Goal: Information Seeking & Learning: Check status

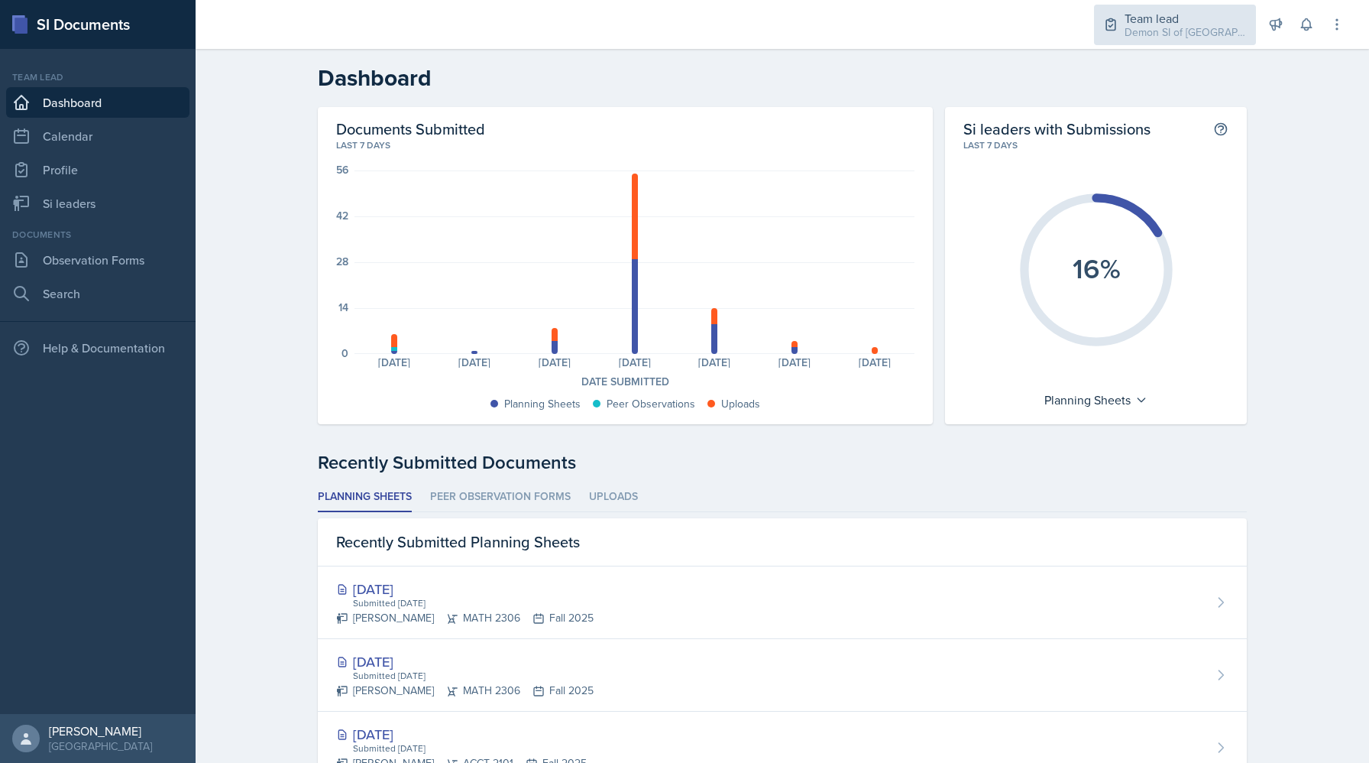
click at [1140, 33] on div "Demon SI of [GEOGRAPHIC_DATA] / Fall 2025" at bounding box center [1186, 32] width 122 height 16
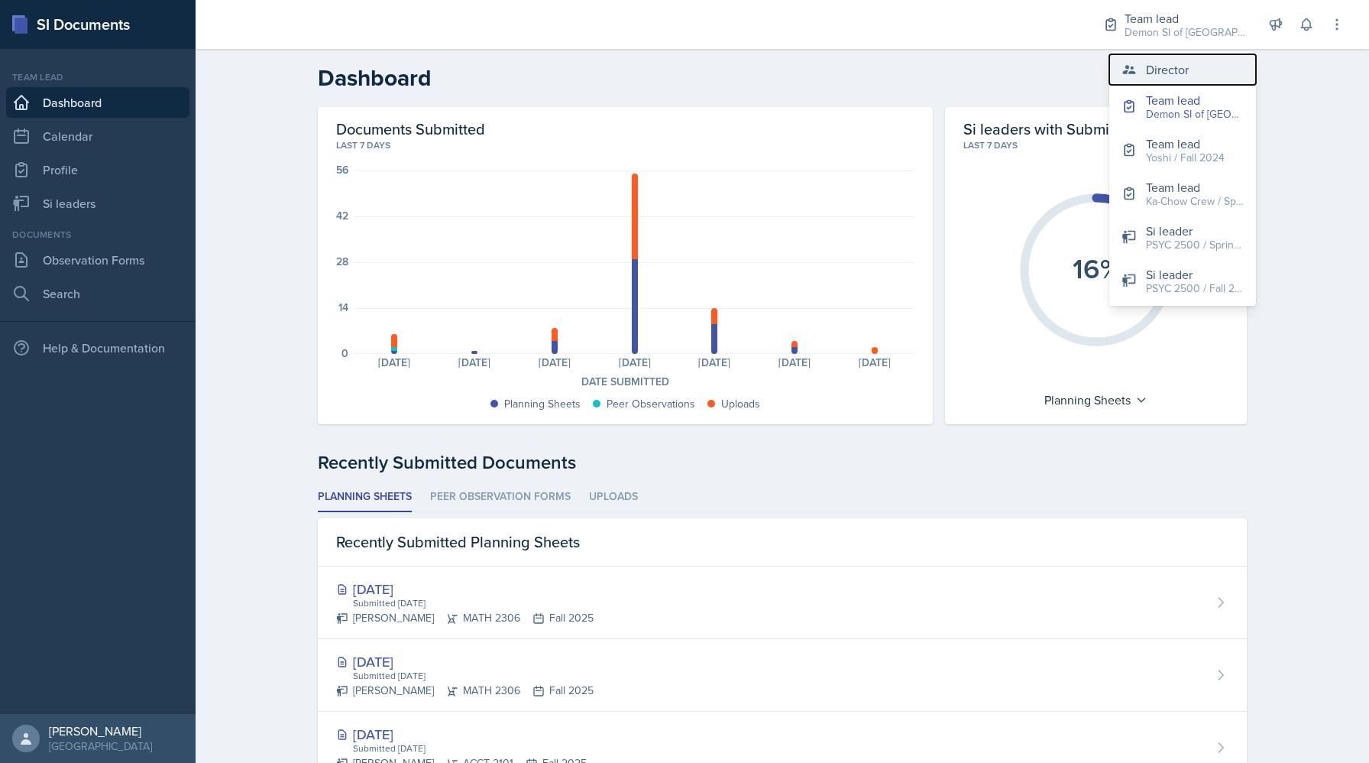
click at [1142, 76] on button "Director" at bounding box center [1183, 69] width 147 height 31
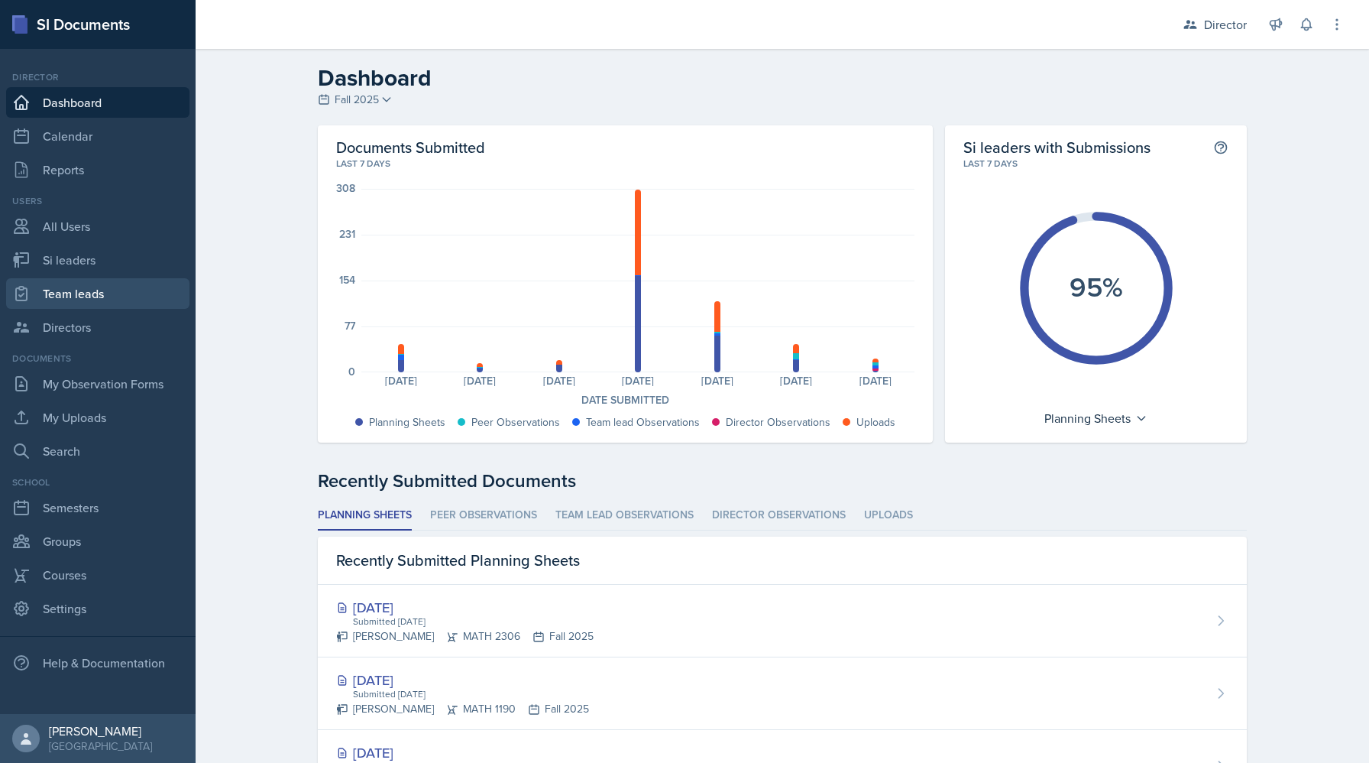
click at [99, 287] on link "Team leads" at bounding box center [97, 293] width 183 height 31
select select "2bed604d-1099-4043-b1bc-2365e8740244"
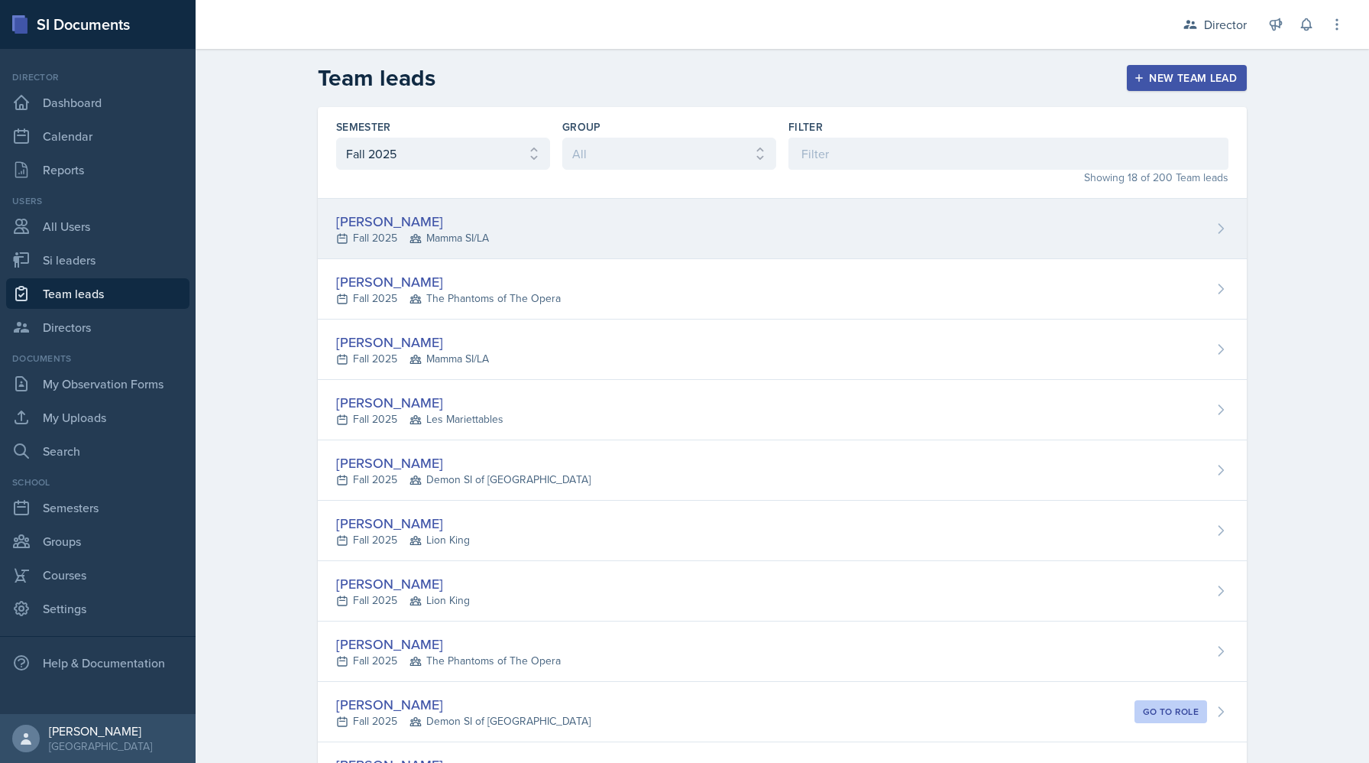
click at [381, 229] on div "[PERSON_NAME] Fall 2025 Mamma SI/LA" at bounding box center [412, 228] width 153 height 35
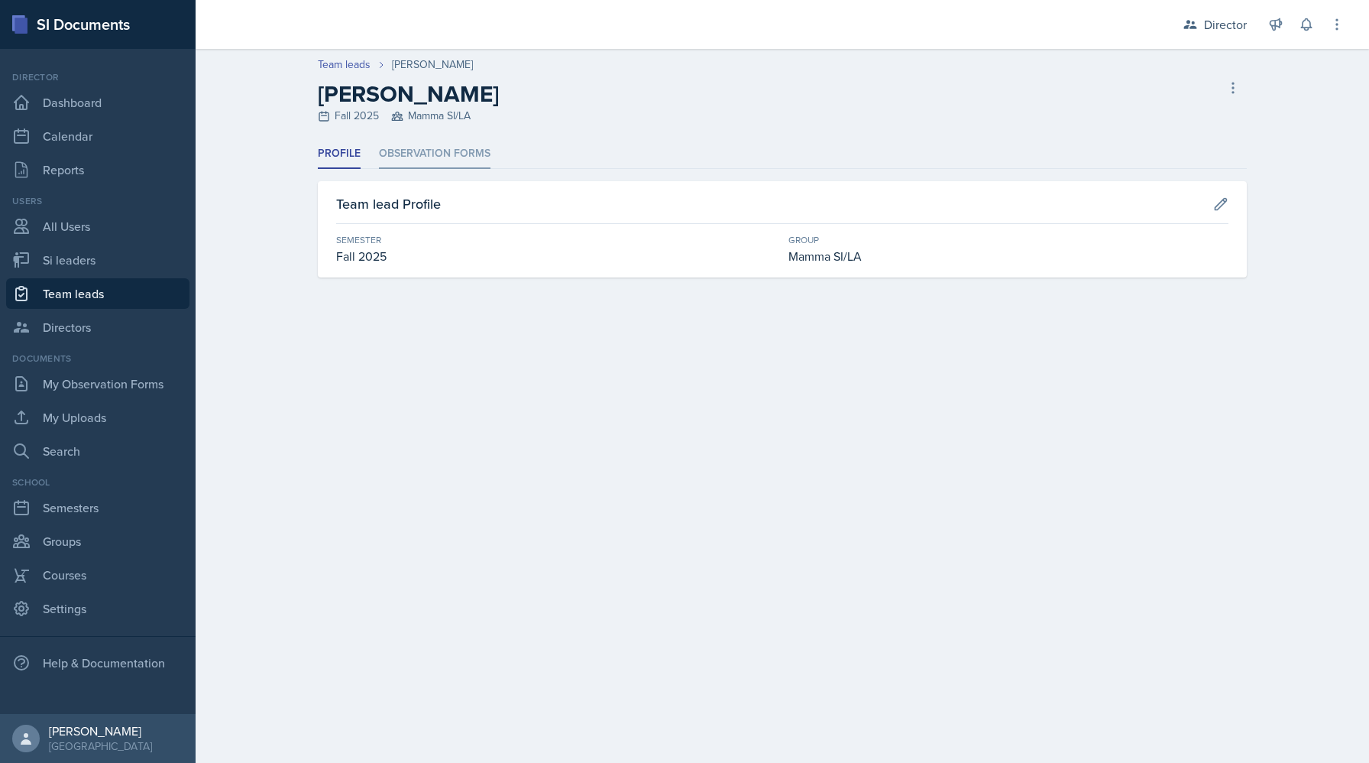
click at [397, 157] on li "Observation Forms" at bounding box center [435, 154] width 112 height 30
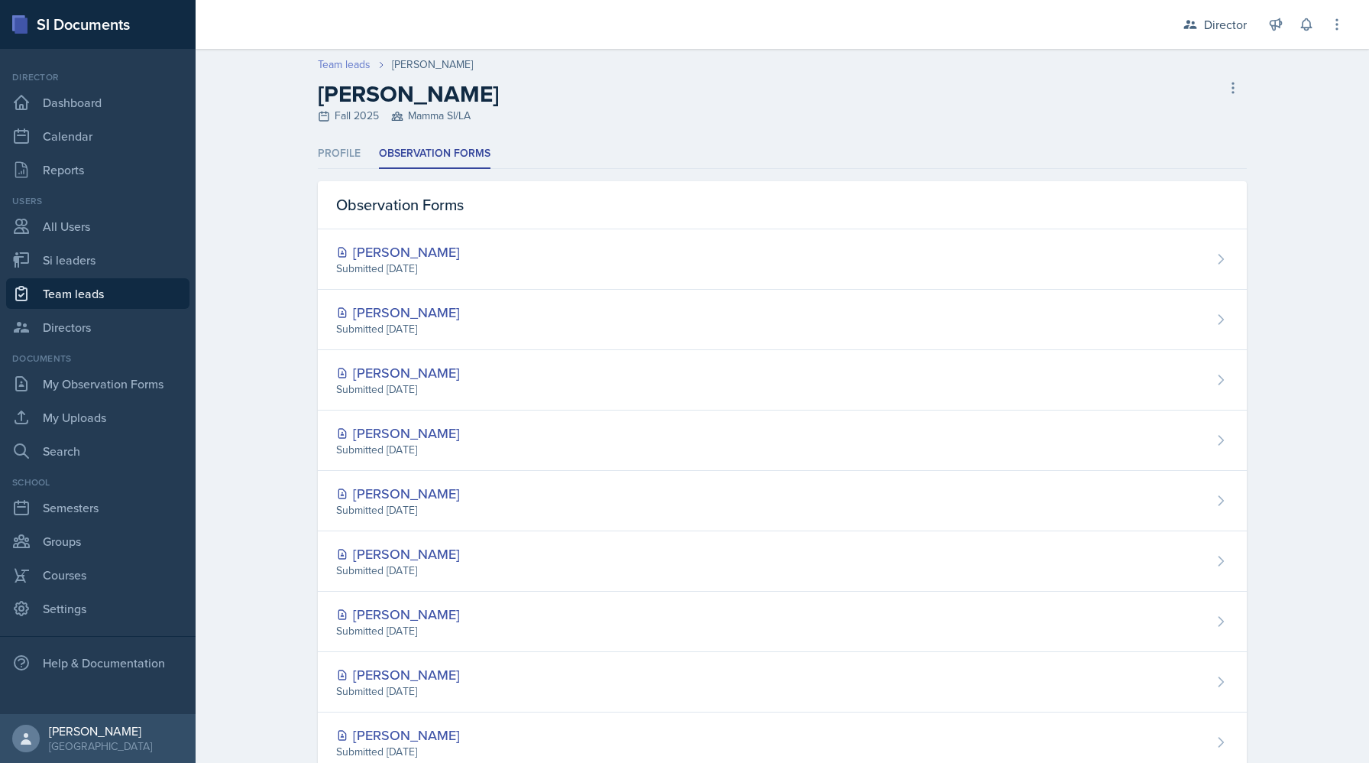
click at [330, 61] on link "Team leads" at bounding box center [344, 65] width 53 height 16
select select "2bed604d-1099-4043-b1bc-2365e8740244"
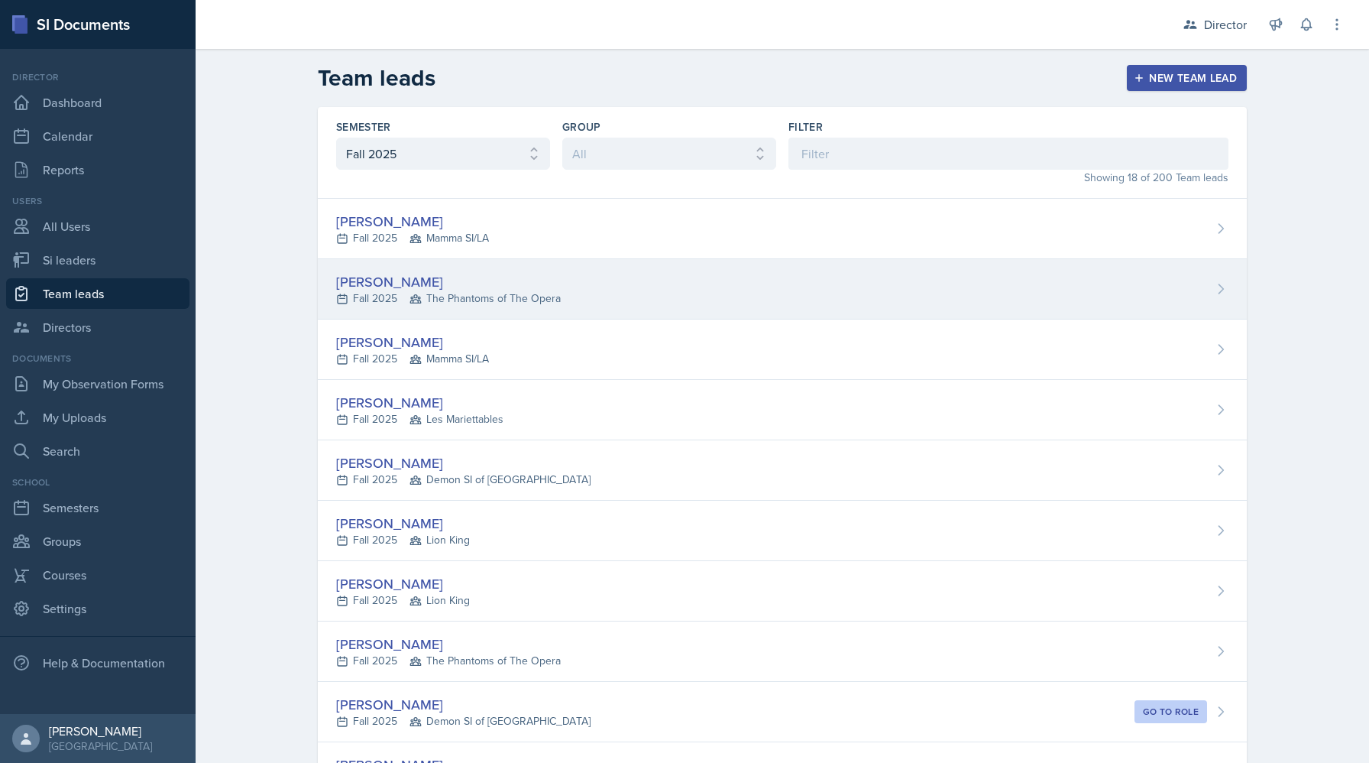
click at [398, 282] on div "[PERSON_NAME]" at bounding box center [448, 281] width 225 height 21
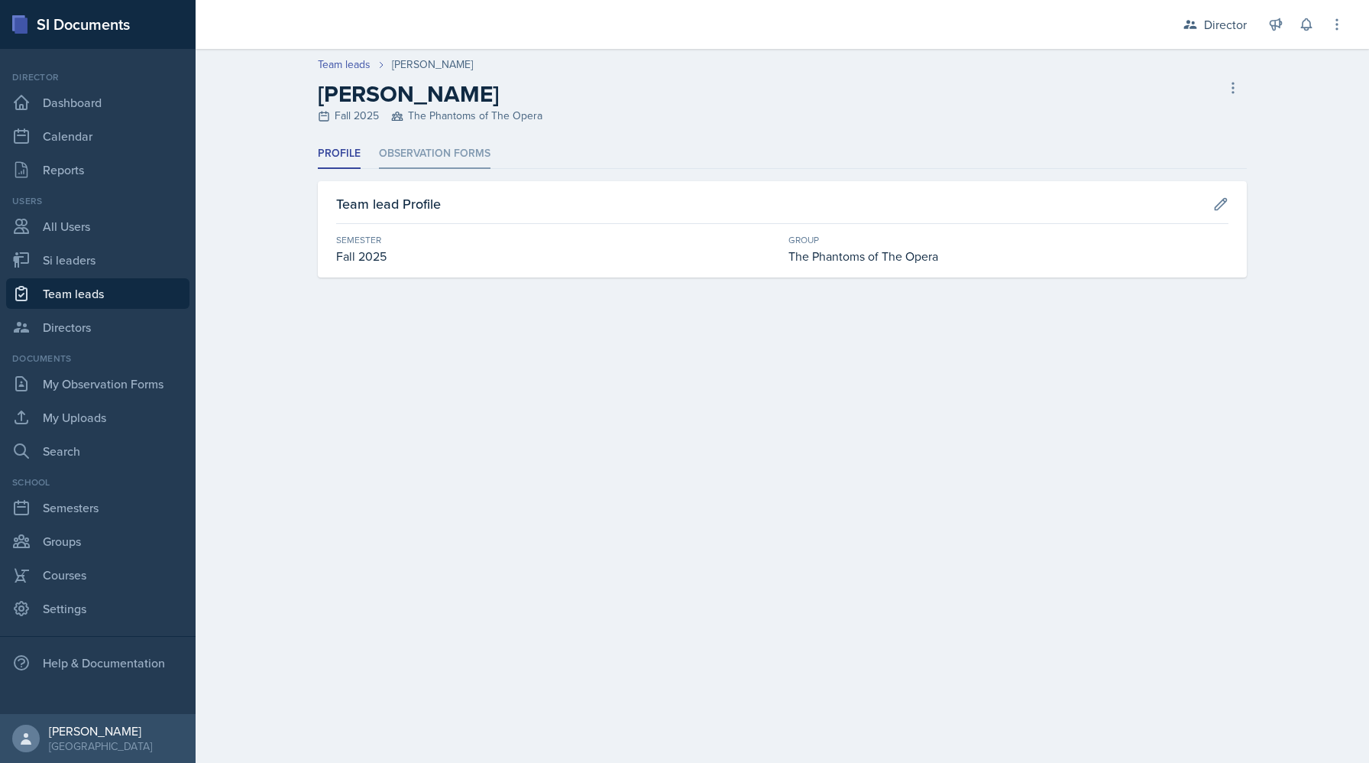
click at [433, 151] on li "Observation Forms" at bounding box center [435, 154] width 112 height 30
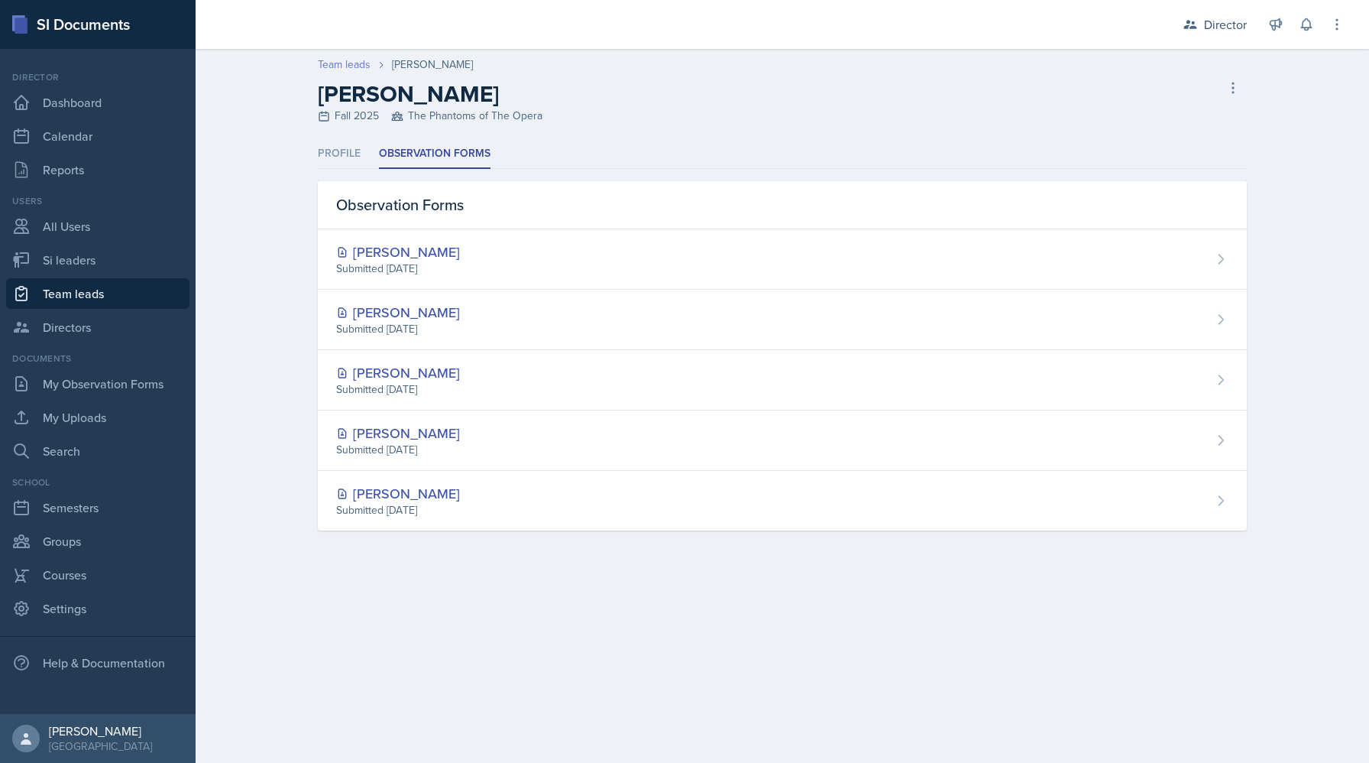
click at [338, 68] on link "Team leads" at bounding box center [344, 65] width 53 height 16
select select "2bed604d-1099-4043-b1bc-2365e8740244"
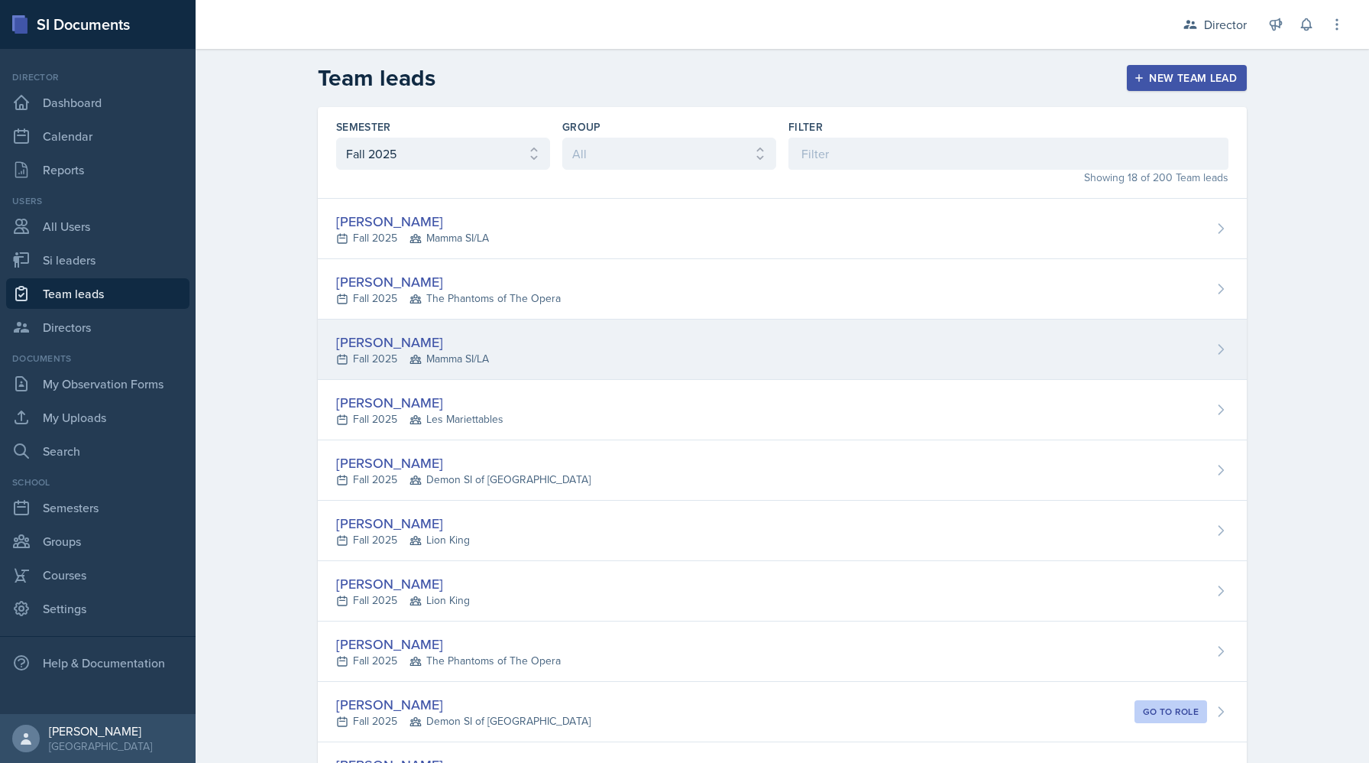
click at [404, 360] on div "Fall 2025 Mamma SI/LA" at bounding box center [412, 359] width 153 height 16
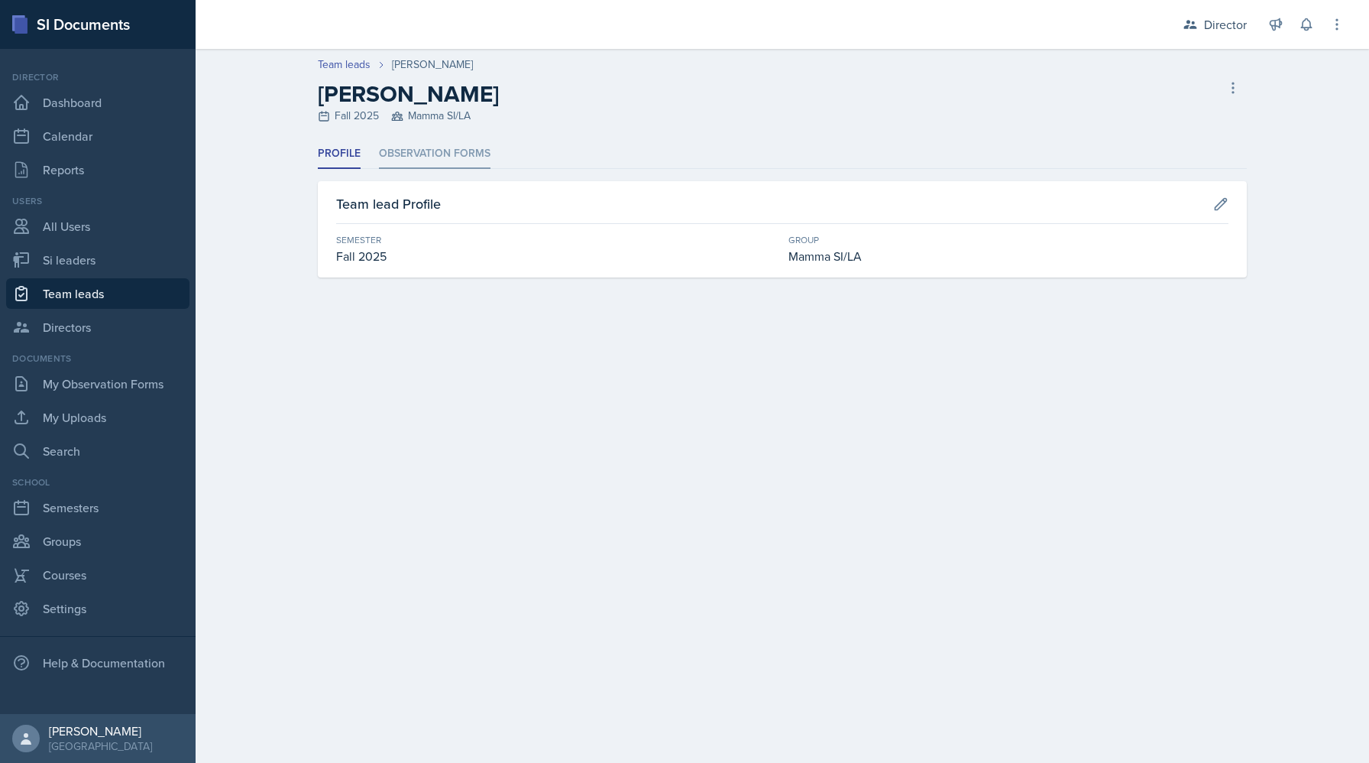
click at [417, 150] on li "Observation Forms" at bounding box center [435, 154] width 112 height 30
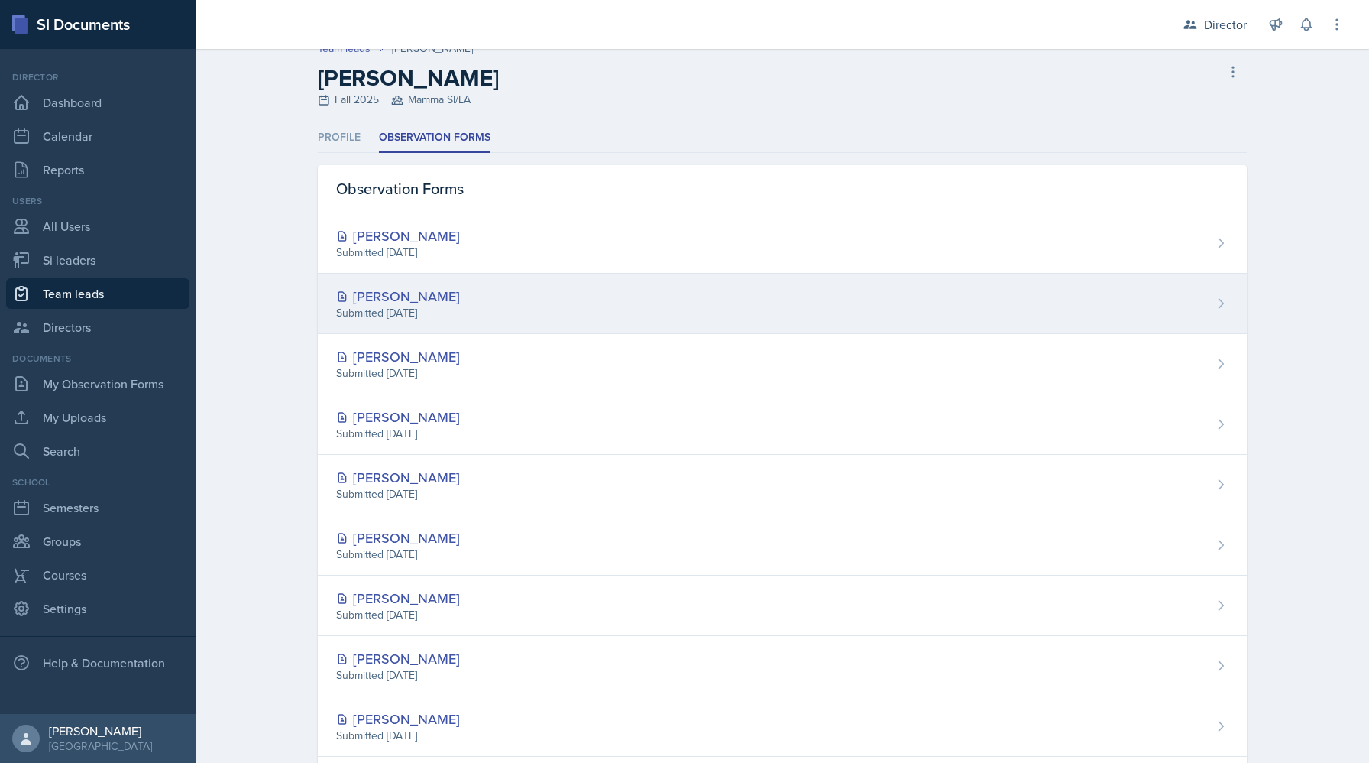
scroll to position [9, 0]
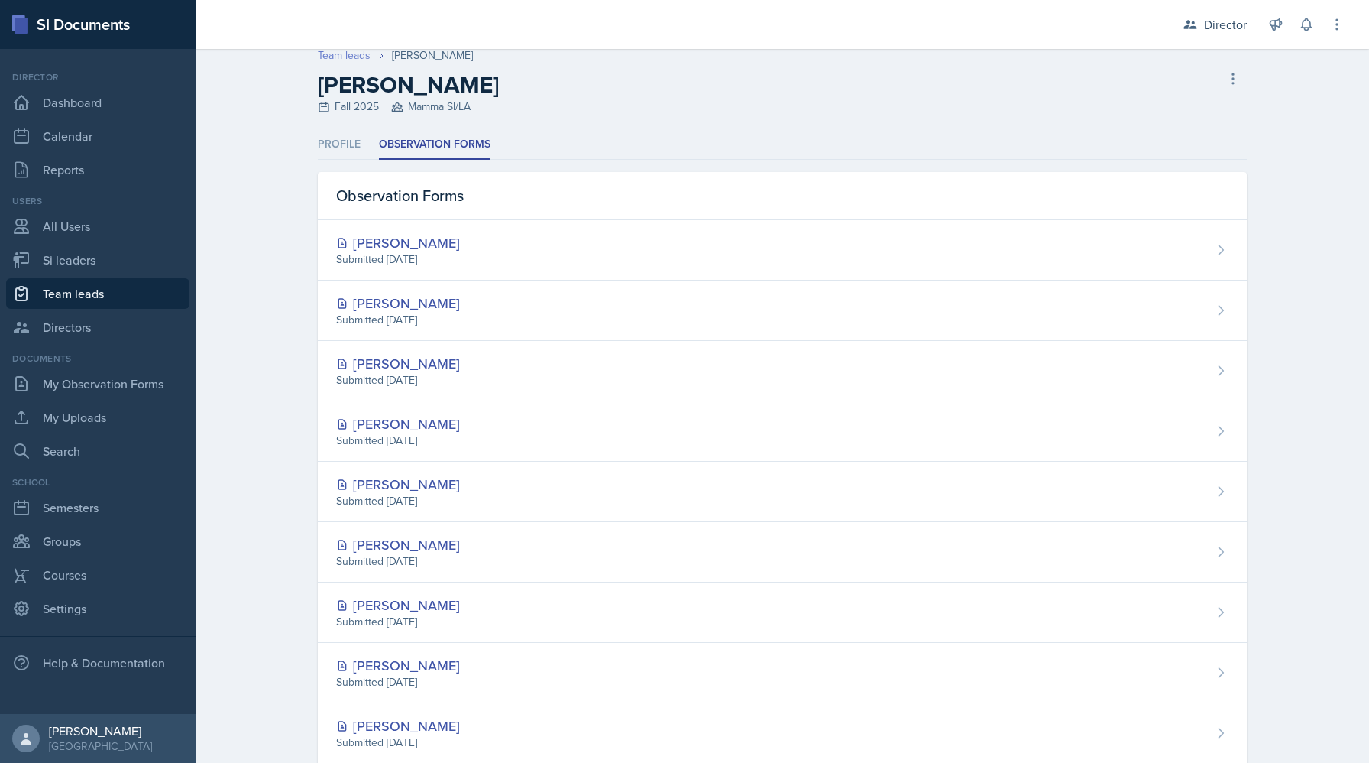
click at [338, 61] on link "Team leads" at bounding box center [344, 55] width 53 height 16
select select "2bed604d-1099-4043-b1bc-2365e8740244"
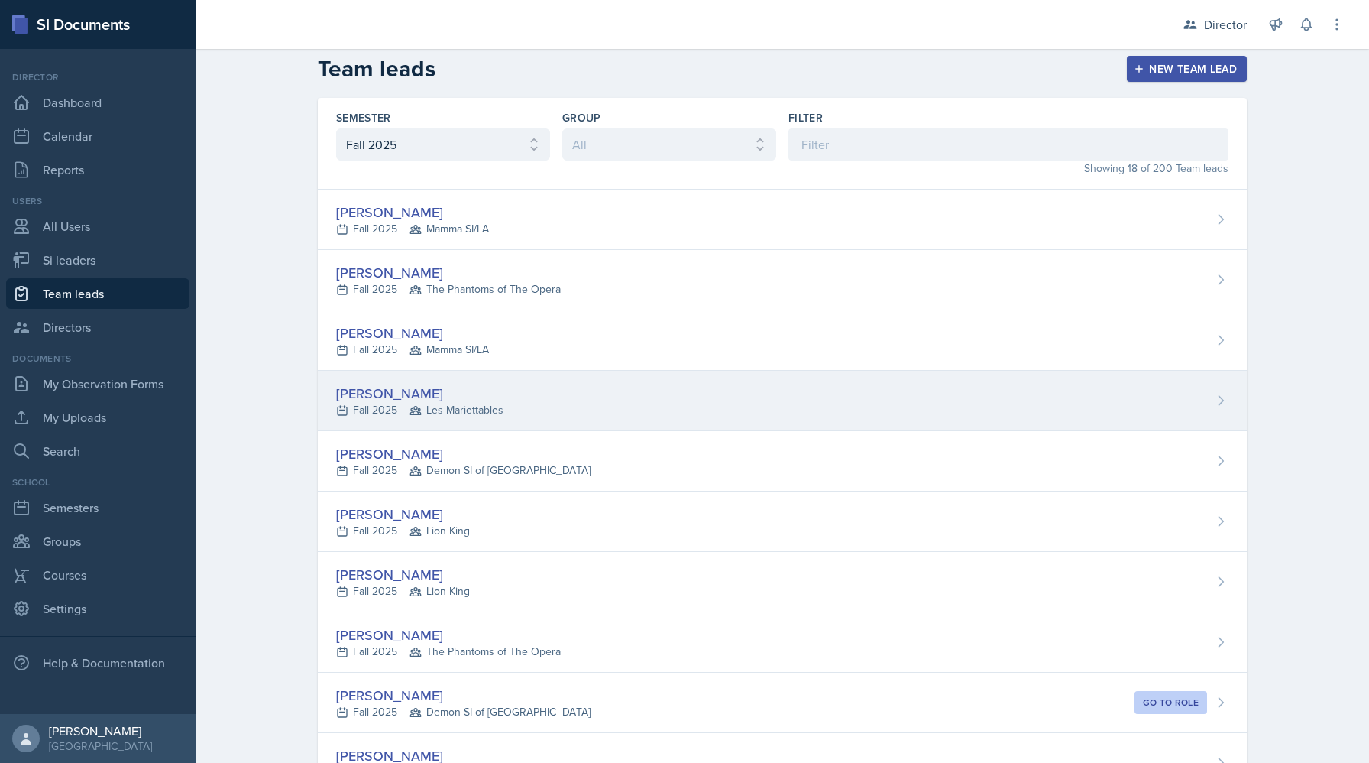
click at [390, 397] on div "[PERSON_NAME]" at bounding box center [419, 393] width 167 height 21
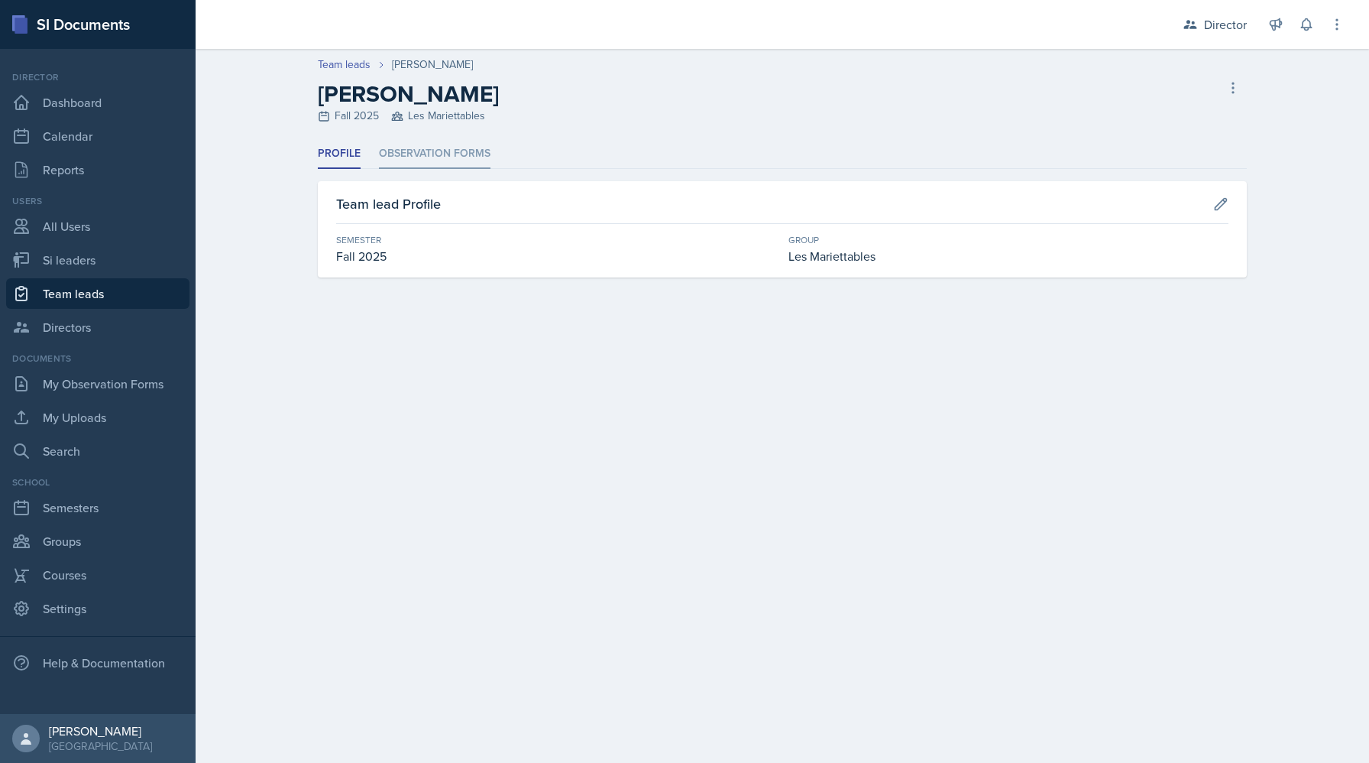
click at [407, 155] on li "Observation Forms" at bounding box center [435, 154] width 112 height 30
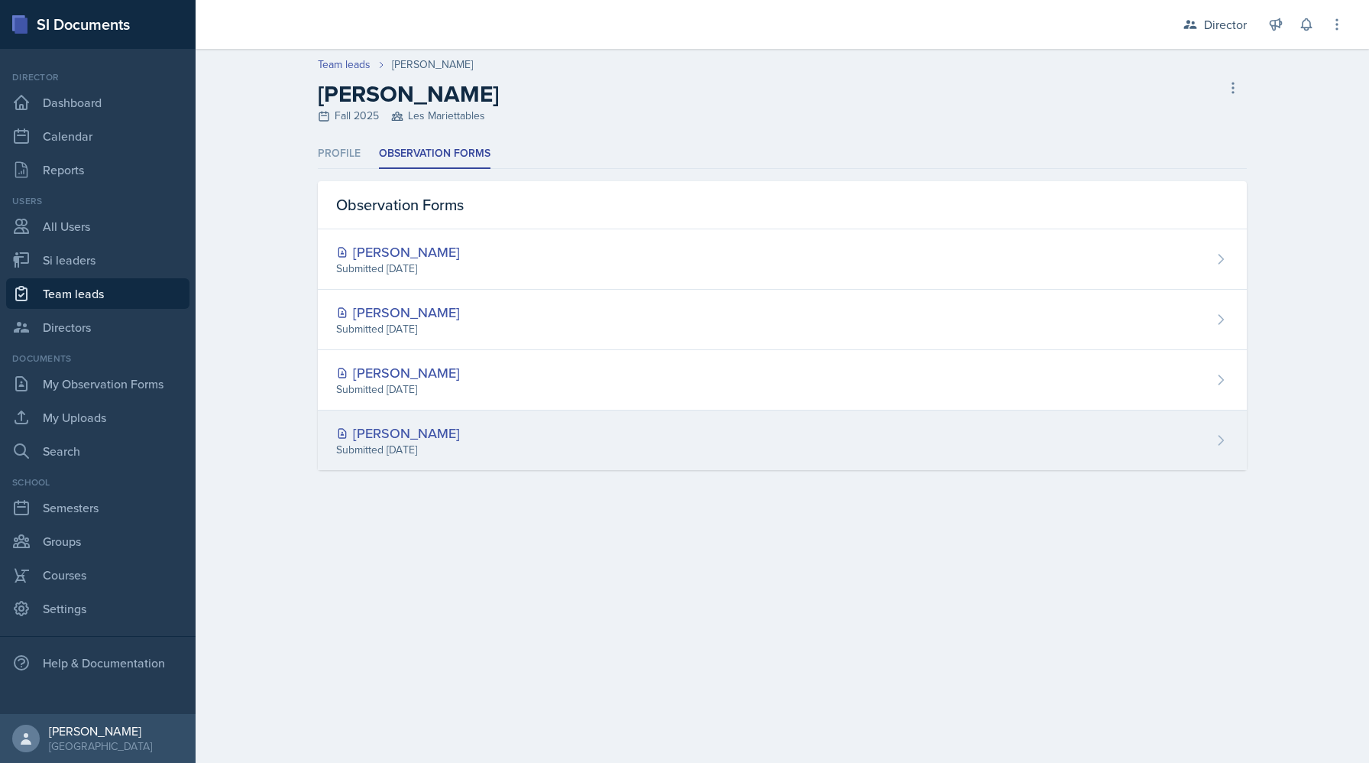
select select "2bed604d-1099-4043-b1bc-2365e8740244"
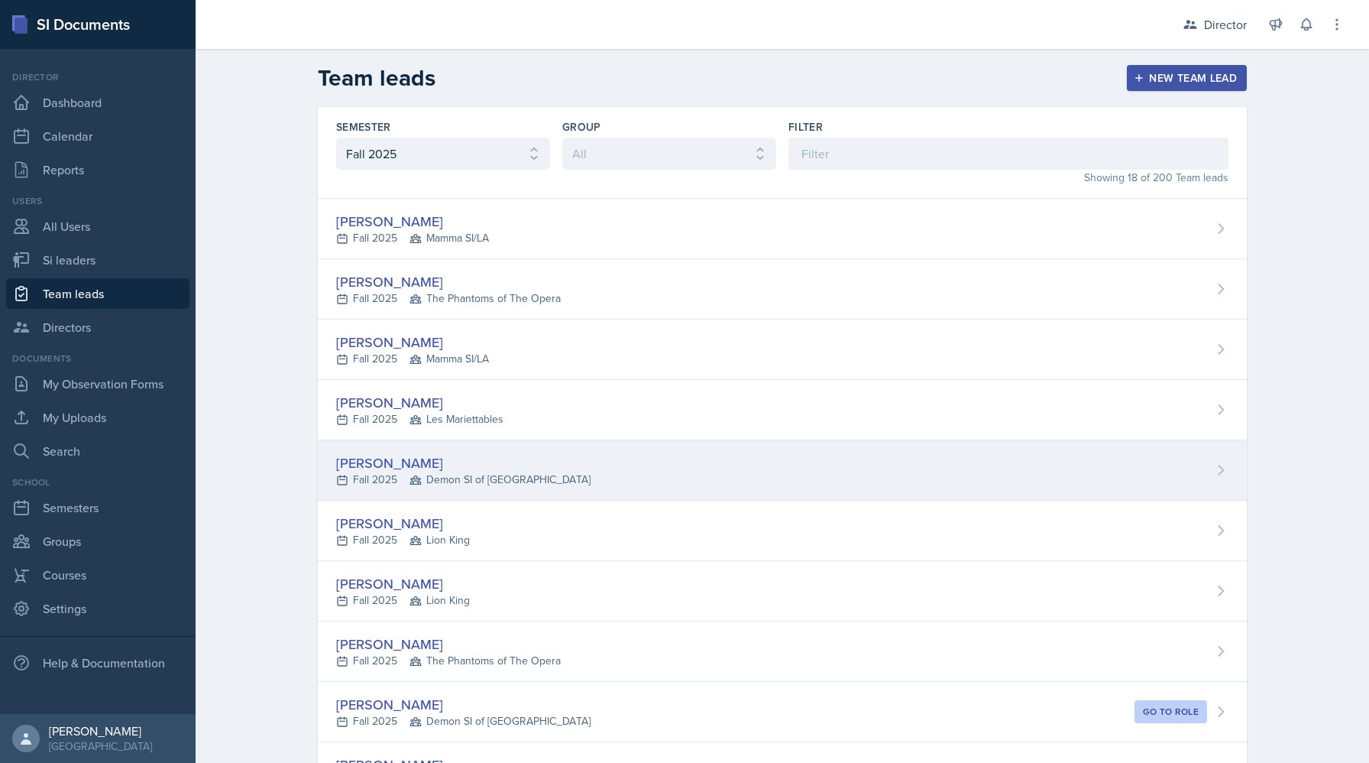
click at [391, 468] on div "[PERSON_NAME]" at bounding box center [463, 462] width 254 height 21
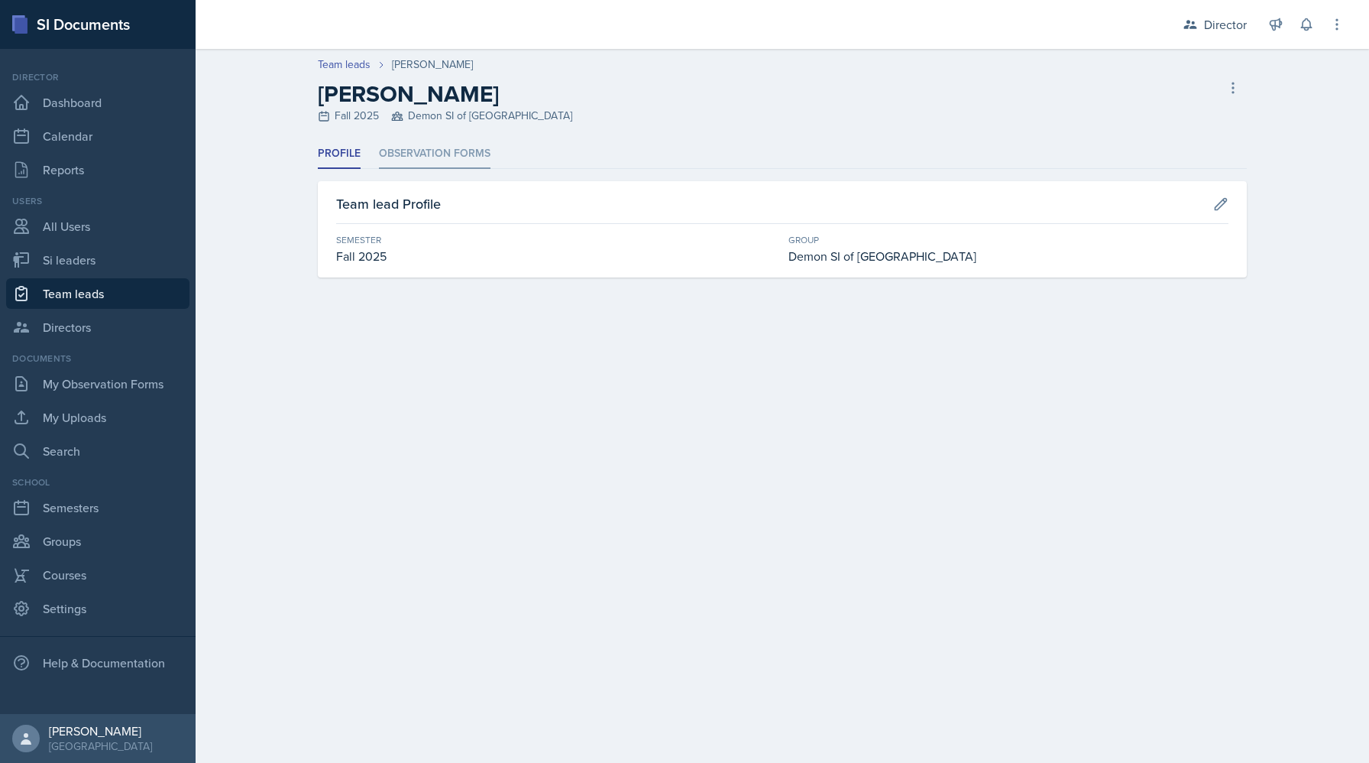
click at [426, 158] on li "Observation Forms" at bounding box center [435, 154] width 112 height 30
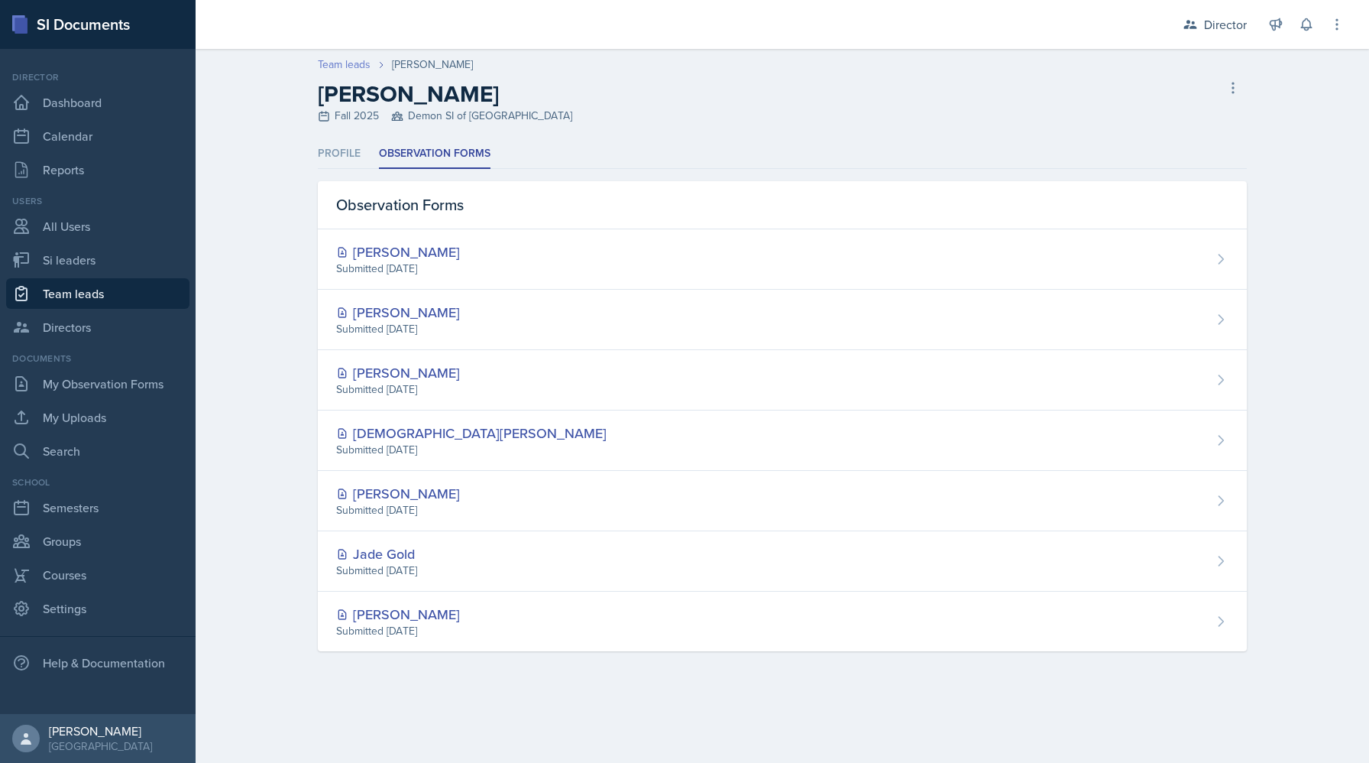
click at [335, 70] on link "Team leads" at bounding box center [344, 65] width 53 height 16
select select "2bed604d-1099-4043-b1bc-2365e8740244"
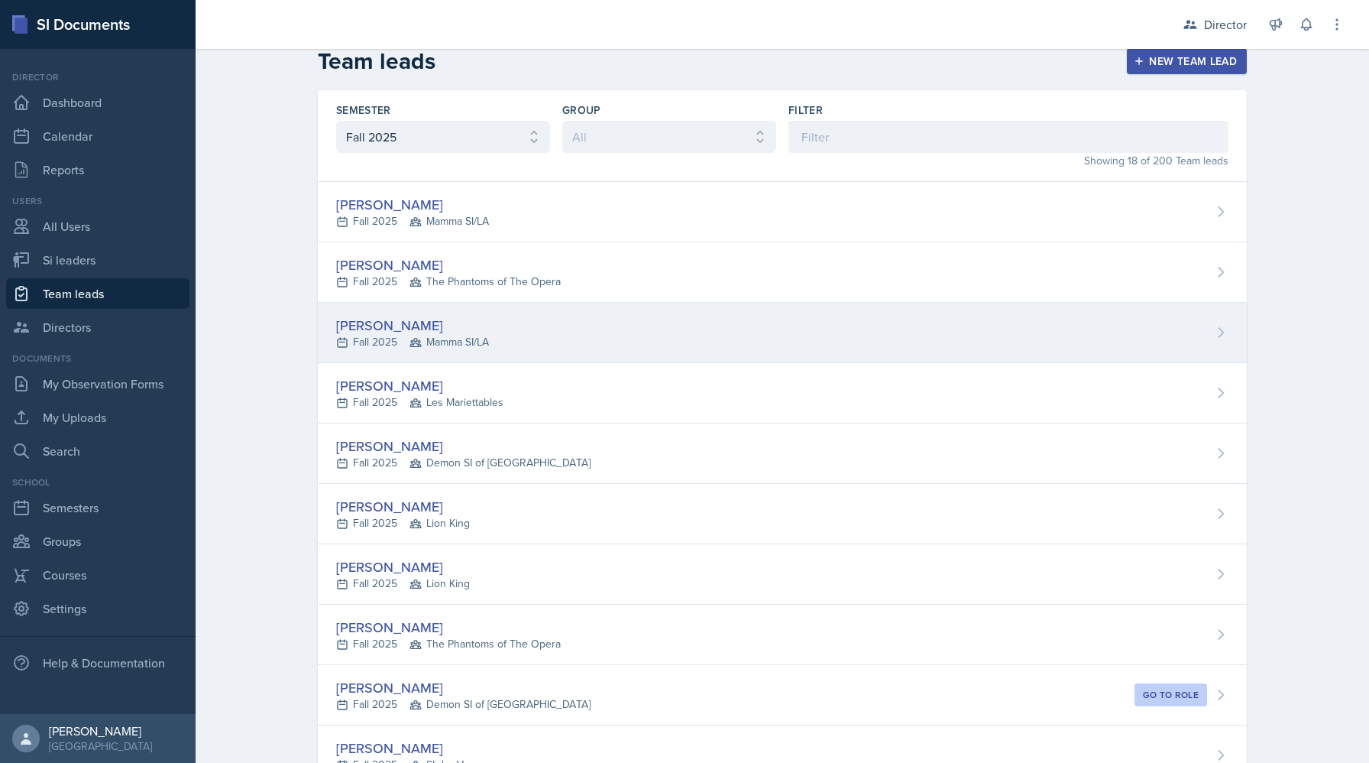
scroll to position [20, 0]
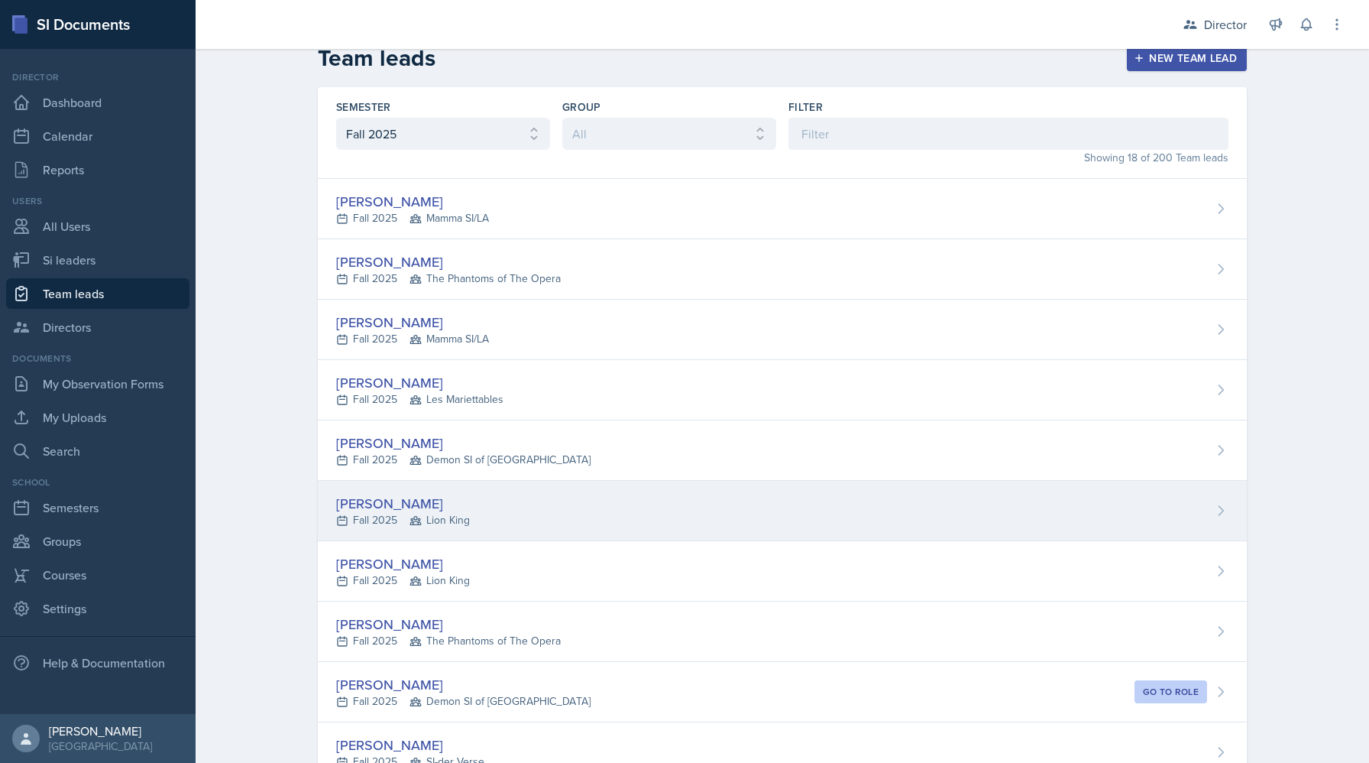
click at [359, 508] on div "[PERSON_NAME]" at bounding box center [403, 503] width 134 height 21
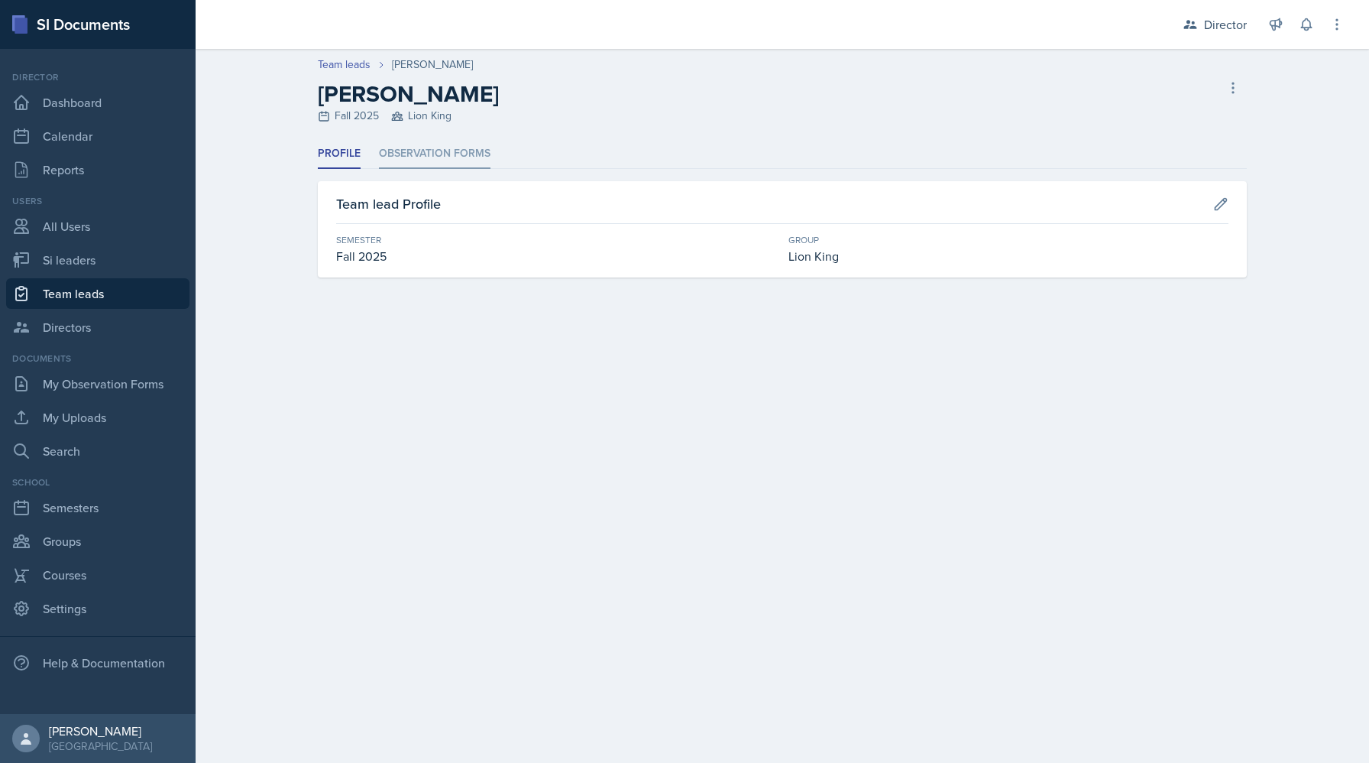
click at [423, 151] on li "Observation Forms" at bounding box center [435, 154] width 112 height 30
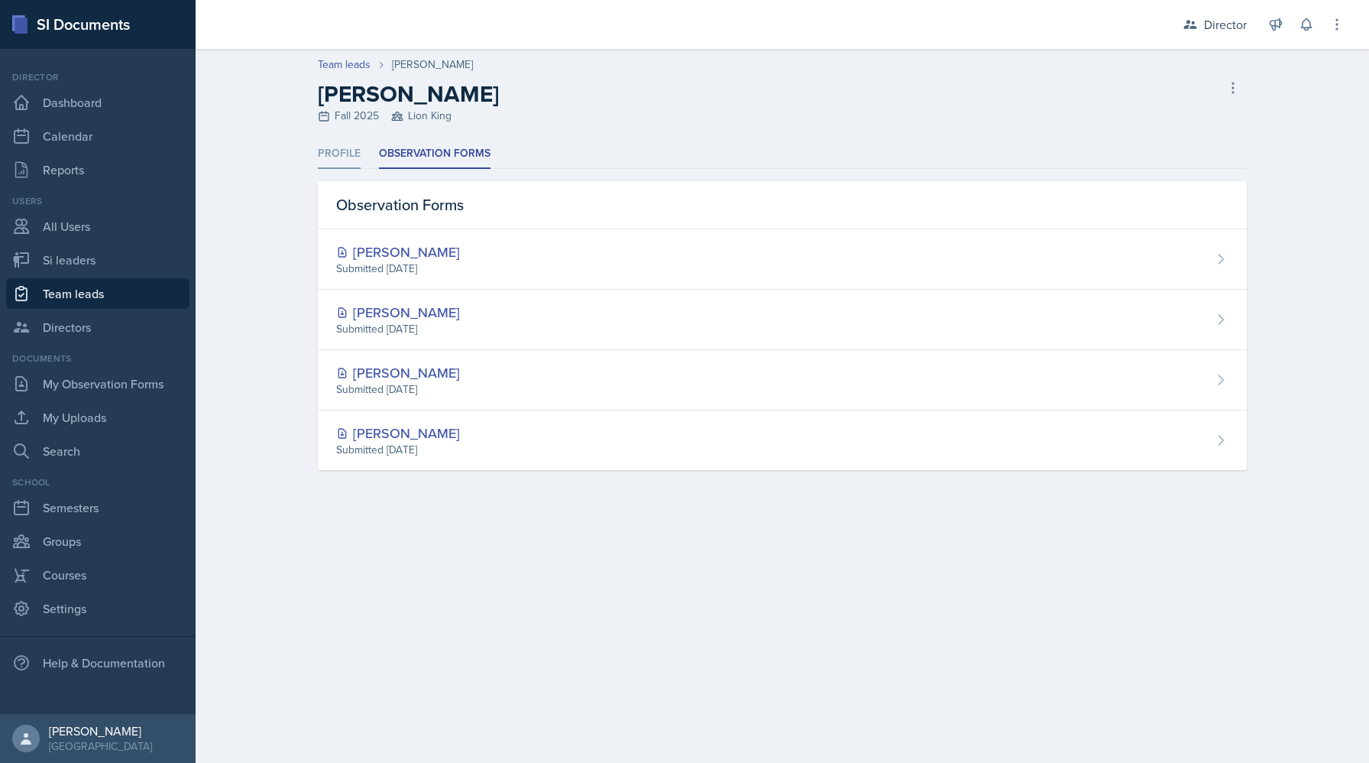
click at [339, 154] on li "Profile" at bounding box center [339, 154] width 43 height 30
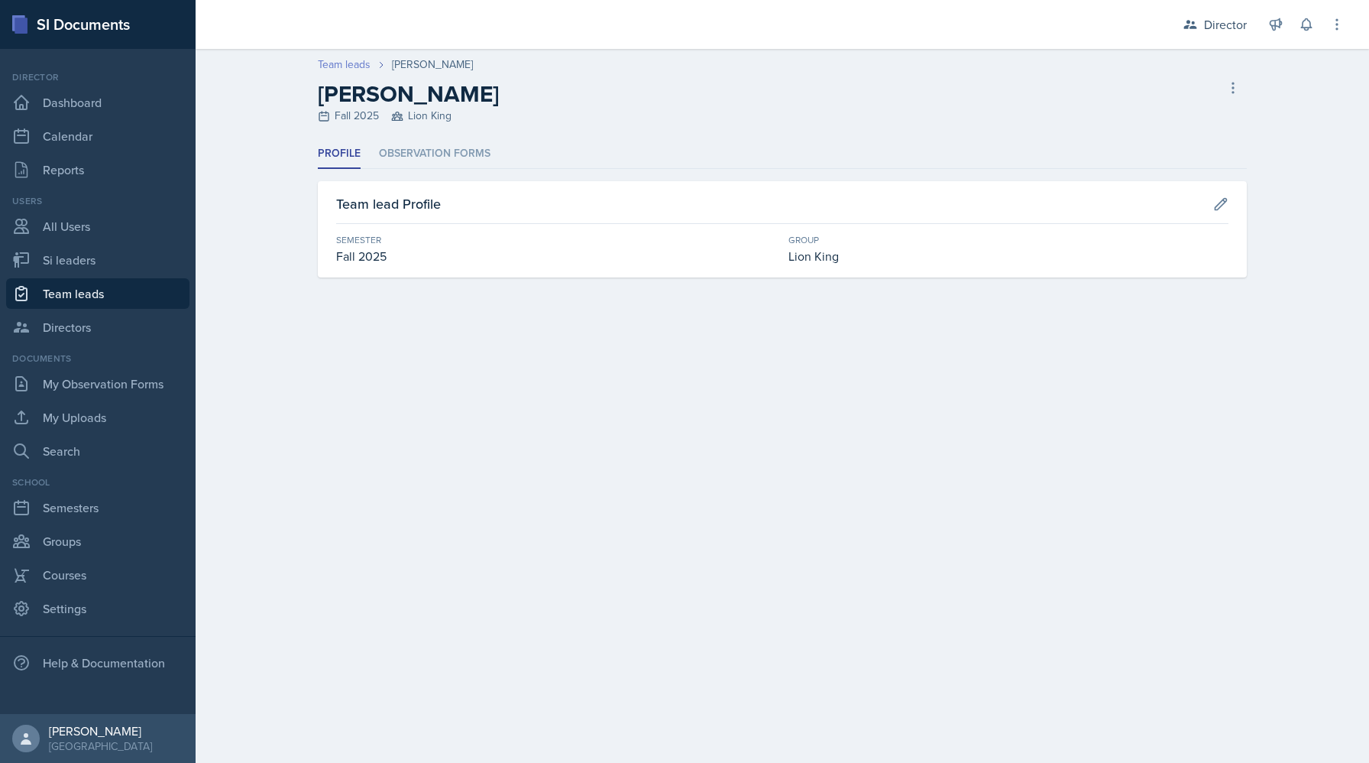
click at [337, 70] on link "Team leads" at bounding box center [344, 65] width 53 height 16
select select "2bed604d-1099-4043-b1bc-2365e8740244"
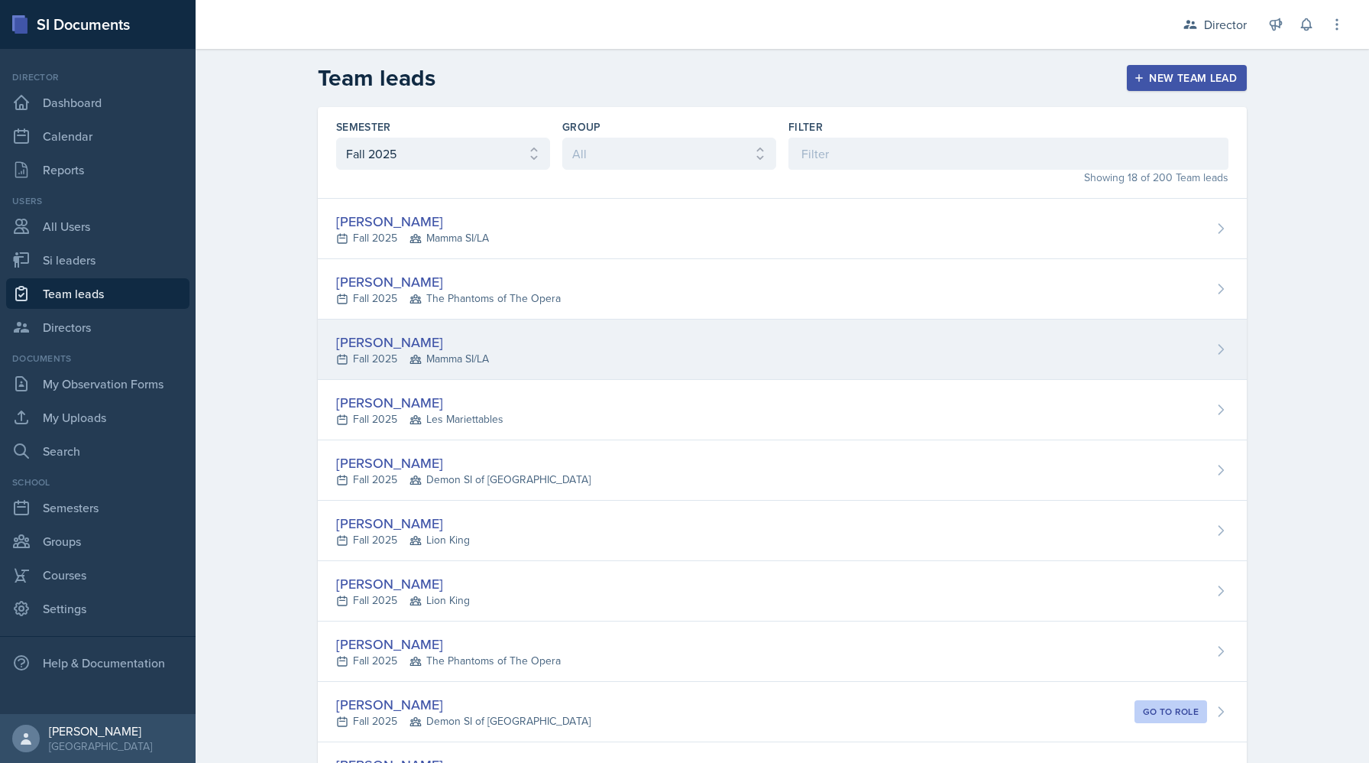
scroll to position [20, 0]
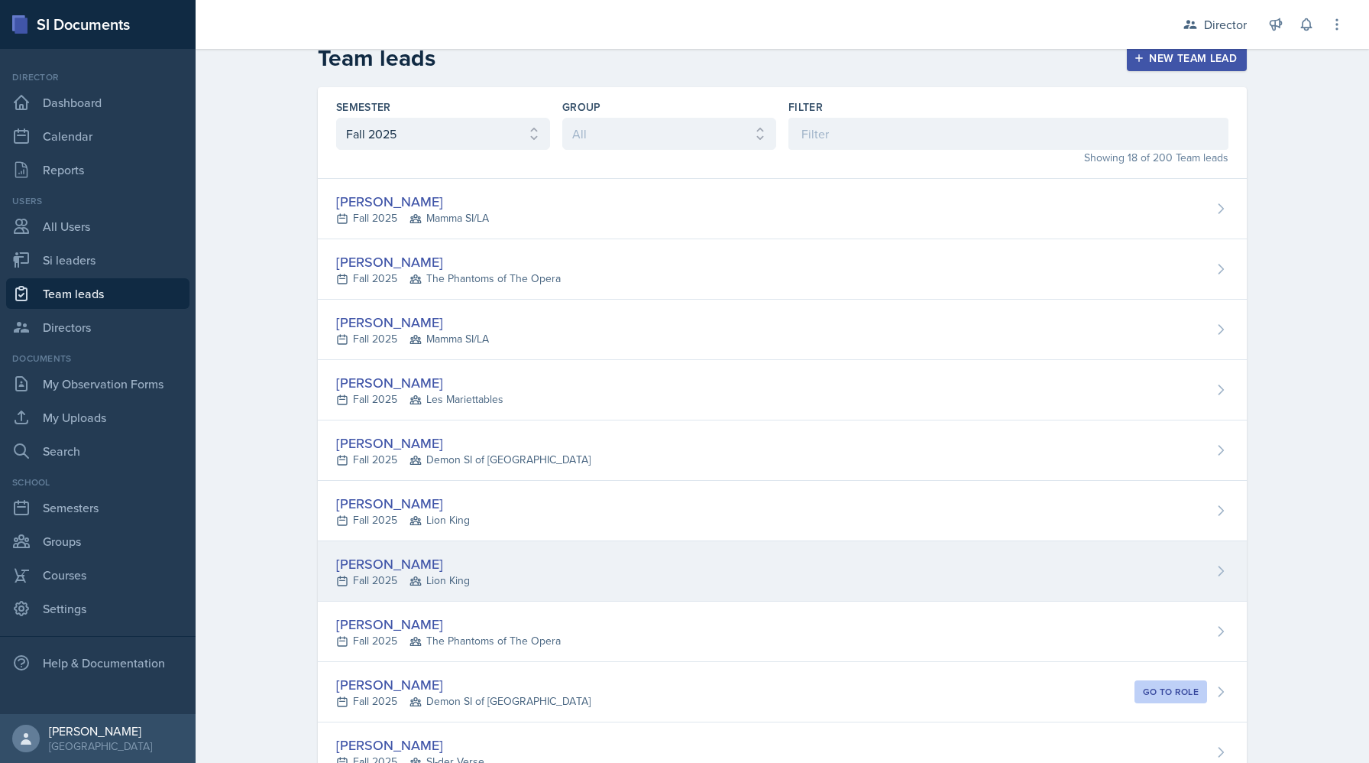
click at [377, 563] on div "[PERSON_NAME]" at bounding box center [403, 563] width 134 height 21
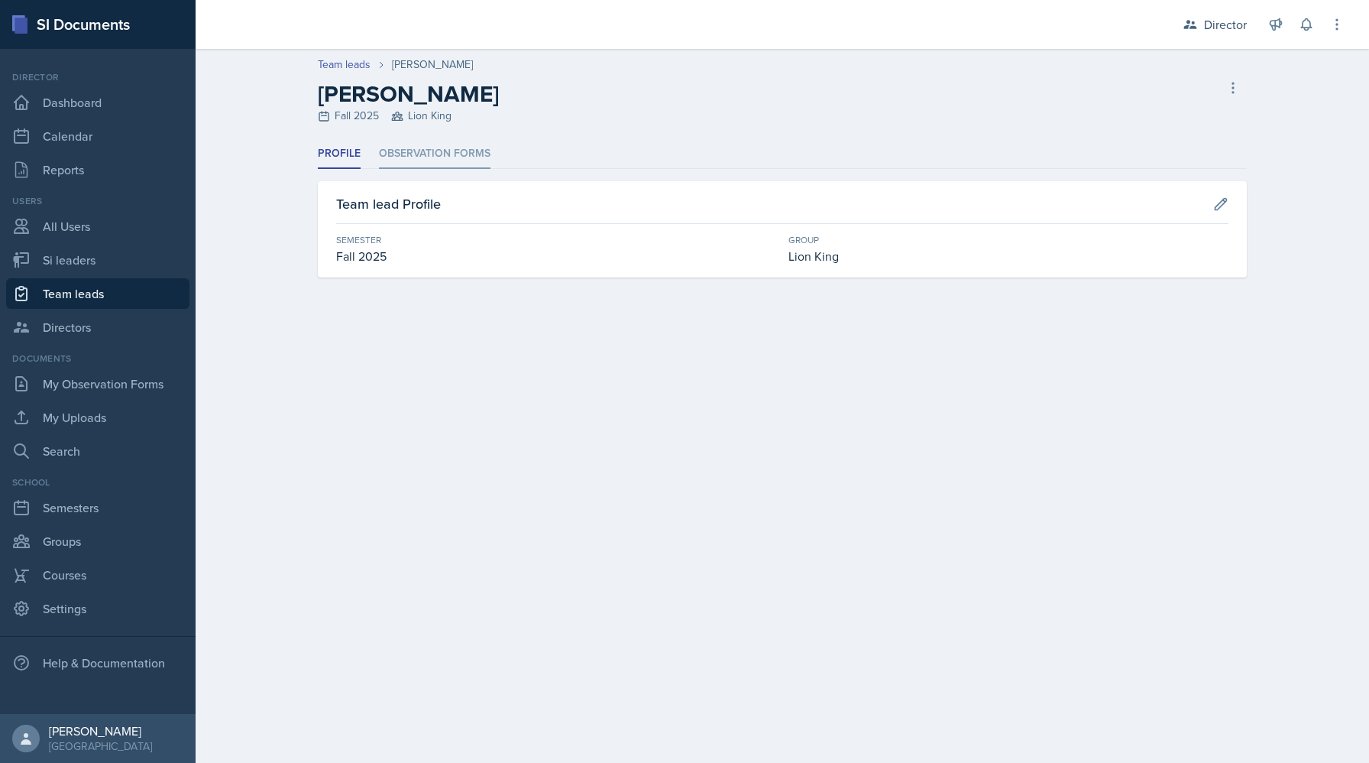
click at [417, 154] on li "Observation Forms" at bounding box center [435, 154] width 112 height 30
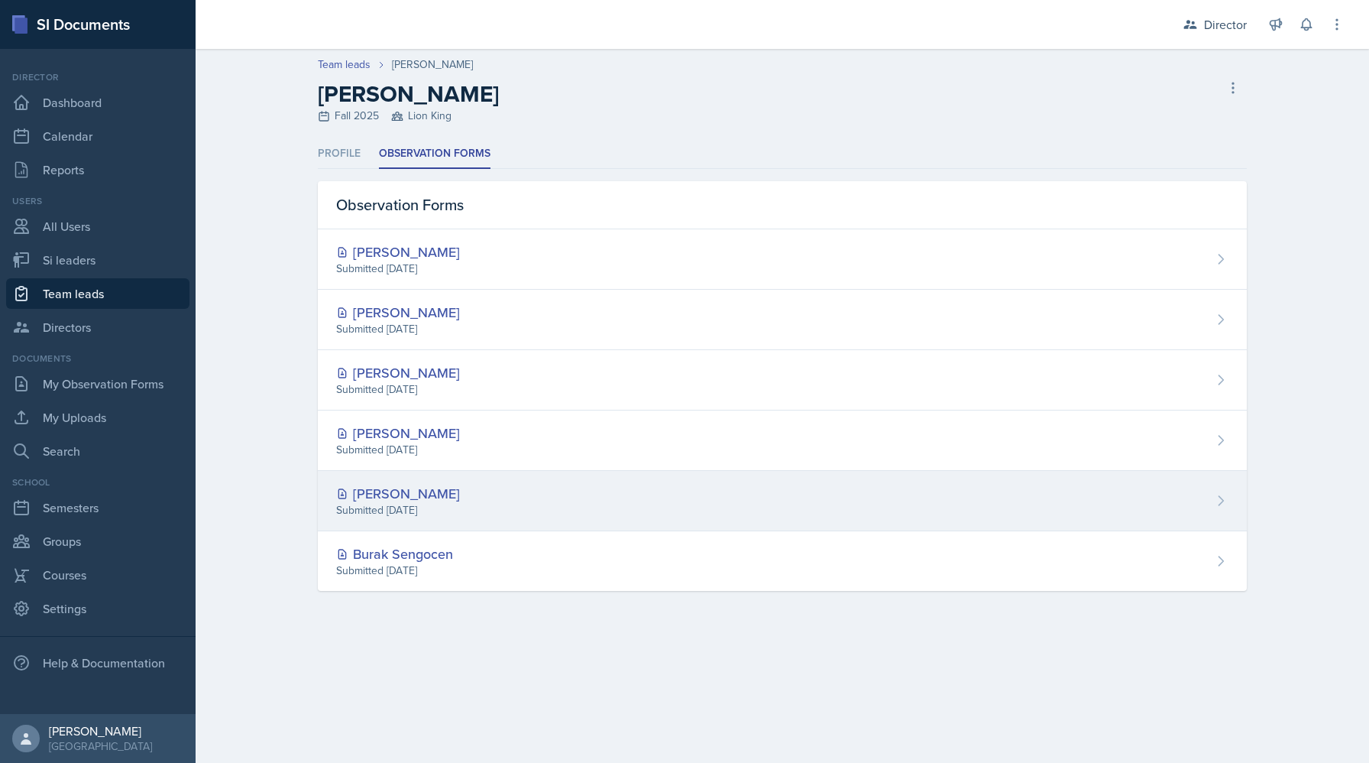
click at [451, 491] on div "[PERSON_NAME]" at bounding box center [398, 493] width 124 height 21
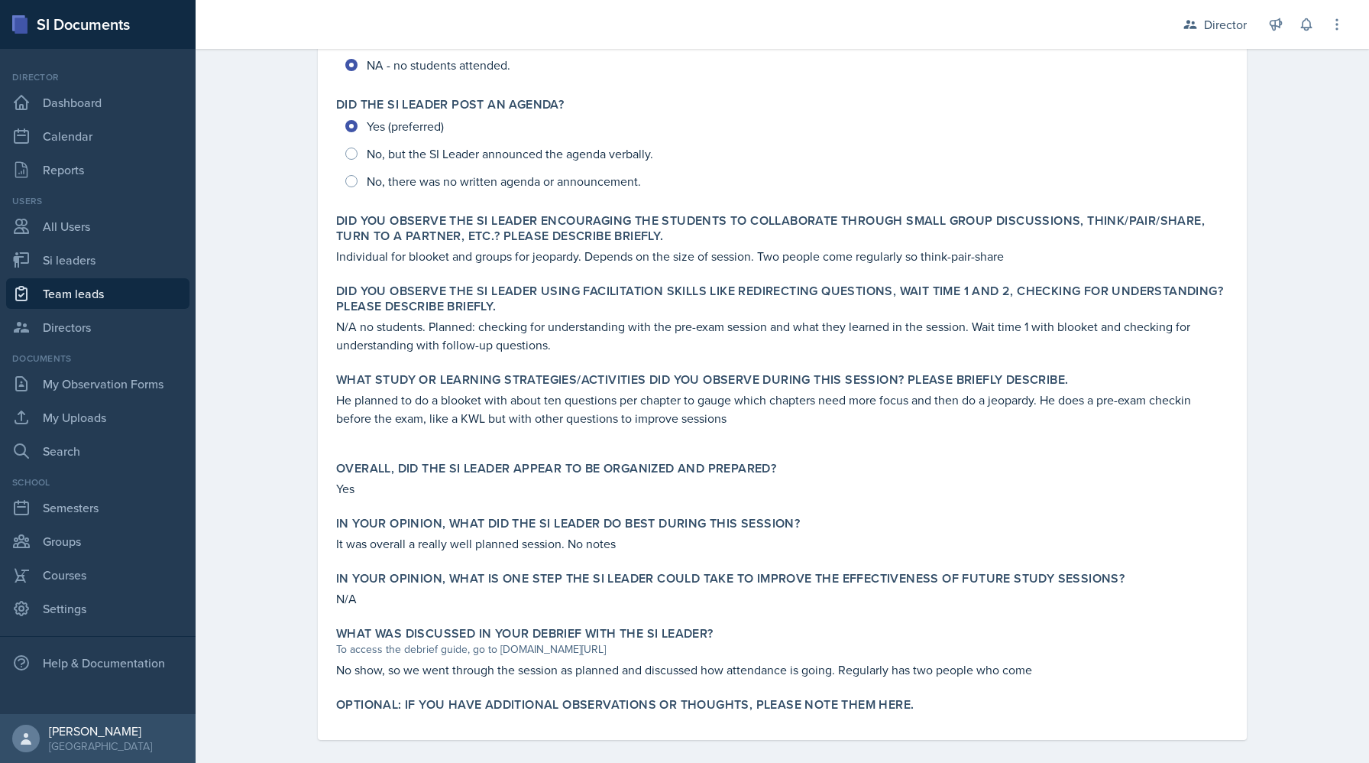
scroll to position [362, 0]
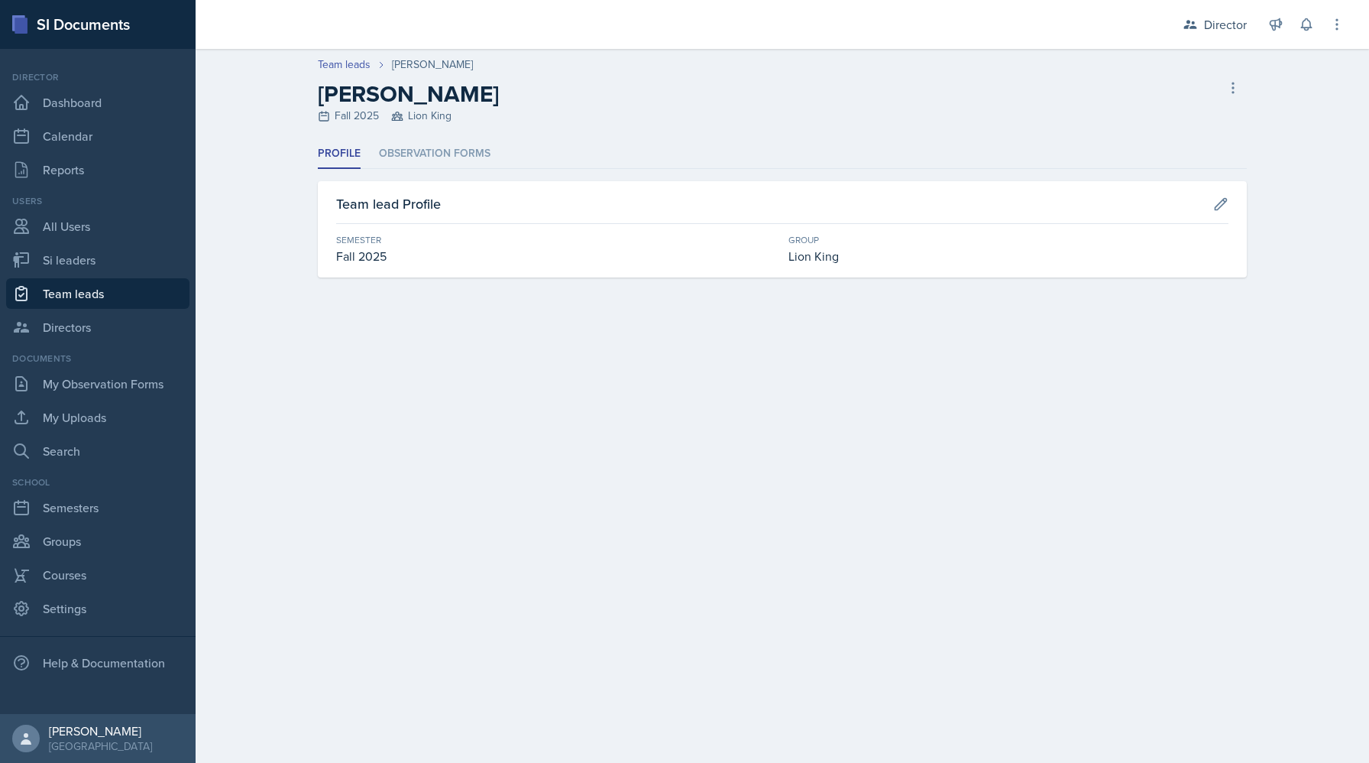
select select "2bed604d-1099-4043-b1bc-2365e8740244"
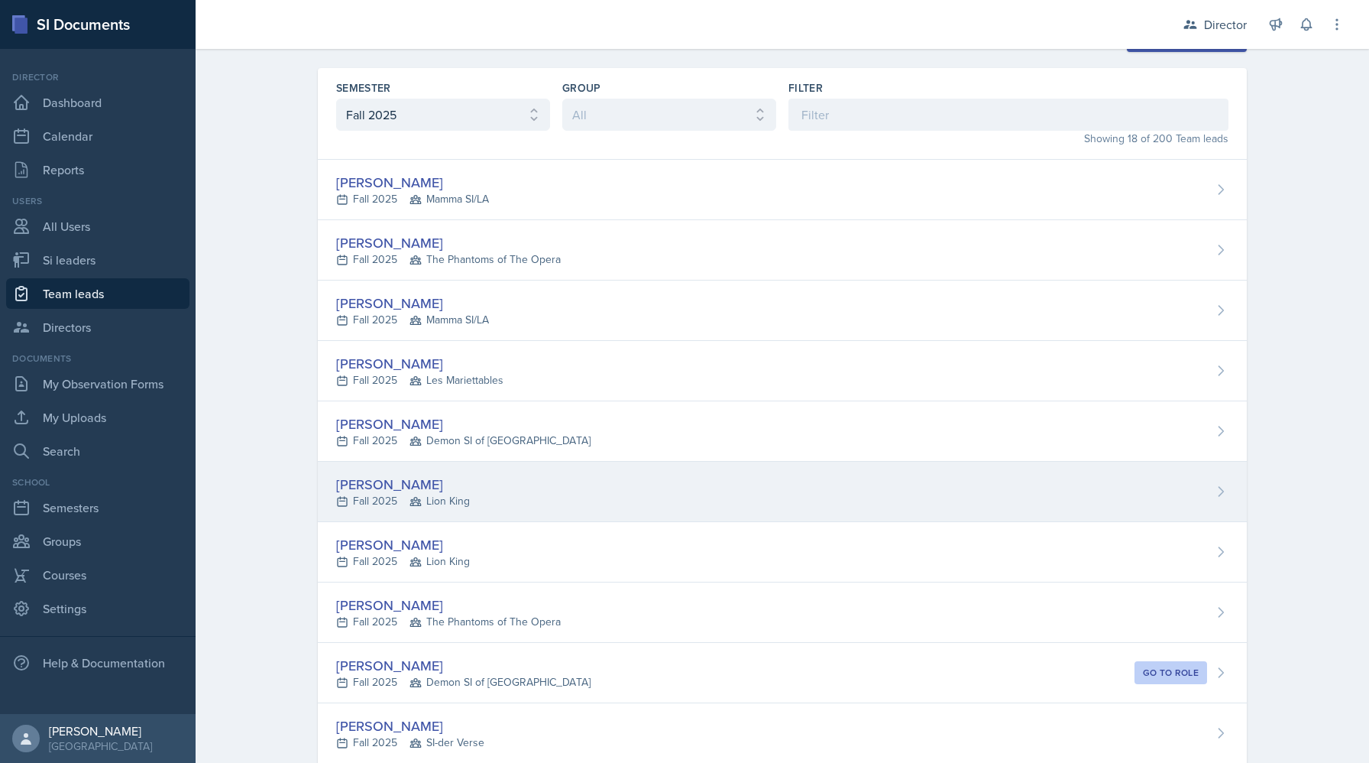
scroll to position [41, 0]
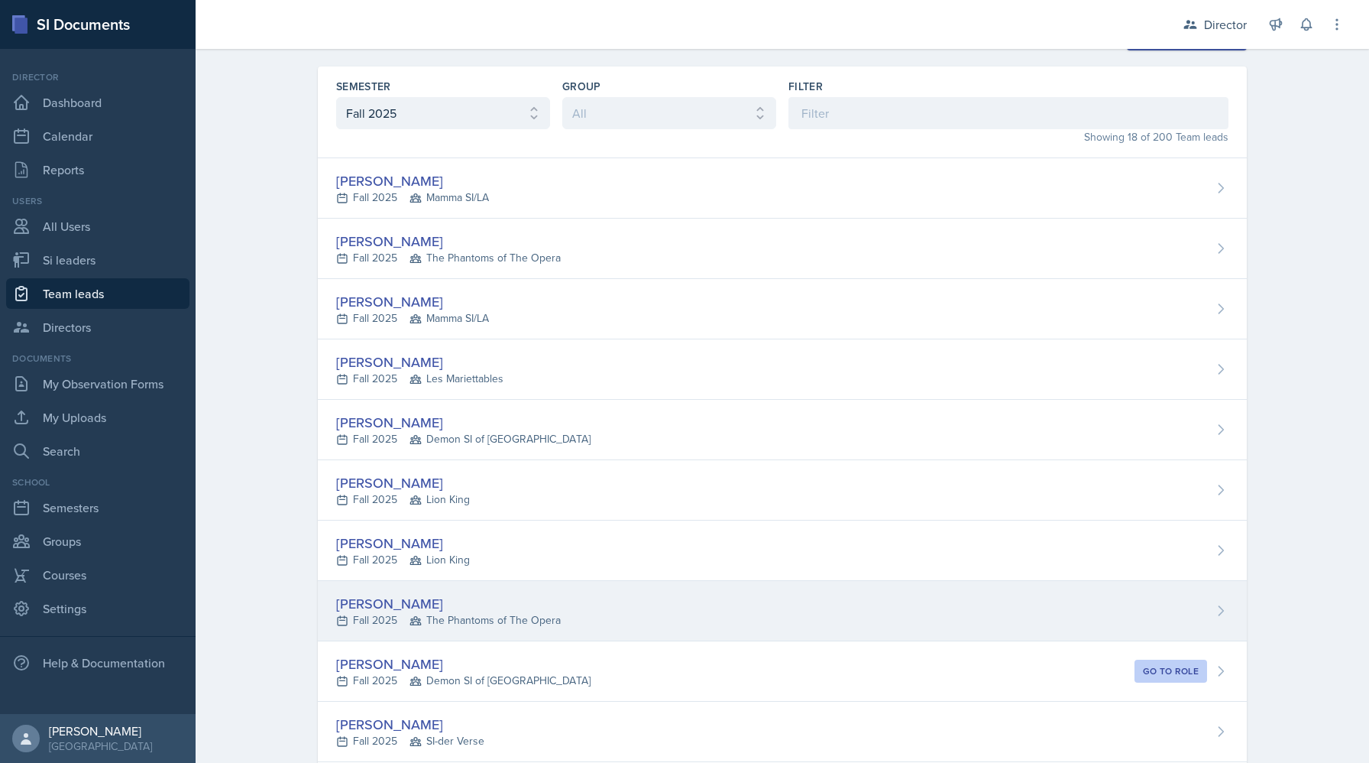
click at [459, 614] on span "The Phantoms of The Opera" at bounding box center [485, 620] width 151 height 16
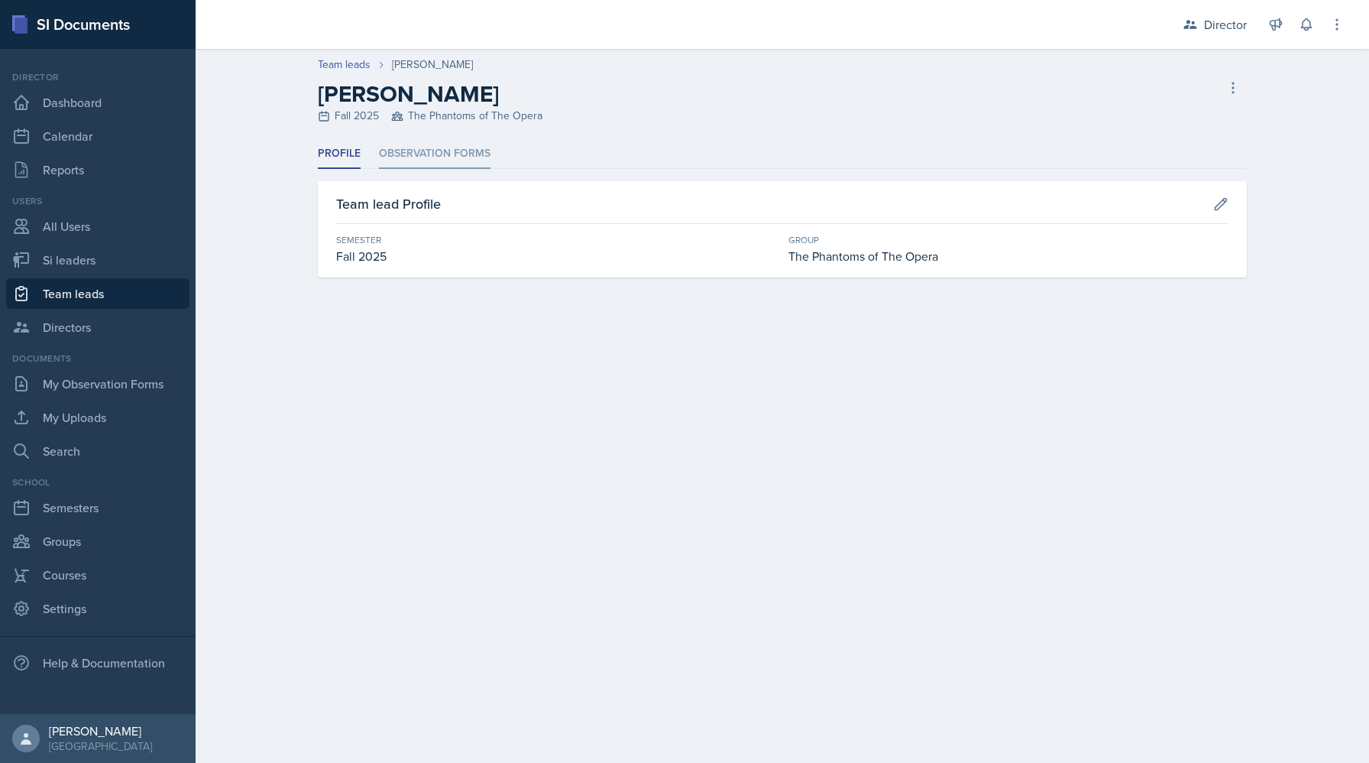
click at [440, 160] on li "Observation Forms" at bounding box center [435, 154] width 112 height 30
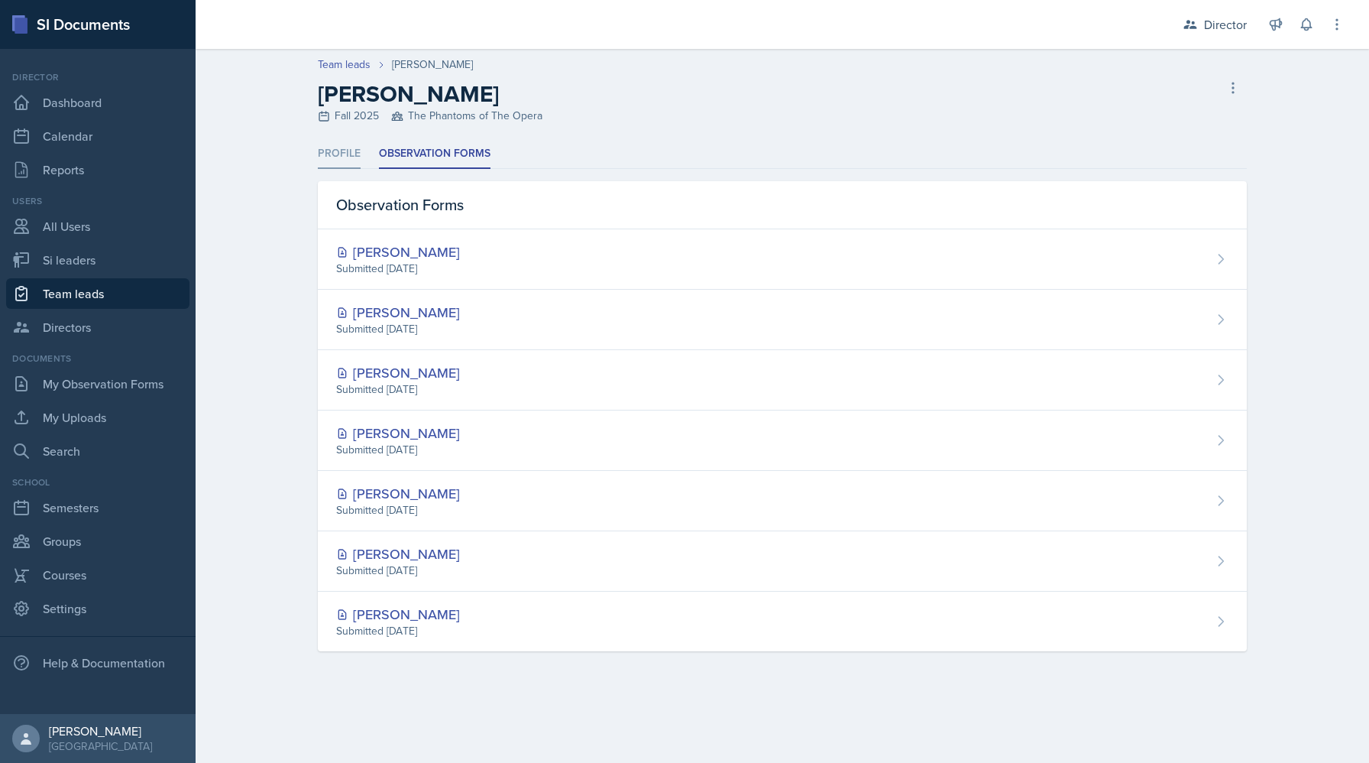
click at [345, 147] on li "Profile" at bounding box center [339, 154] width 43 height 30
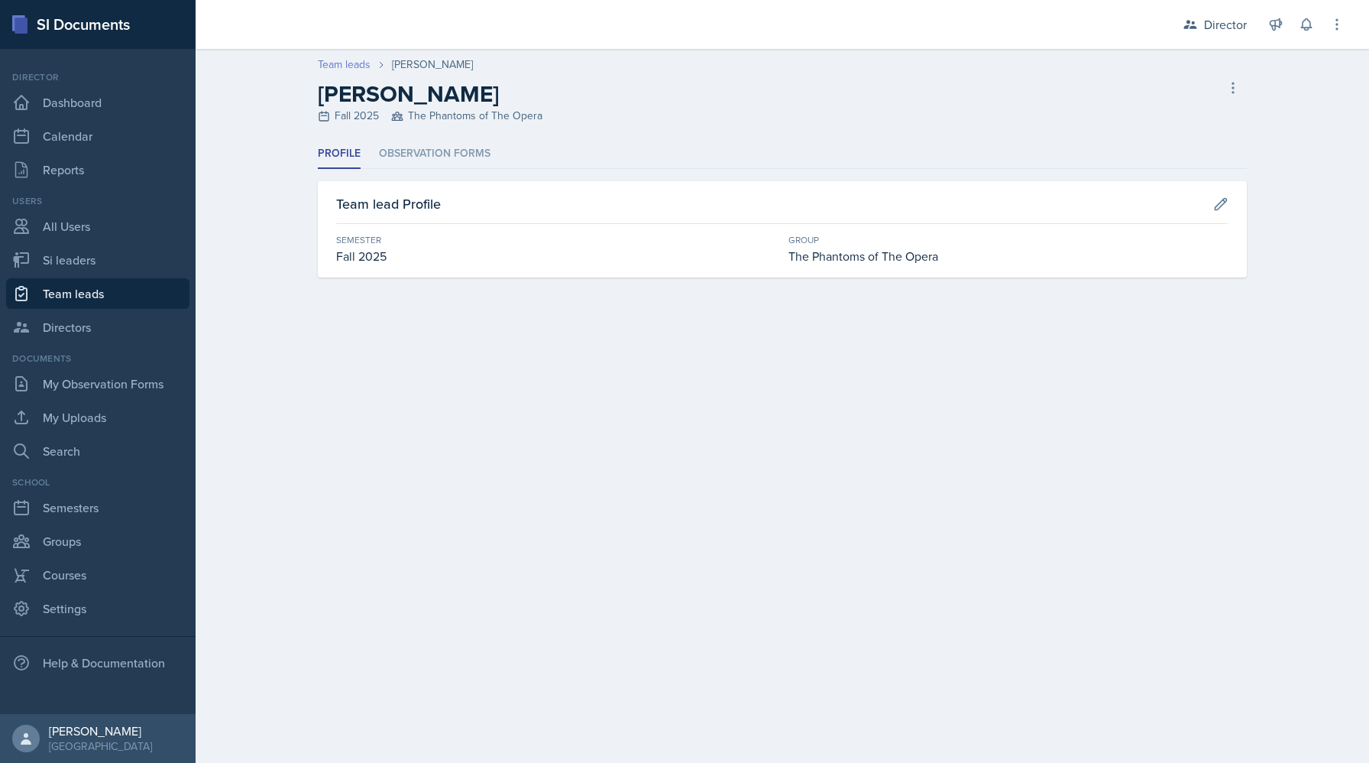
click at [341, 57] on link "Team leads" at bounding box center [344, 65] width 53 height 16
select select "2bed604d-1099-4043-b1bc-2365e8740244"
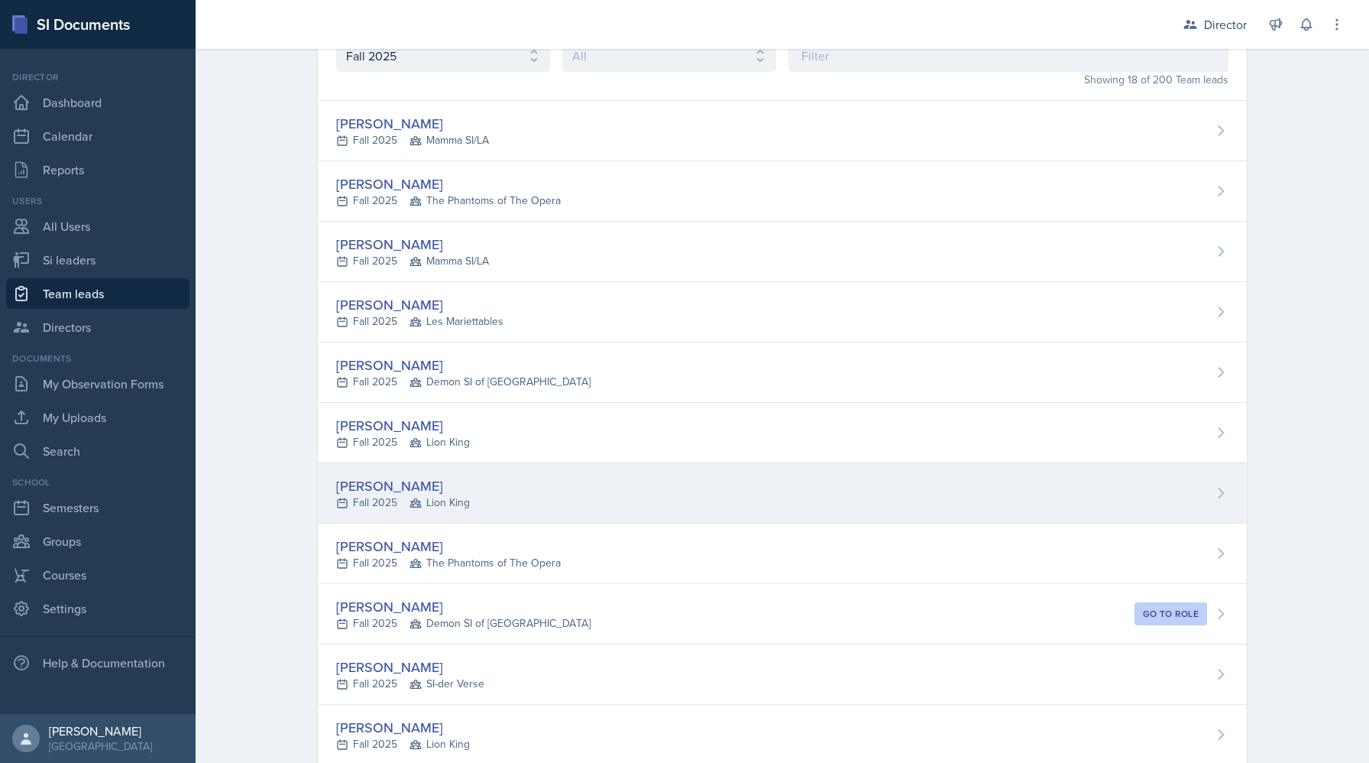
scroll to position [145, 0]
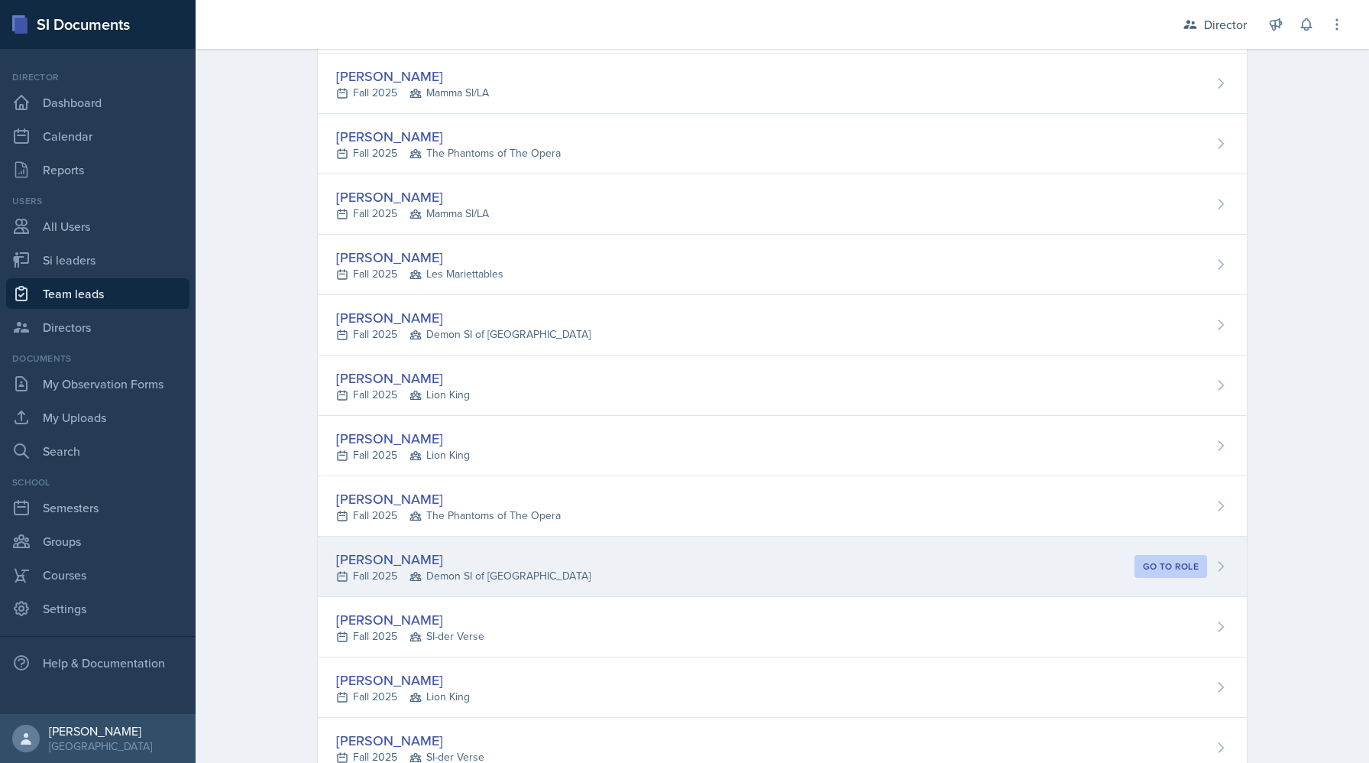
click at [492, 561] on div "[PERSON_NAME]" at bounding box center [463, 559] width 254 height 21
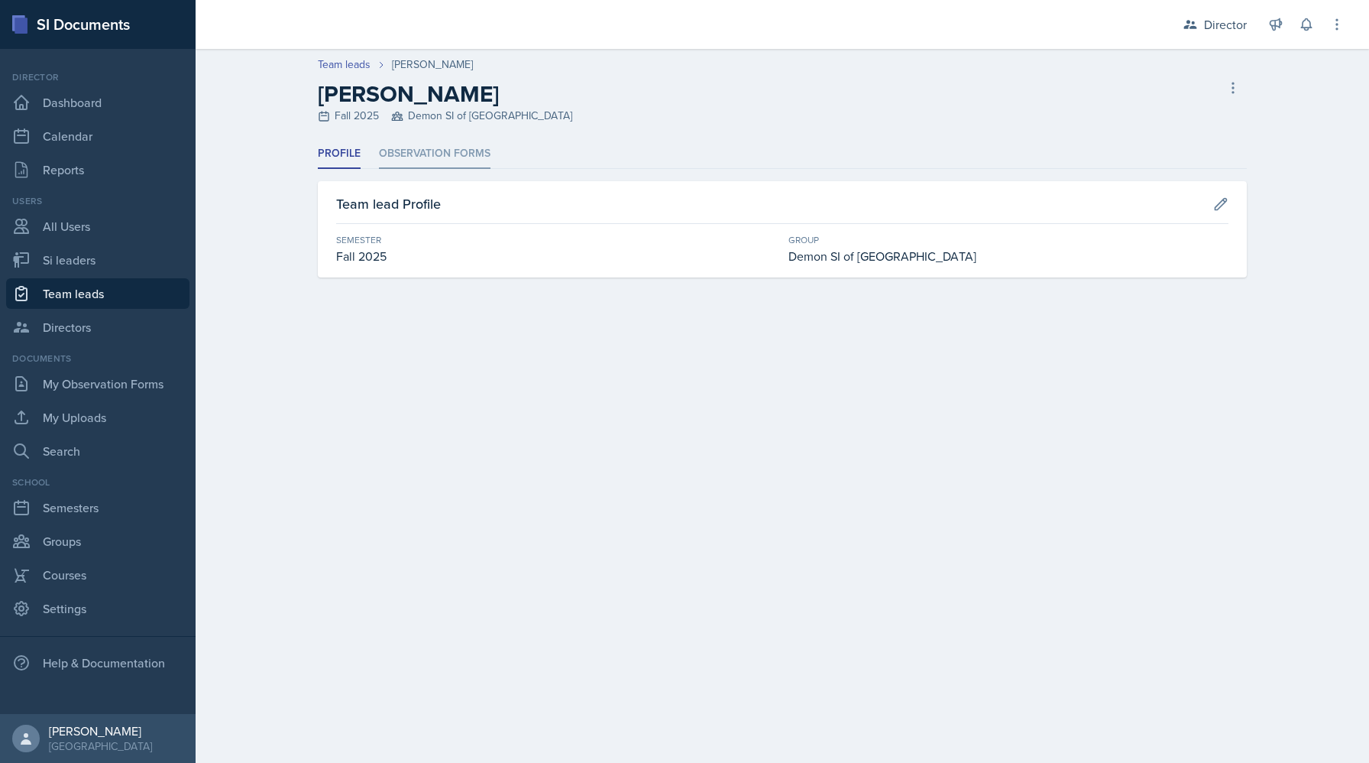
click at [434, 158] on li "Observation Forms" at bounding box center [435, 154] width 112 height 30
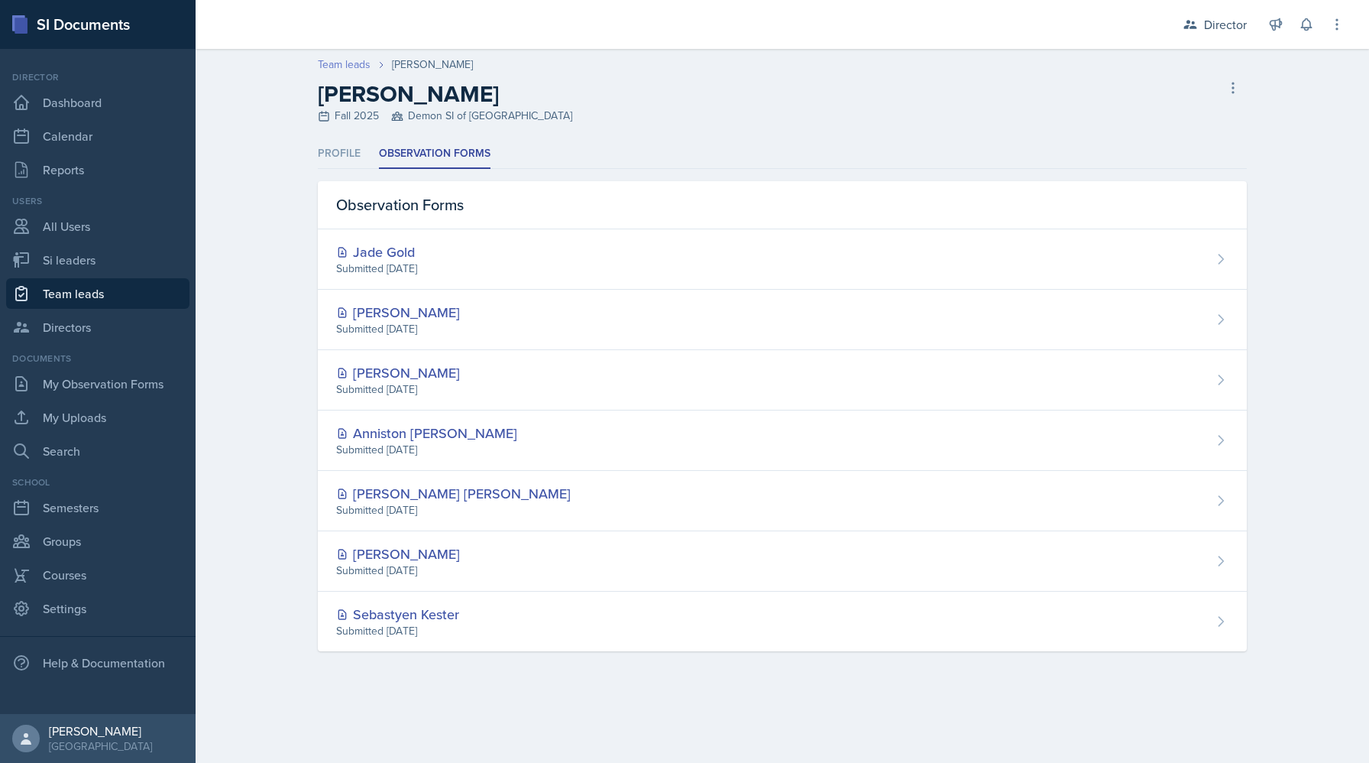
click at [322, 62] on link "Team leads" at bounding box center [344, 65] width 53 height 16
select select "2bed604d-1099-4043-b1bc-2365e8740244"
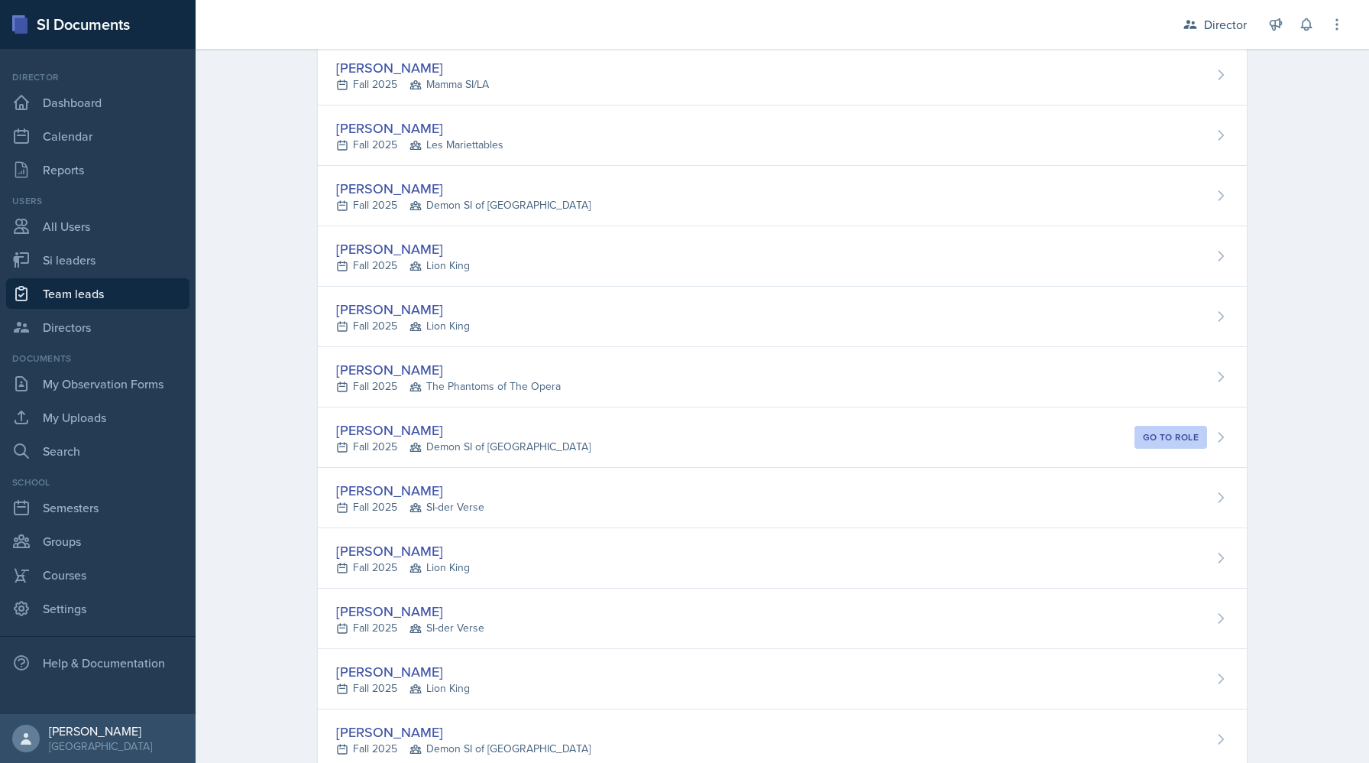
scroll to position [304, 0]
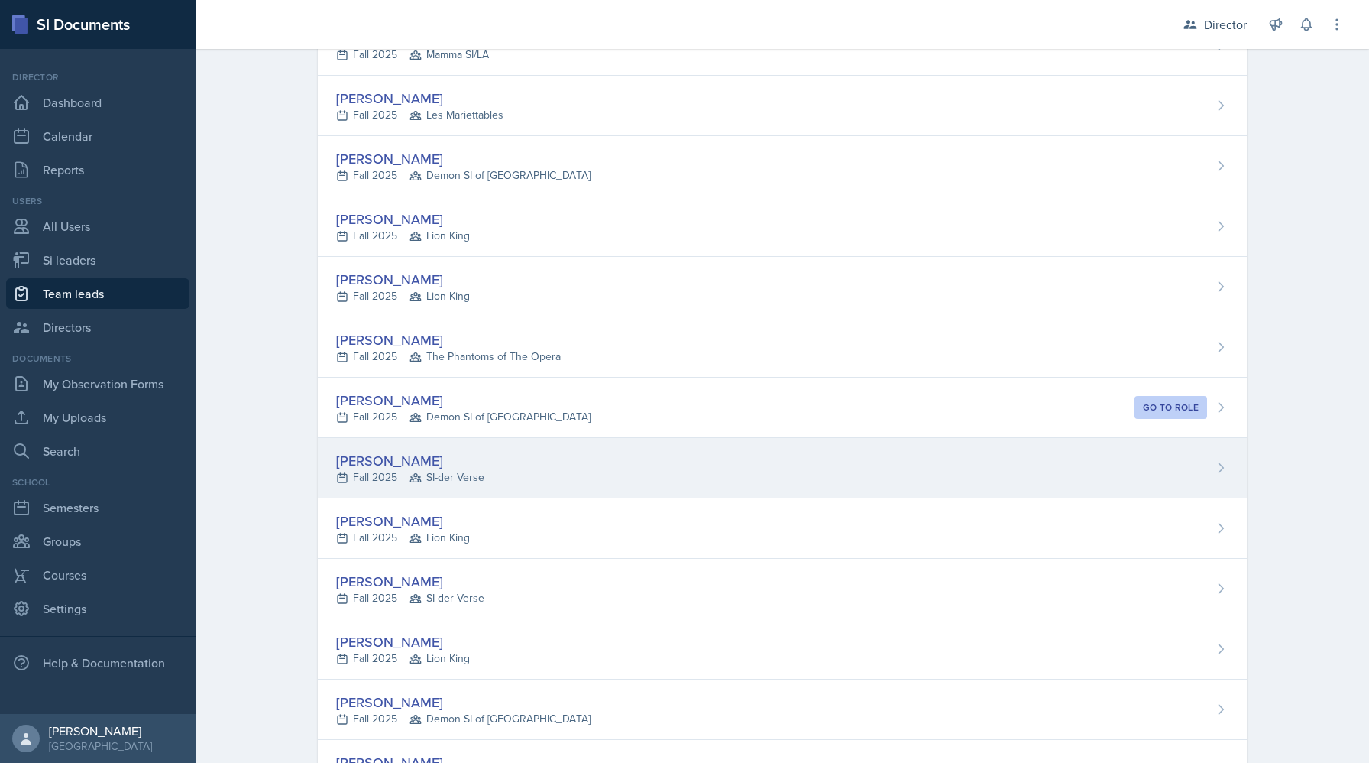
click at [629, 474] on div "[PERSON_NAME] Fall 2025 SI-der Verse" at bounding box center [782, 468] width 929 height 60
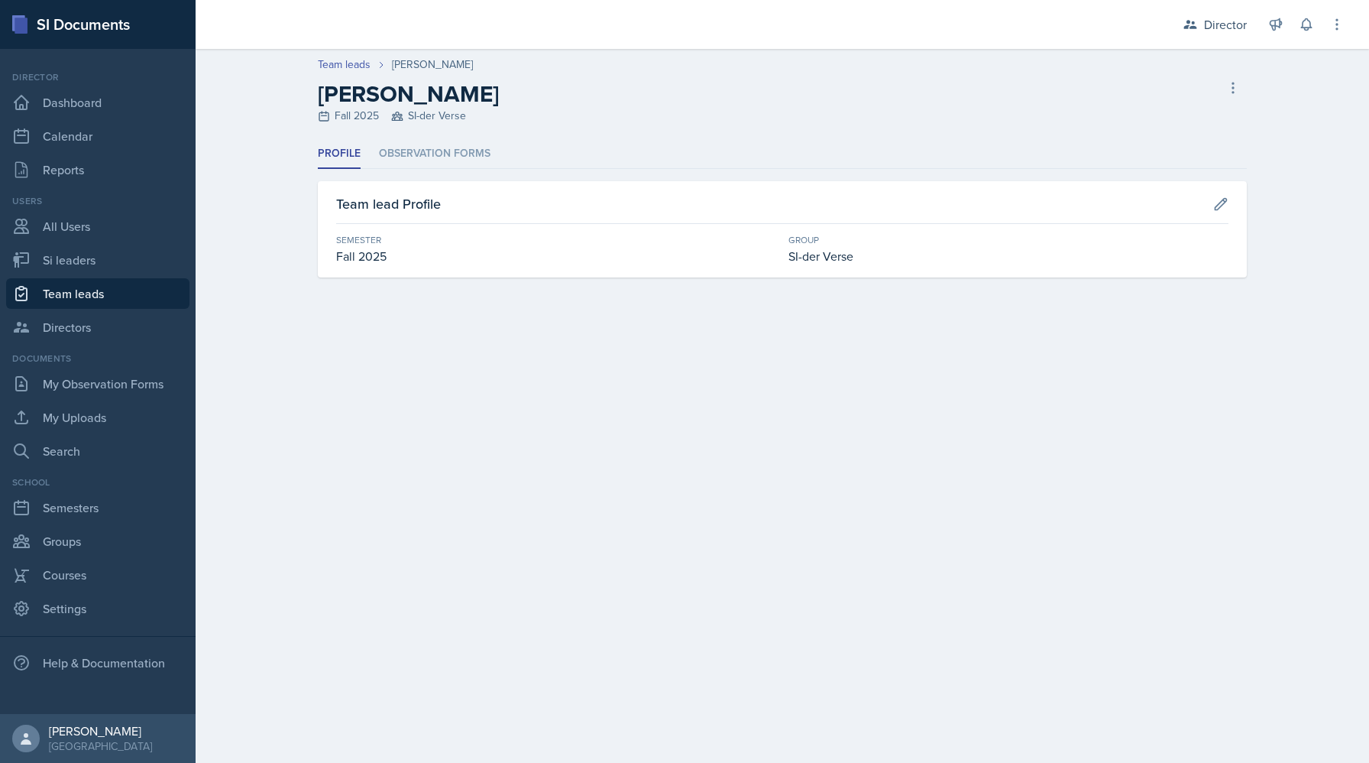
click at [446, 170] on div "Profile Observation Forms Profile Observation Forms Team lead Profile Semester …" at bounding box center [782, 208] width 929 height 138
click at [446, 148] on li "Observation Forms" at bounding box center [435, 154] width 112 height 30
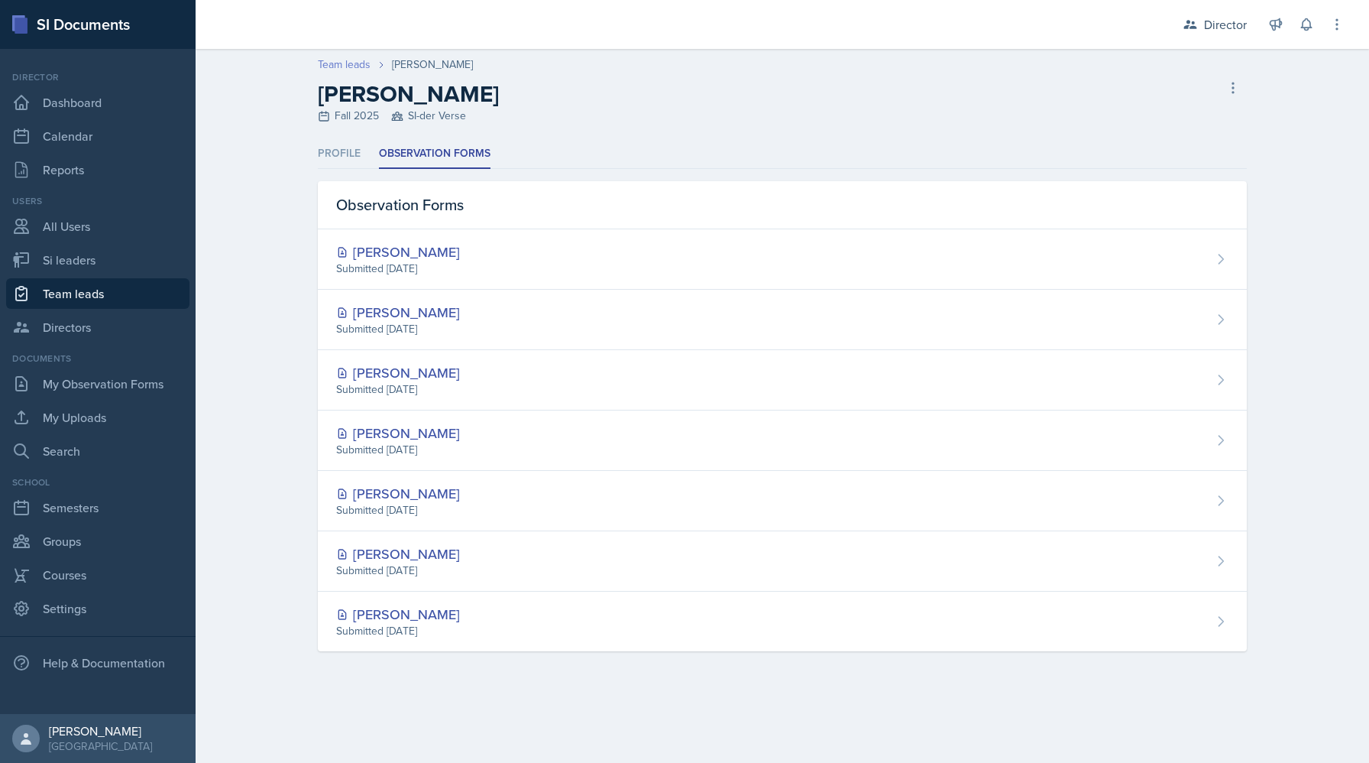
click at [342, 63] on link "Team leads" at bounding box center [344, 65] width 53 height 16
select select "2bed604d-1099-4043-b1bc-2365e8740244"
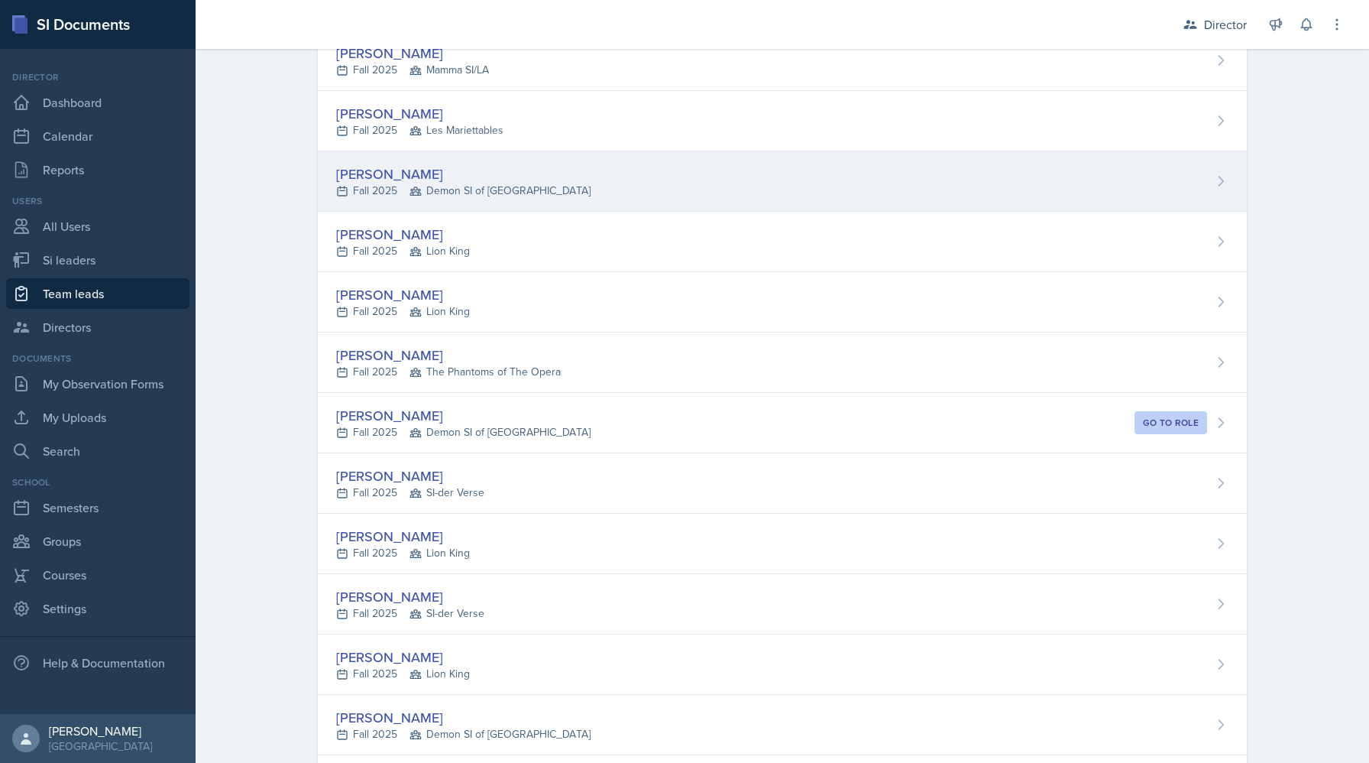
scroll to position [311, 0]
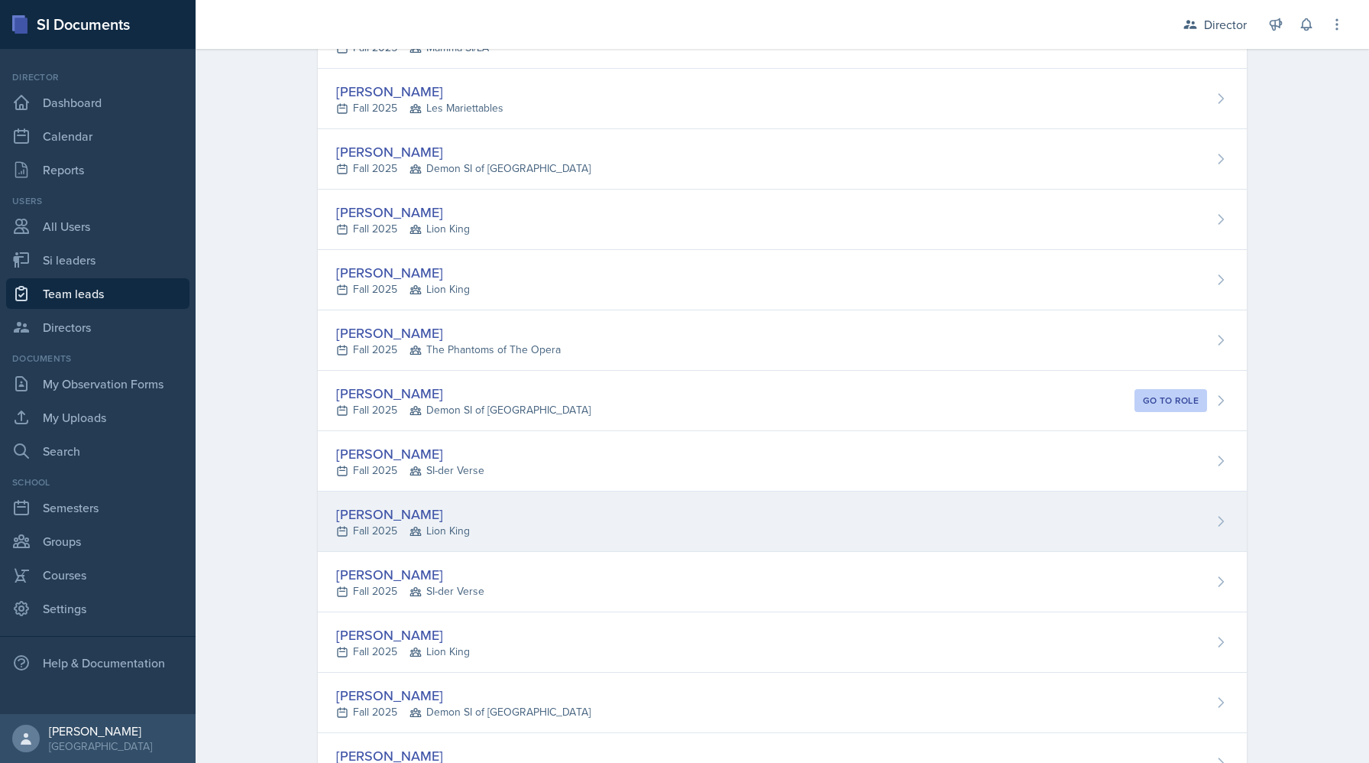
click at [430, 526] on span "Lion King" at bounding box center [440, 531] width 60 height 16
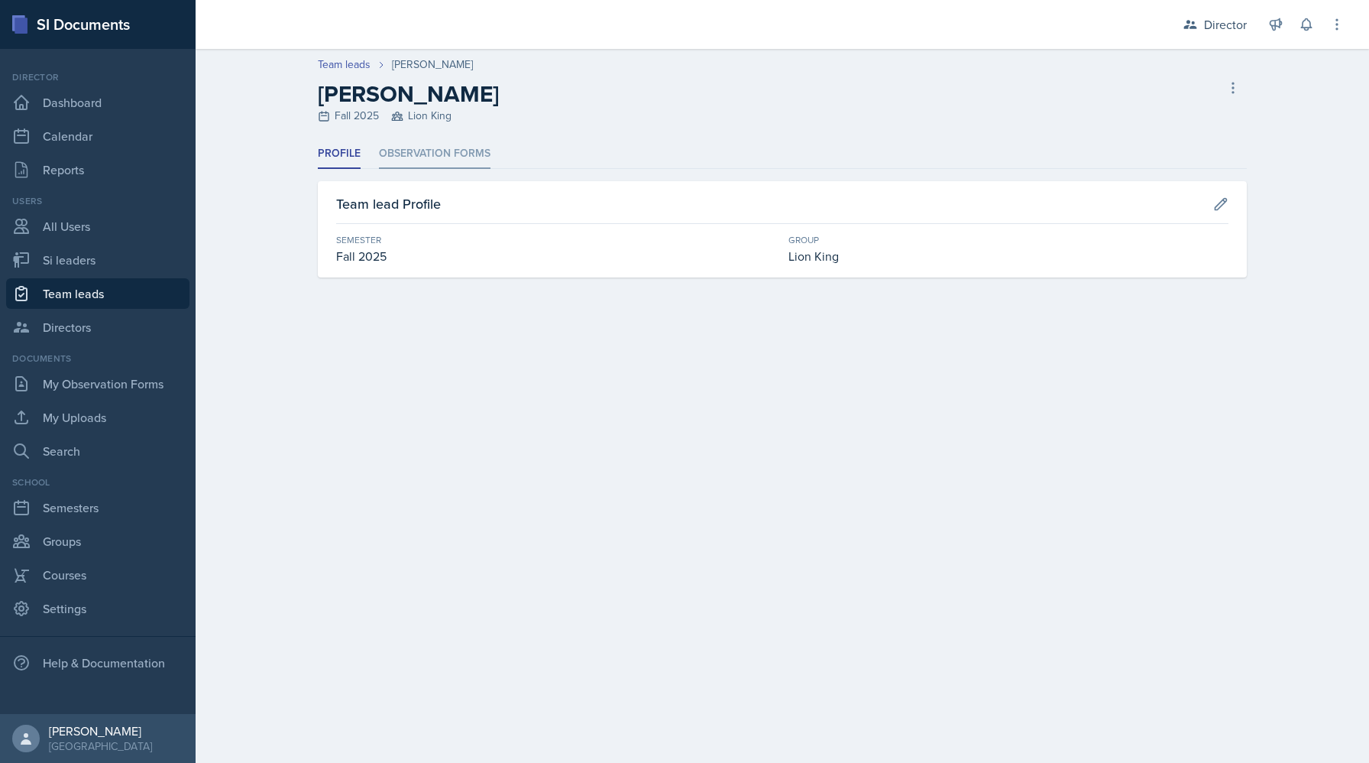
click at [456, 158] on li "Observation Forms" at bounding box center [435, 154] width 112 height 30
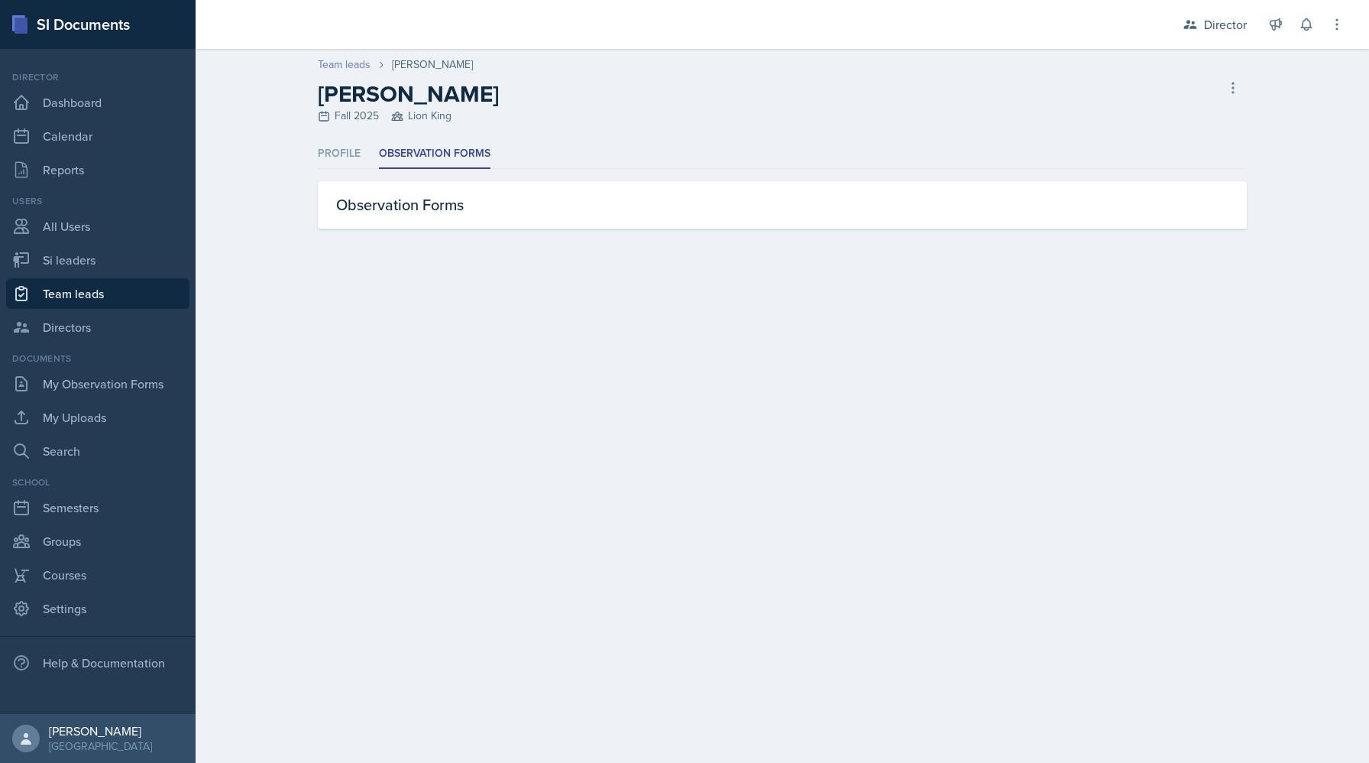
click at [345, 64] on link "Team leads" at bounding box center [344, 65] width 53 height 16
select select "2bed604d-1099-4043-b1bc-2365e8740244"
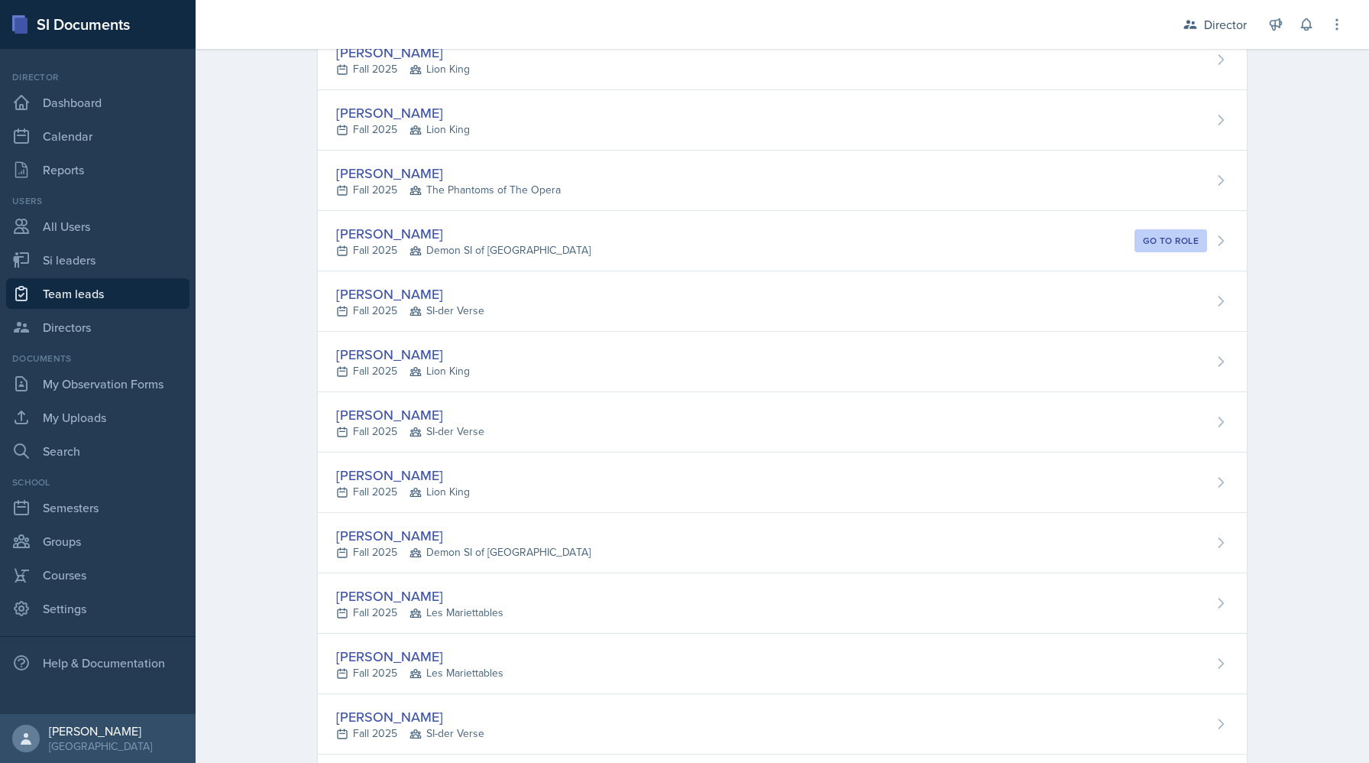
scroll to position [559, 0]
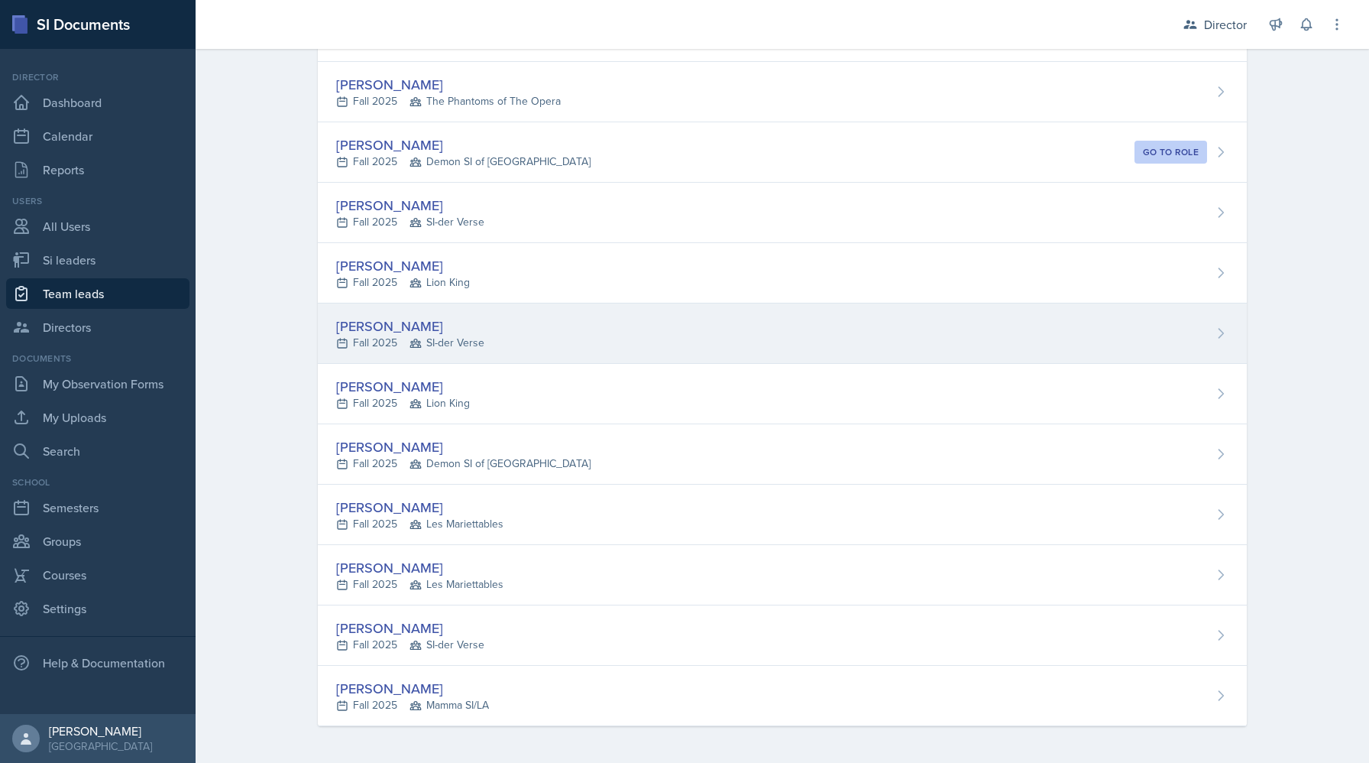
click at [379, 335] on div "Fall 2025 SI-der Verse" at bounding box center [410, 343] width 148 height 16
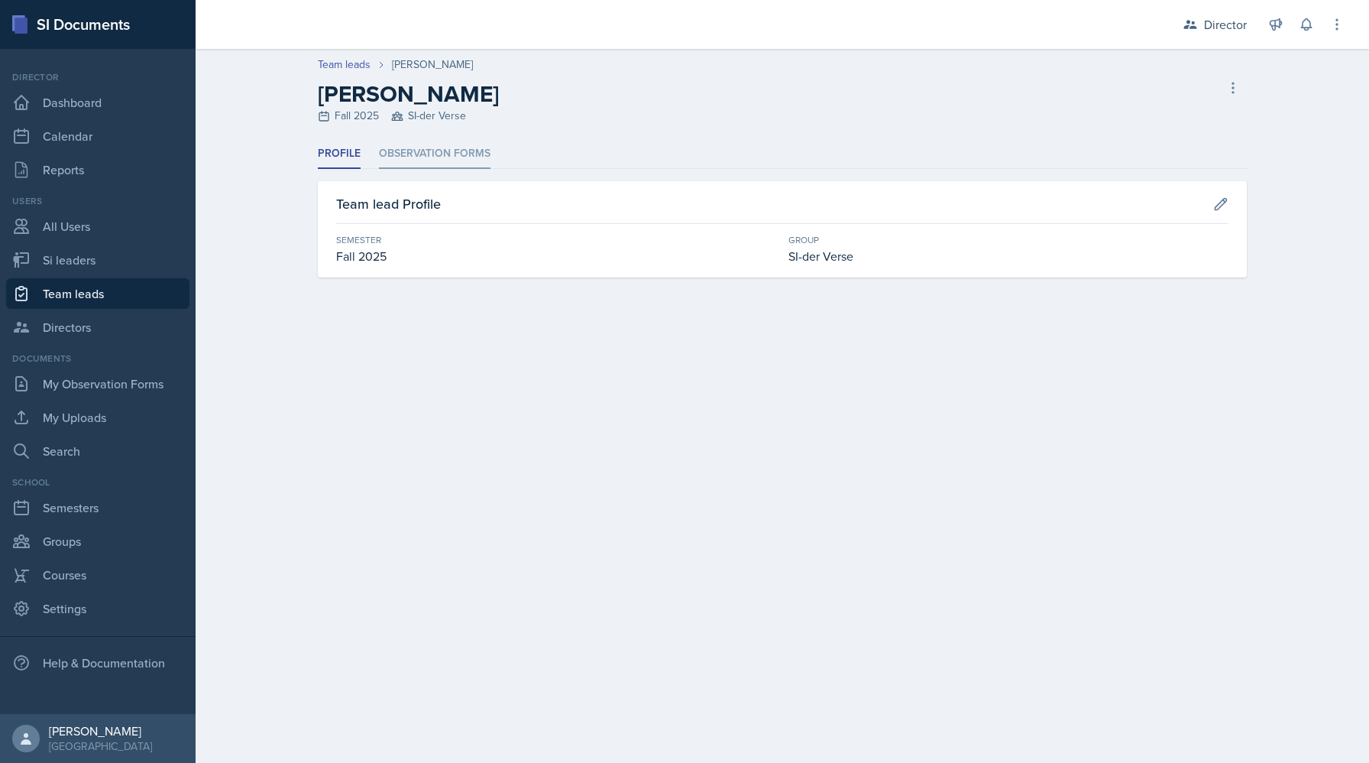
click at [466, 151] on li "Observation Forms" at bounding box center [435, 154] width 112 height 30
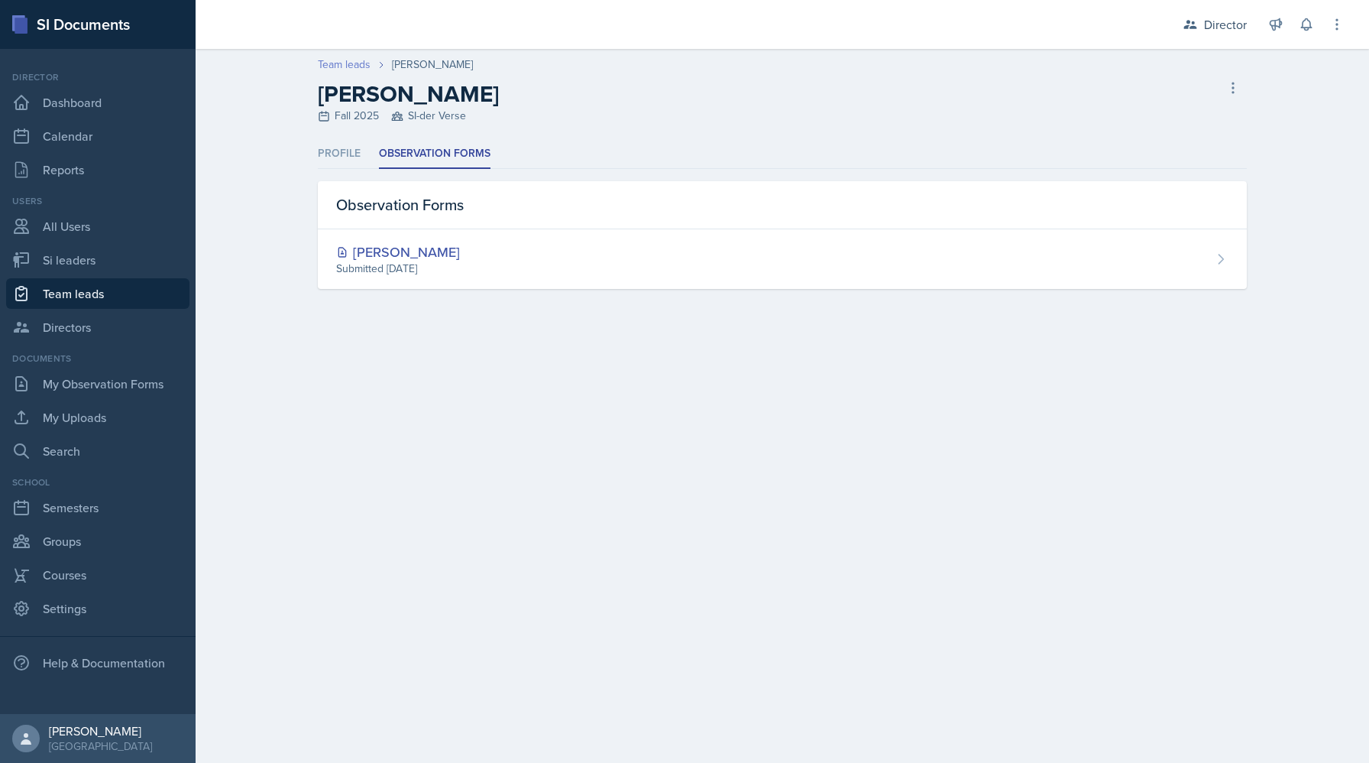
click at [357, 61] on link "Team leads" at bounding box center [344, 65] width 53 height 16
select select "2bed604d-1099-4043-b1bc-2365e8740244"
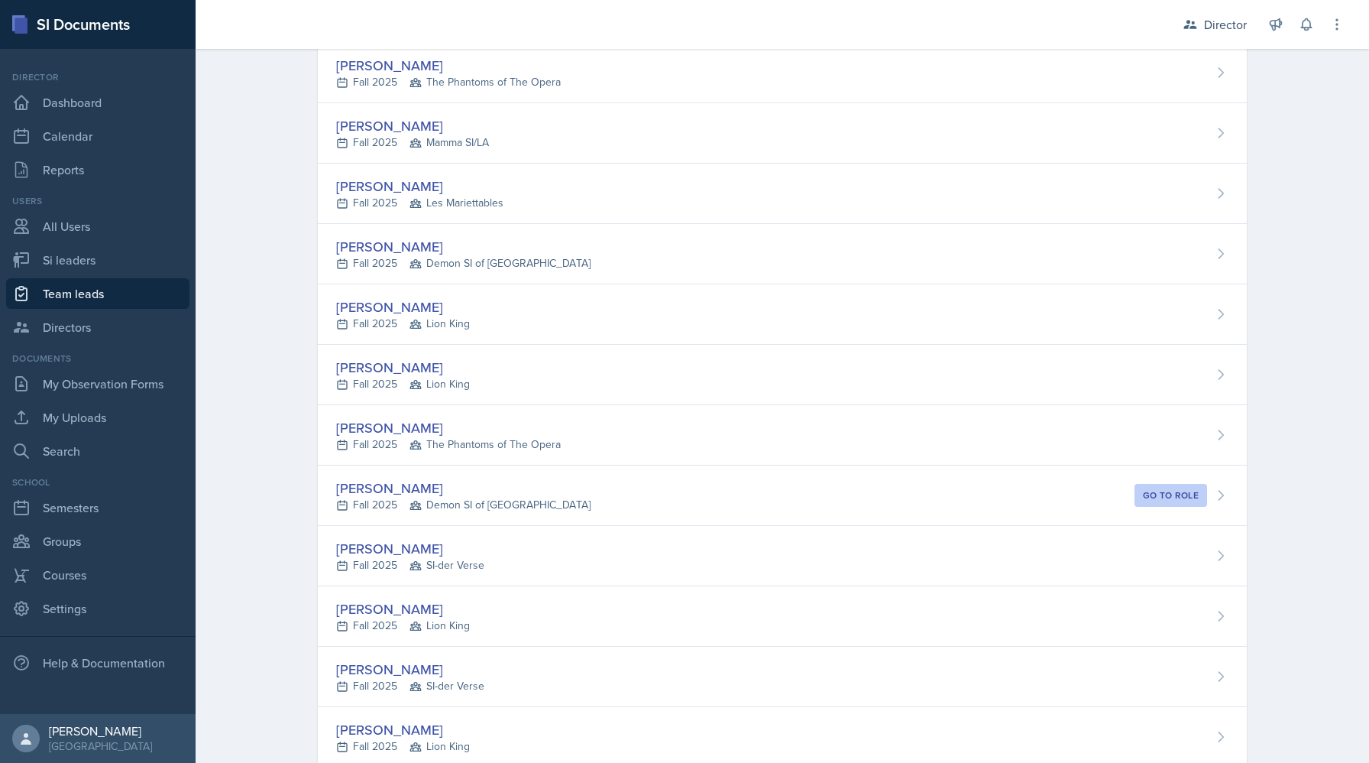
scroll to position [559, 0]
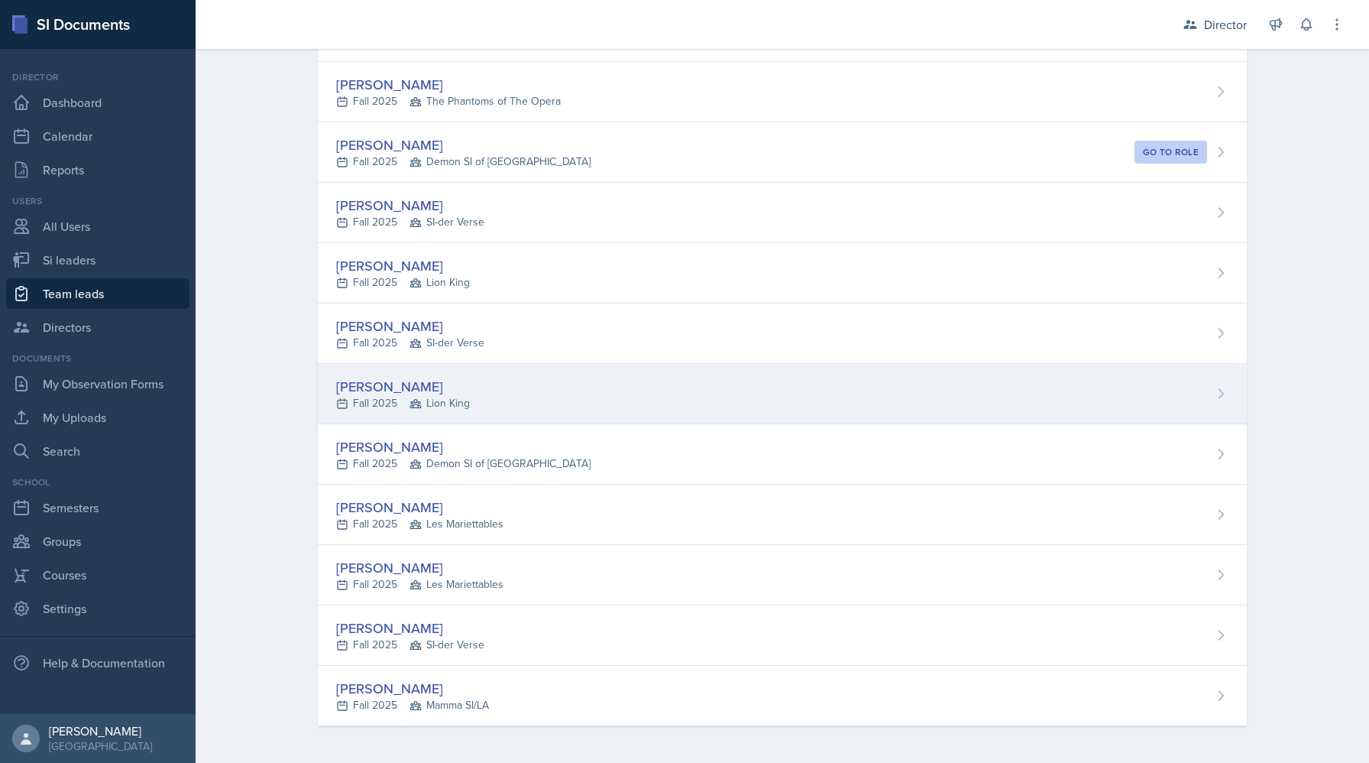
click at [375, 390] on div "[PERSON_NAME]" at bounding box center [403, 386] width 134 height 21
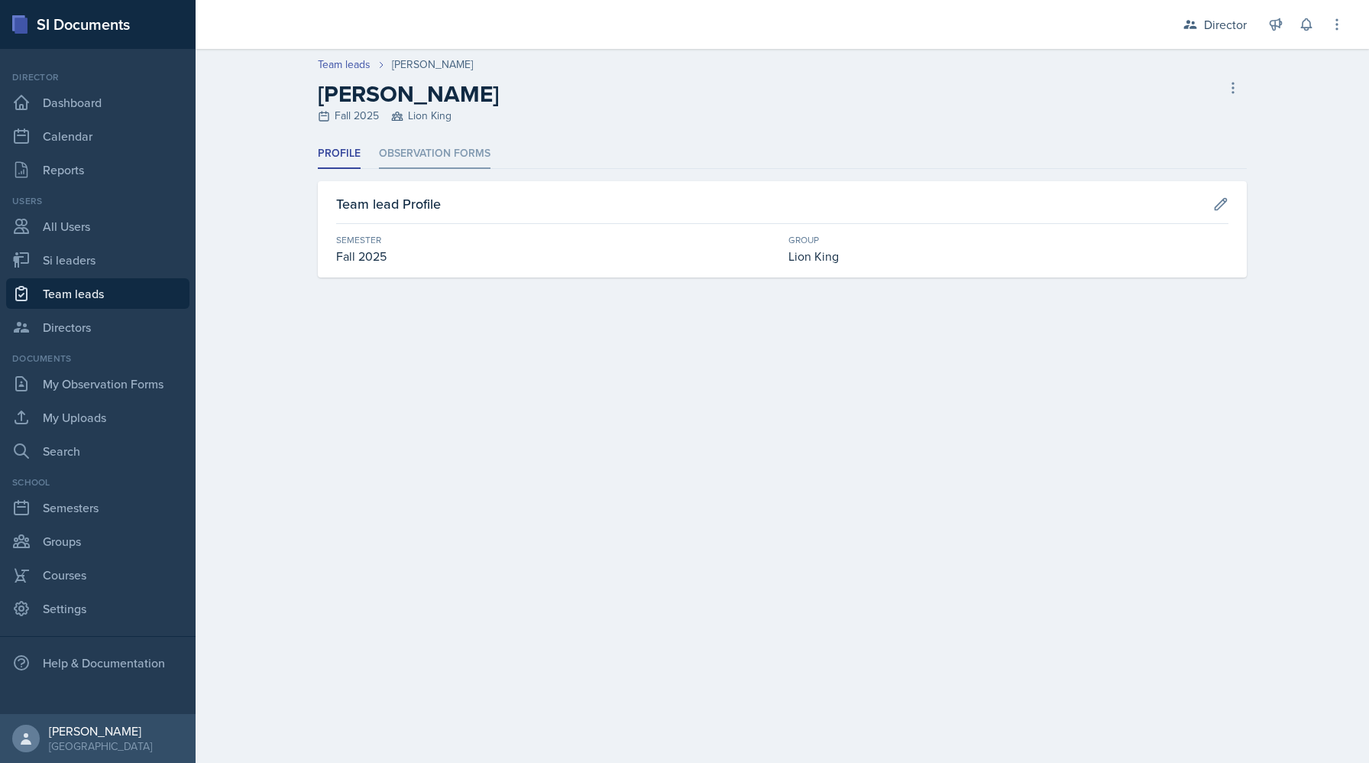
click at [431, 144] on li "Observation Forms" at bounding box center [435, 154] width 112 height 30
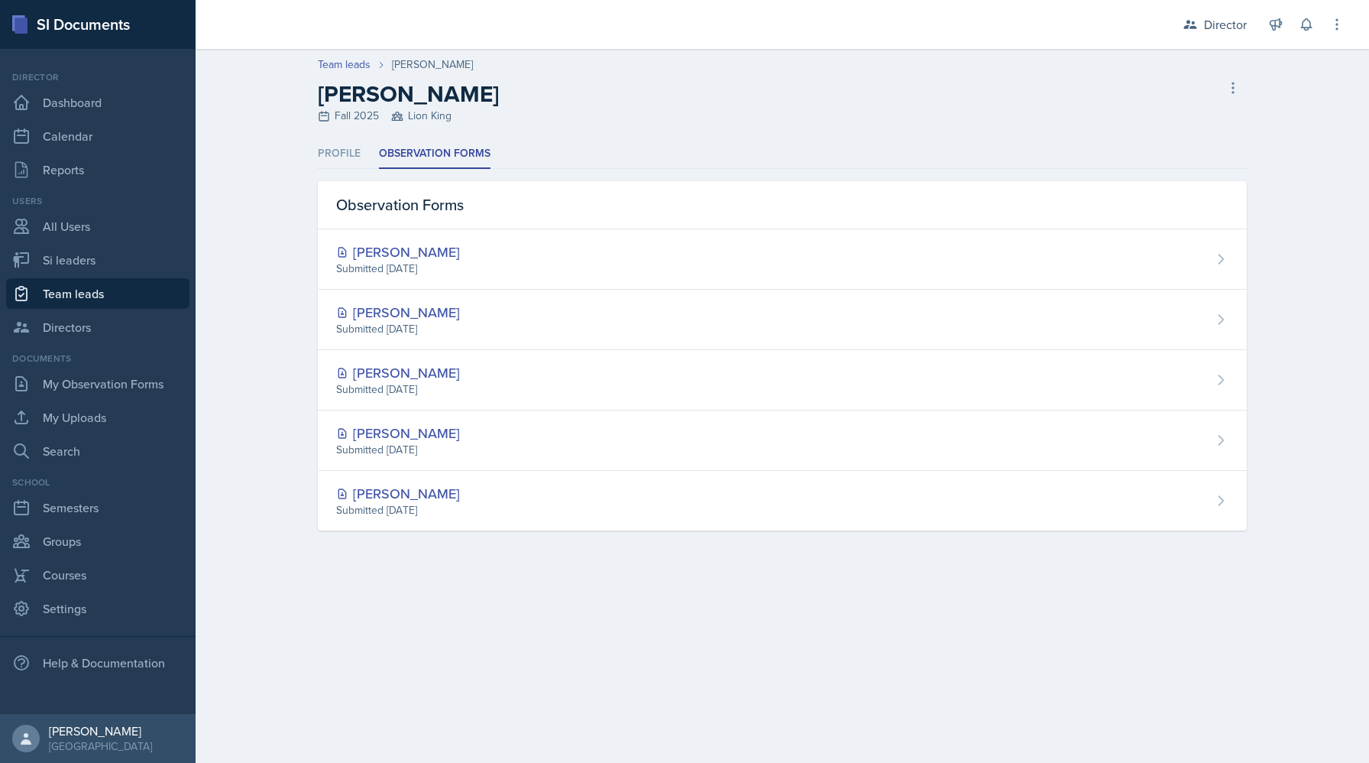
click at [344, 54] on header "Team leads [PERSON_NAME] [PERSON_NAME] Fall 2025 Lion King Delete Team lead" at bounding box center [783, 94] width 1174 height 90
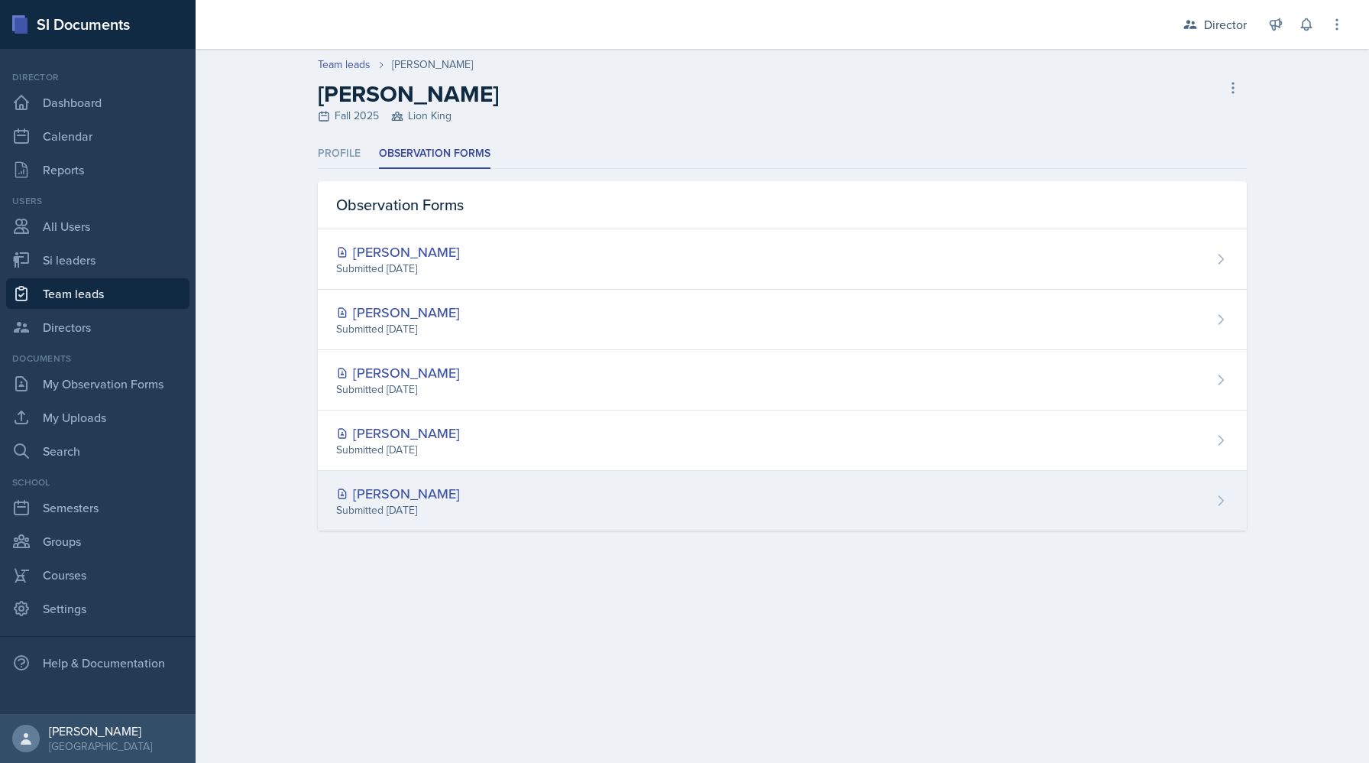
select select "2bed604d-1099-4043-b1bc-2365e8740244"
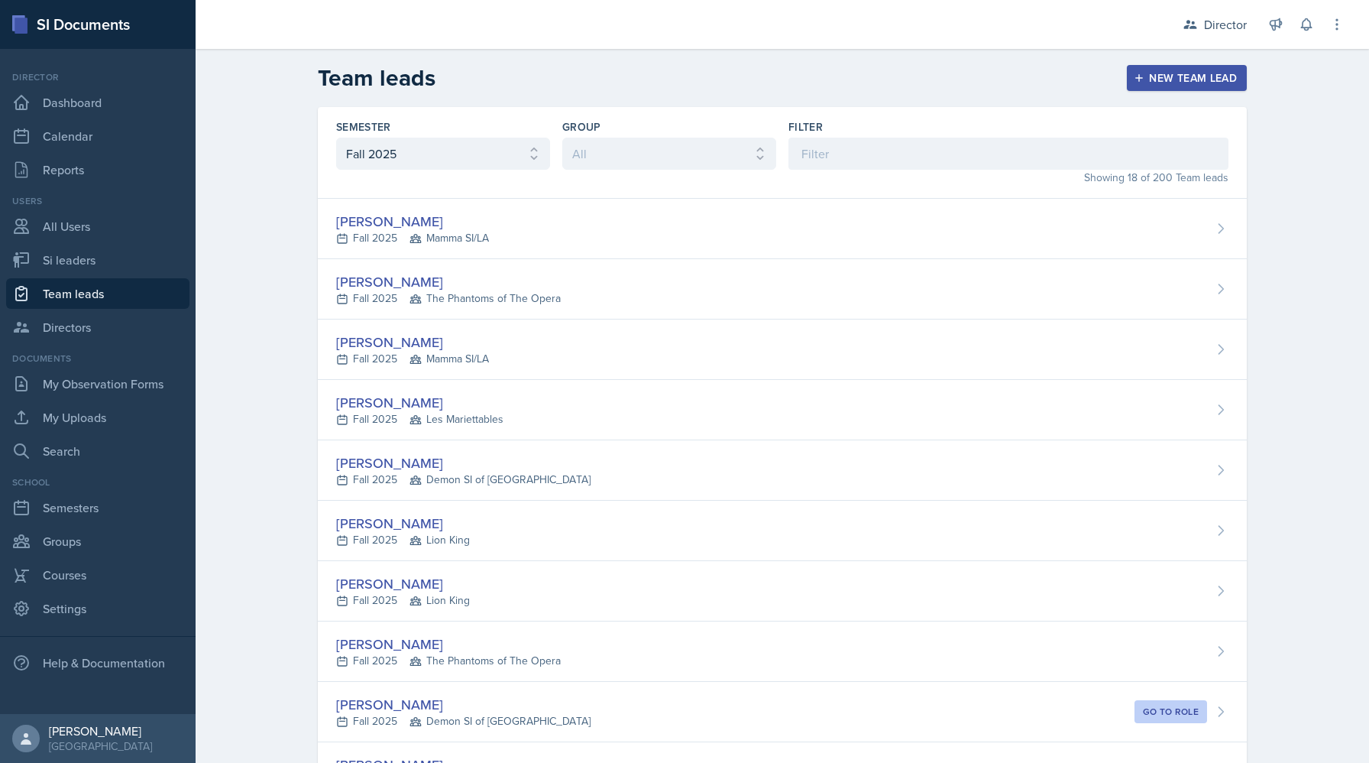
scroll to position [559, 0]
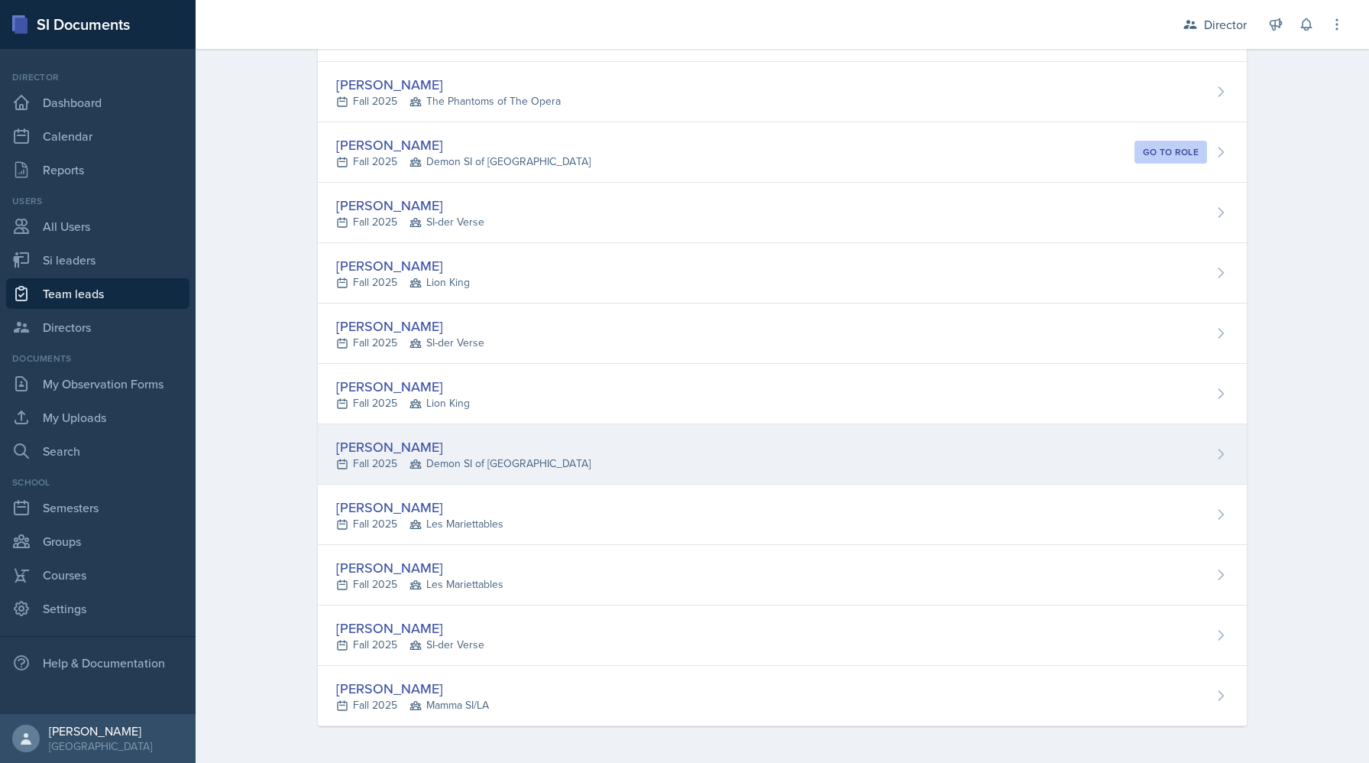
click at [394, 455] on div "Fall 2025 Demon SI of [GEOGRAPHIC_DATA]" at bounding box center [463, 463] width 254 height 16
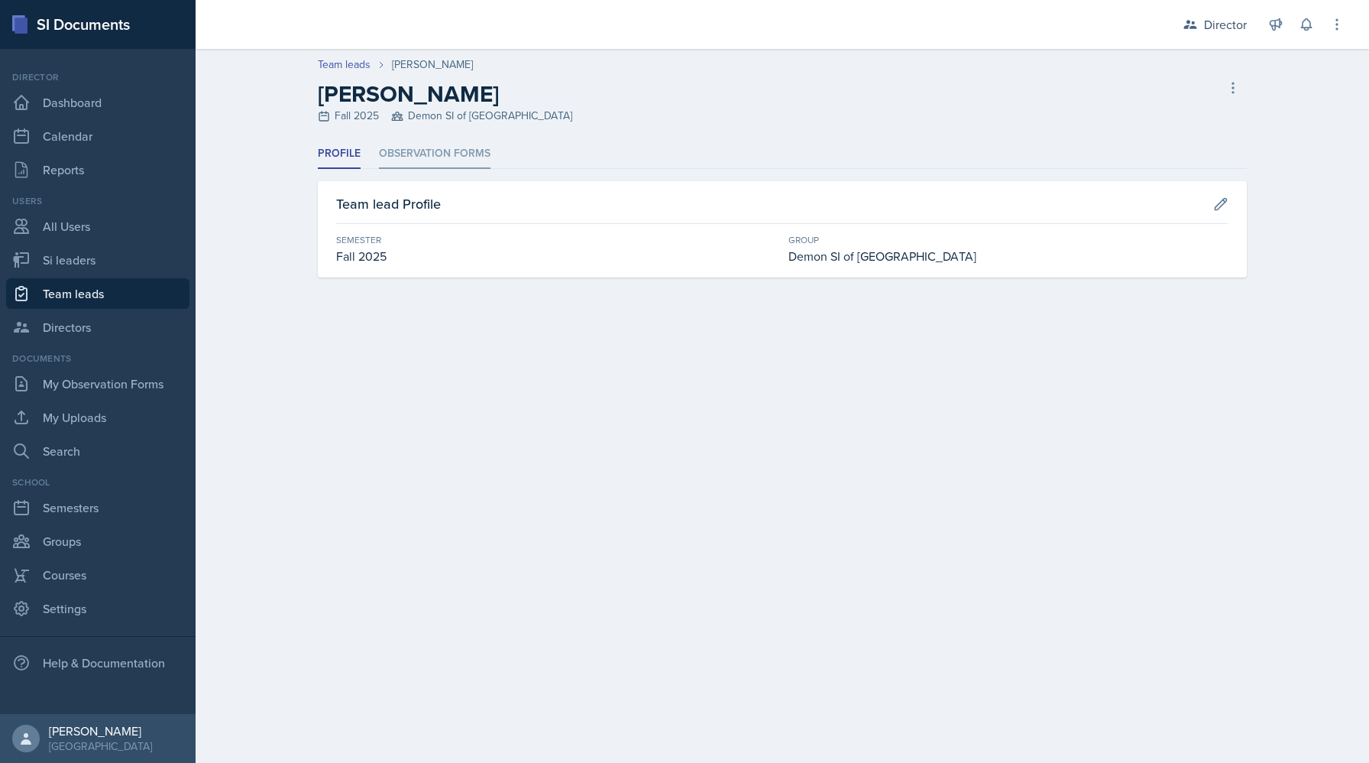
click at [446, 160] on li "Observation Forms" at bounding box center [435, 154] width 112 height 30
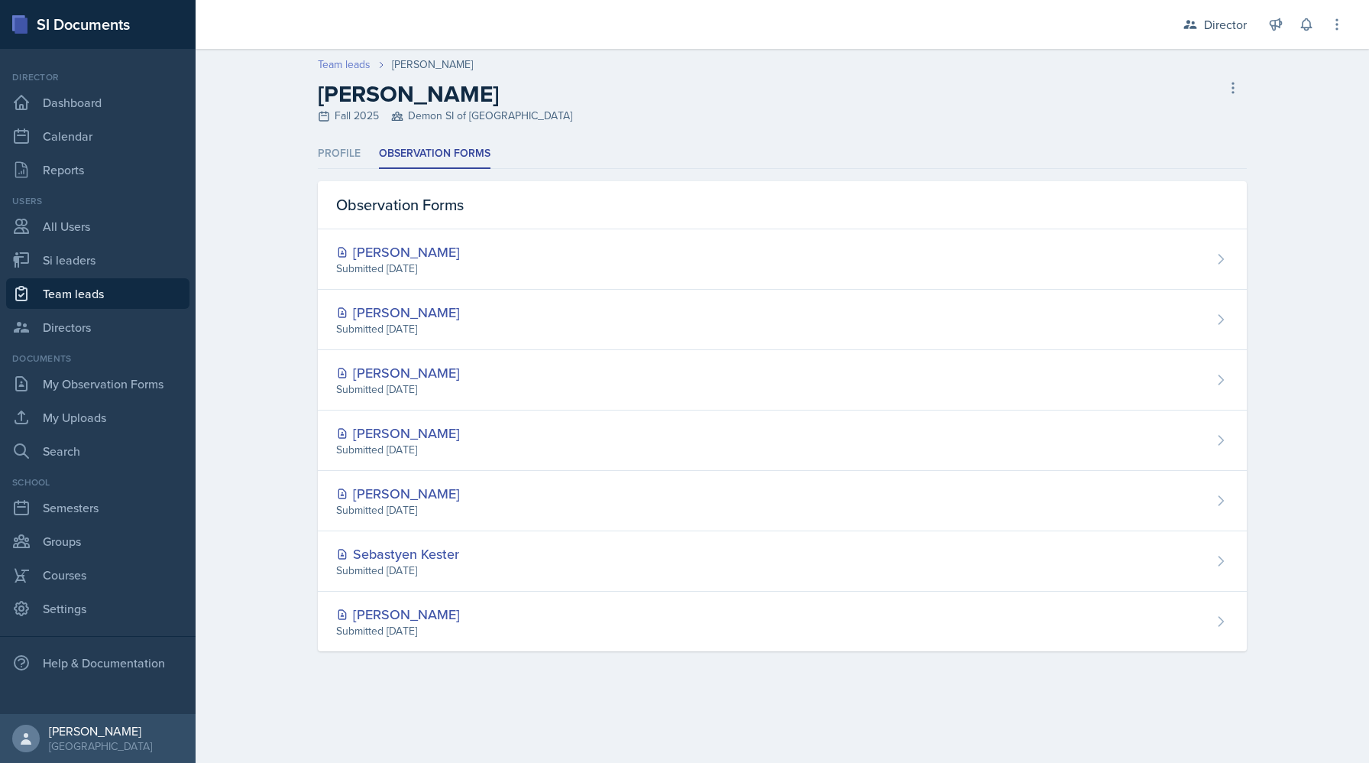
click at [335, 67] on link "Team leads" at bounding box center [344, 65] width 53 height 16
select select "2bed604d-1099-4043-b1bc-2365e8740244"
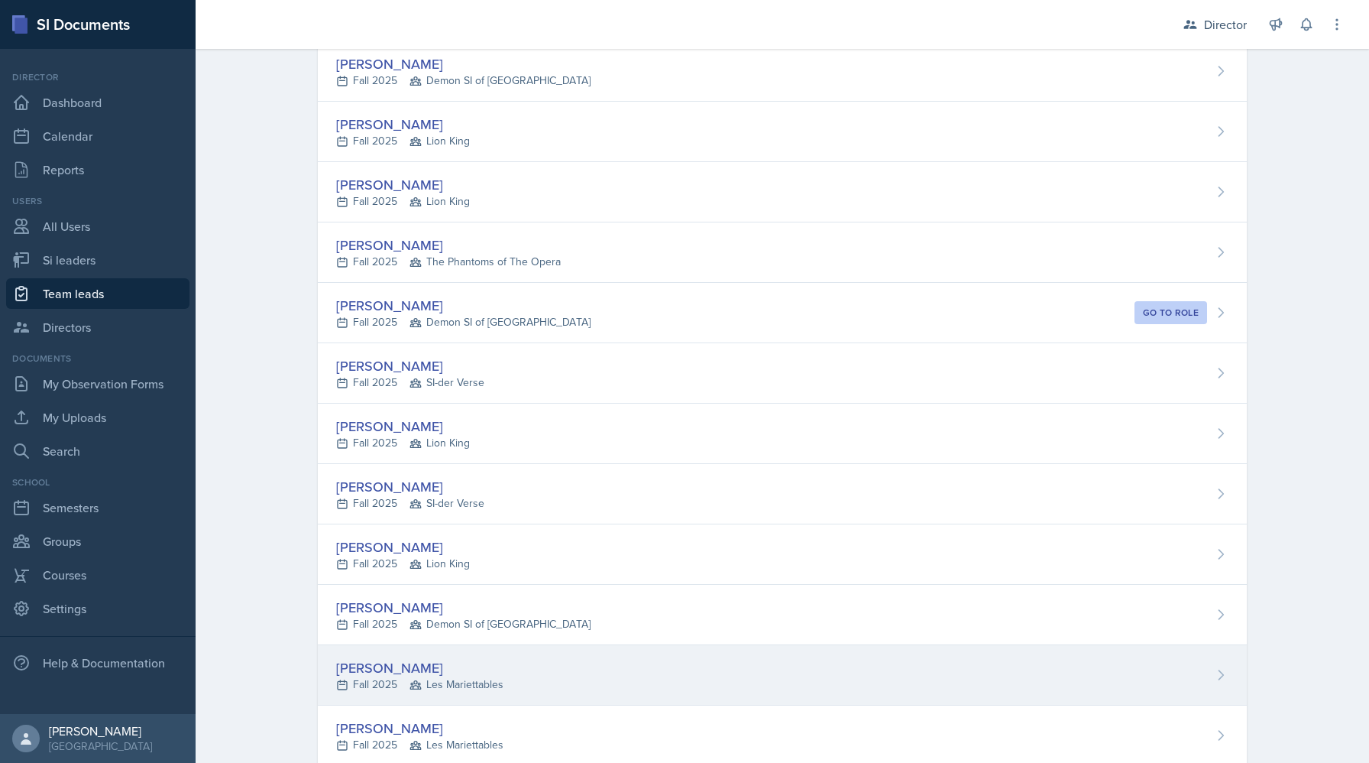
scroll to position [559, 0]
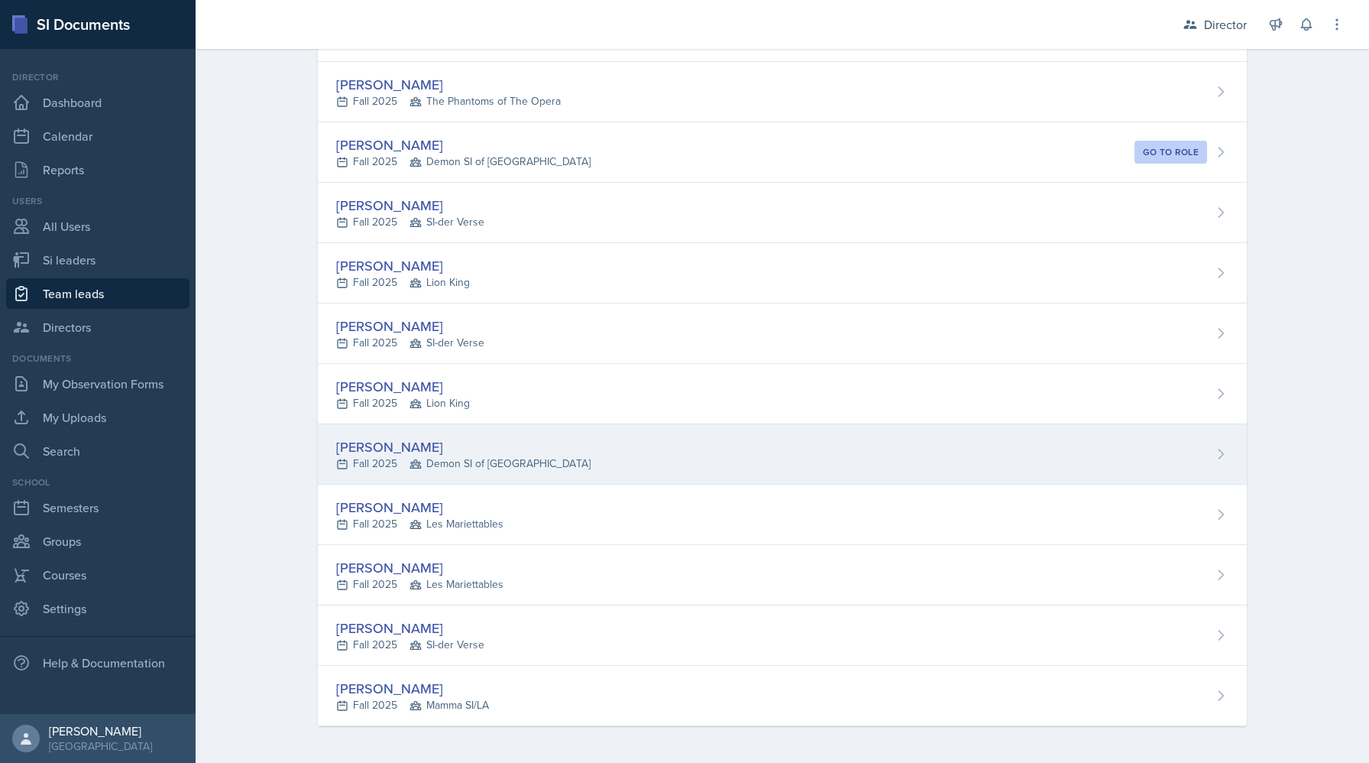
click at [381, 452] on div "[PERSON_NAME]" at bounding box center [463, 446] width 254 height 21
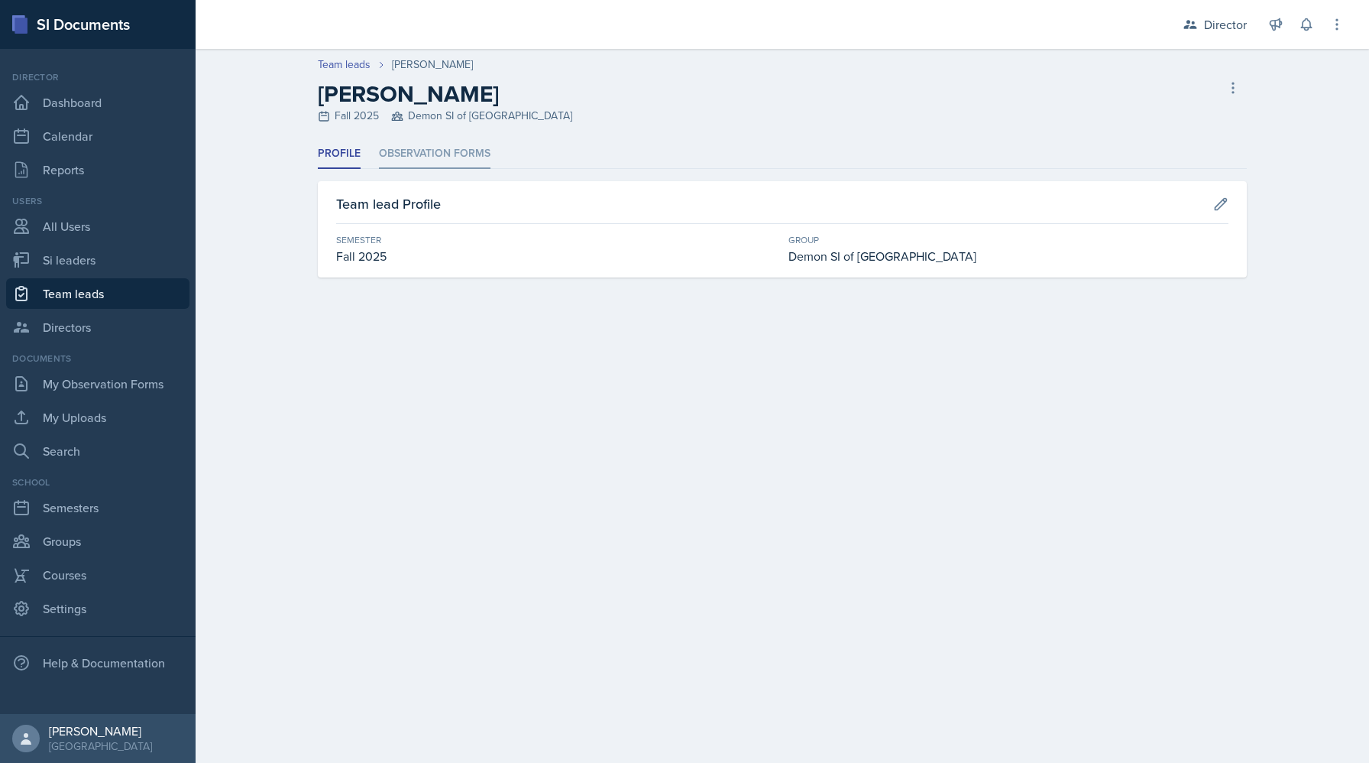
click at [400, 151] on li "Observation Forms" at bounding box center [435, 154] width 112 height 30
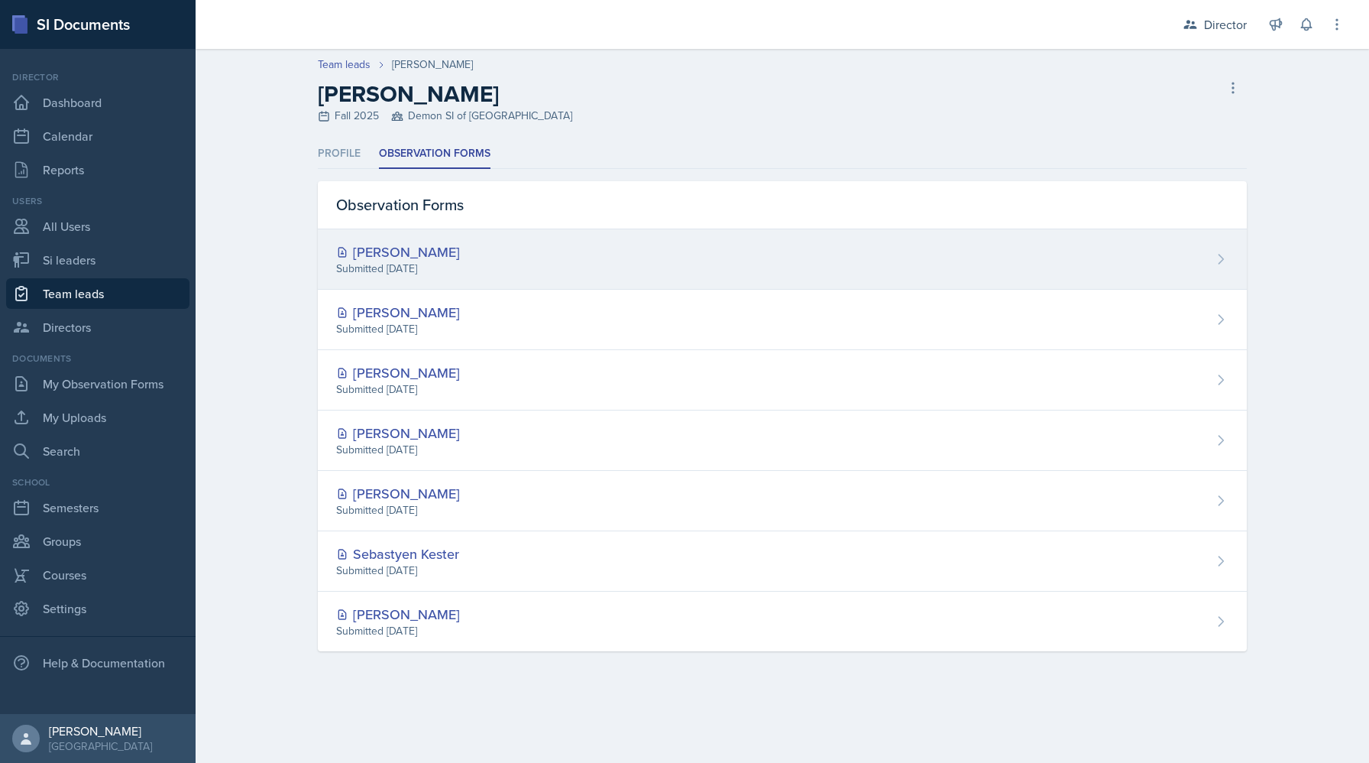
click at [433, 264] on div "Submitted [DATE]" at bounding box center [398, 269] width 124 height 16
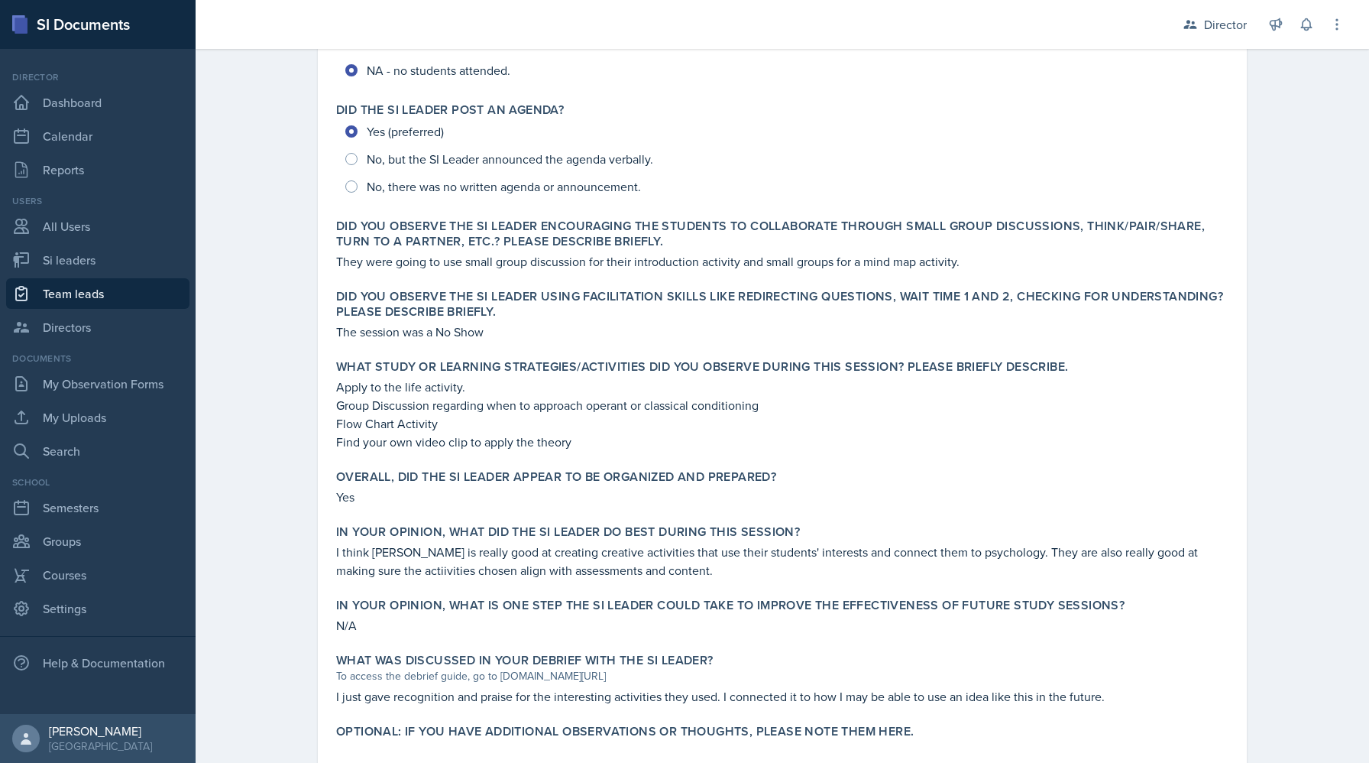
scroll to position [386, 0]
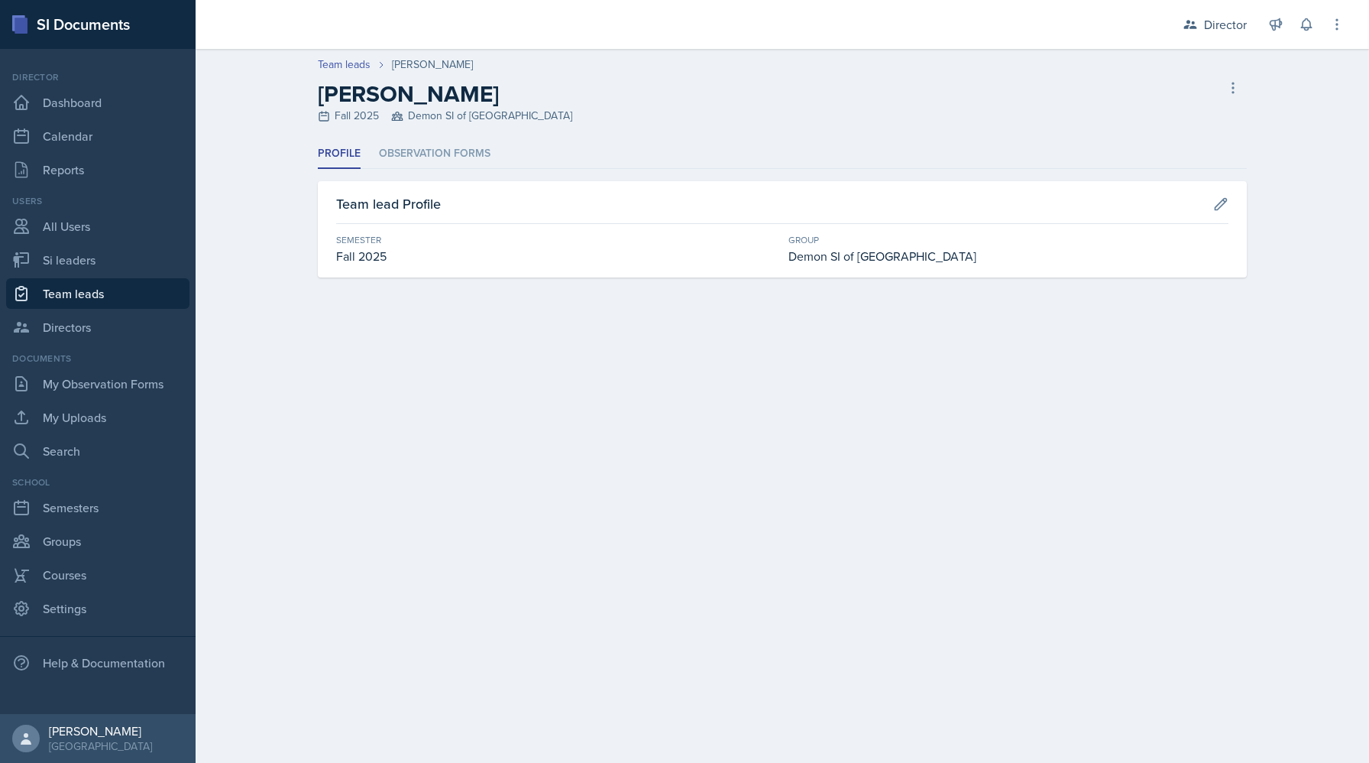
select select "2bed604d-1099-4043-b1bc-2365e8740244"
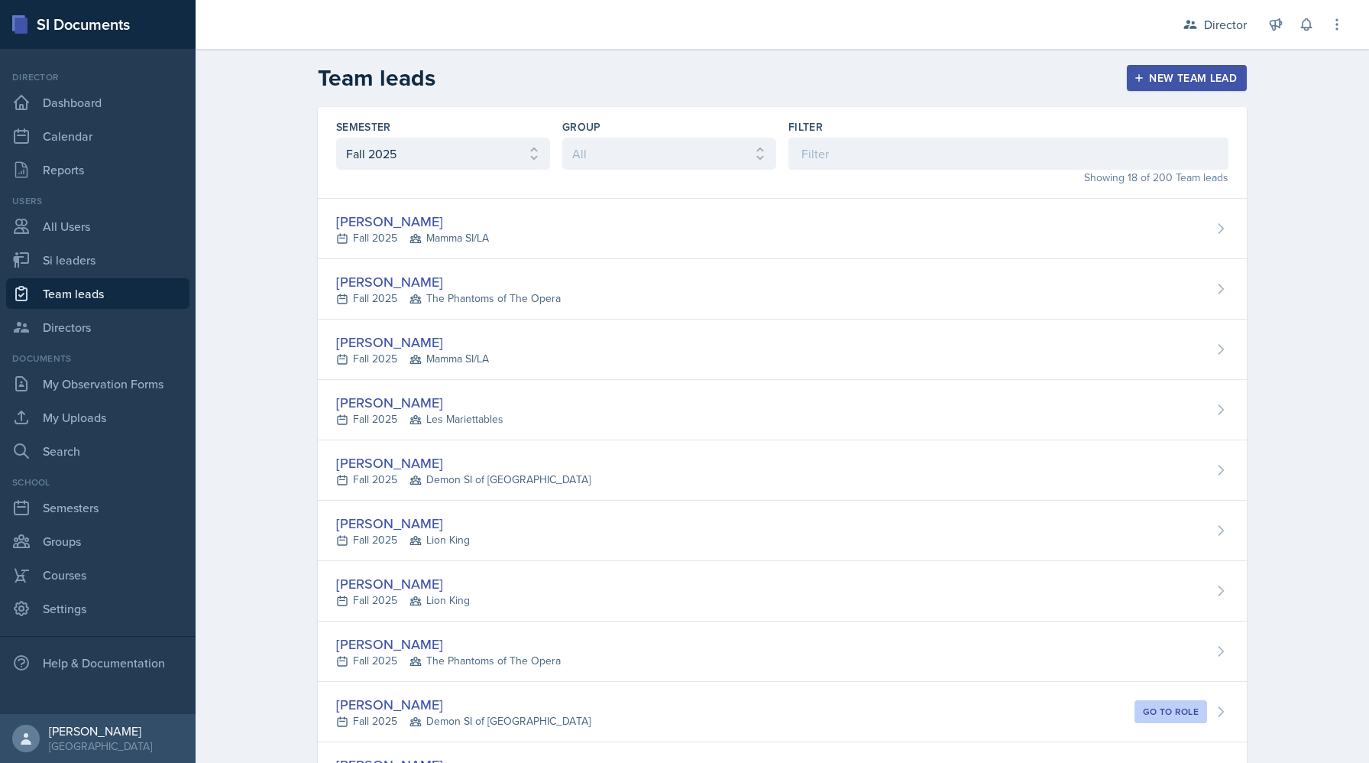
scroll to position [559, 0]
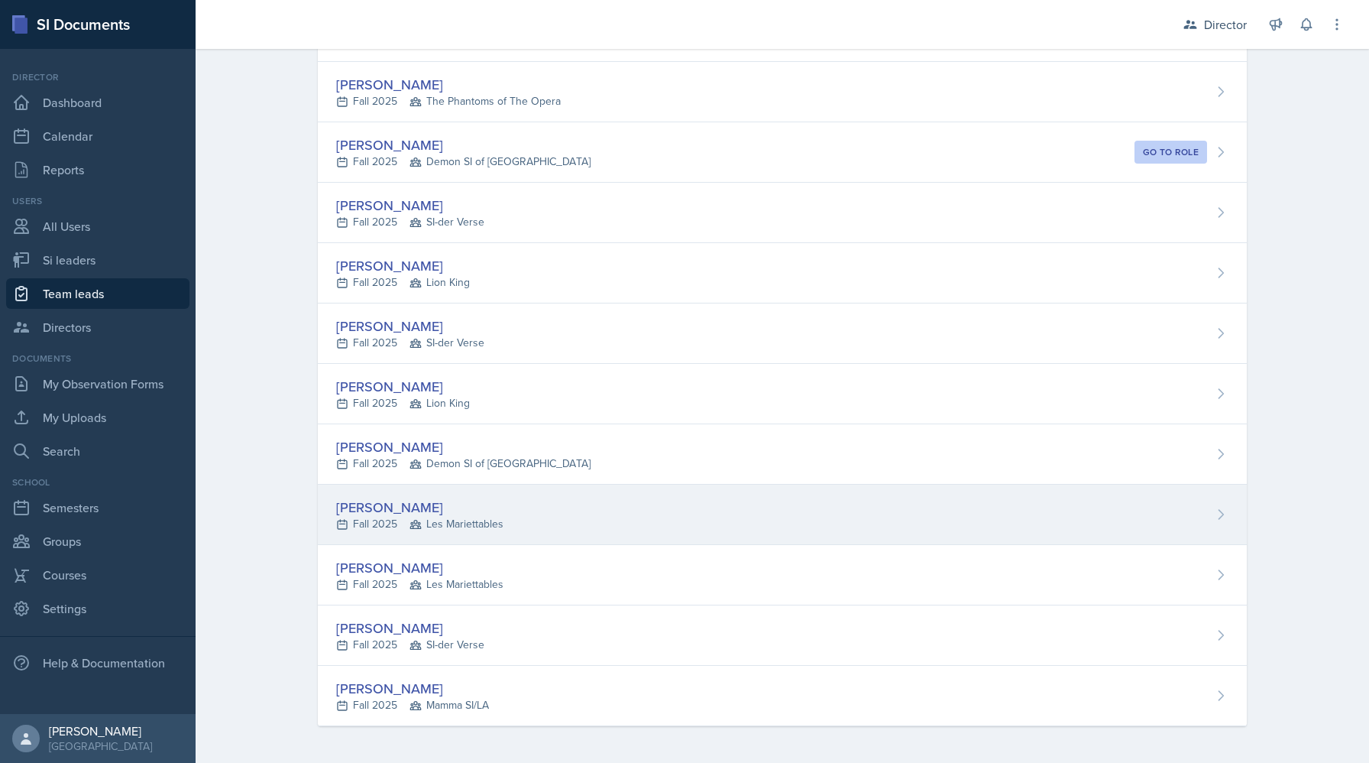
click at [495, 504] on div "[PERSON_NAME]" at bounding box center [419, 507] width 167 height 21
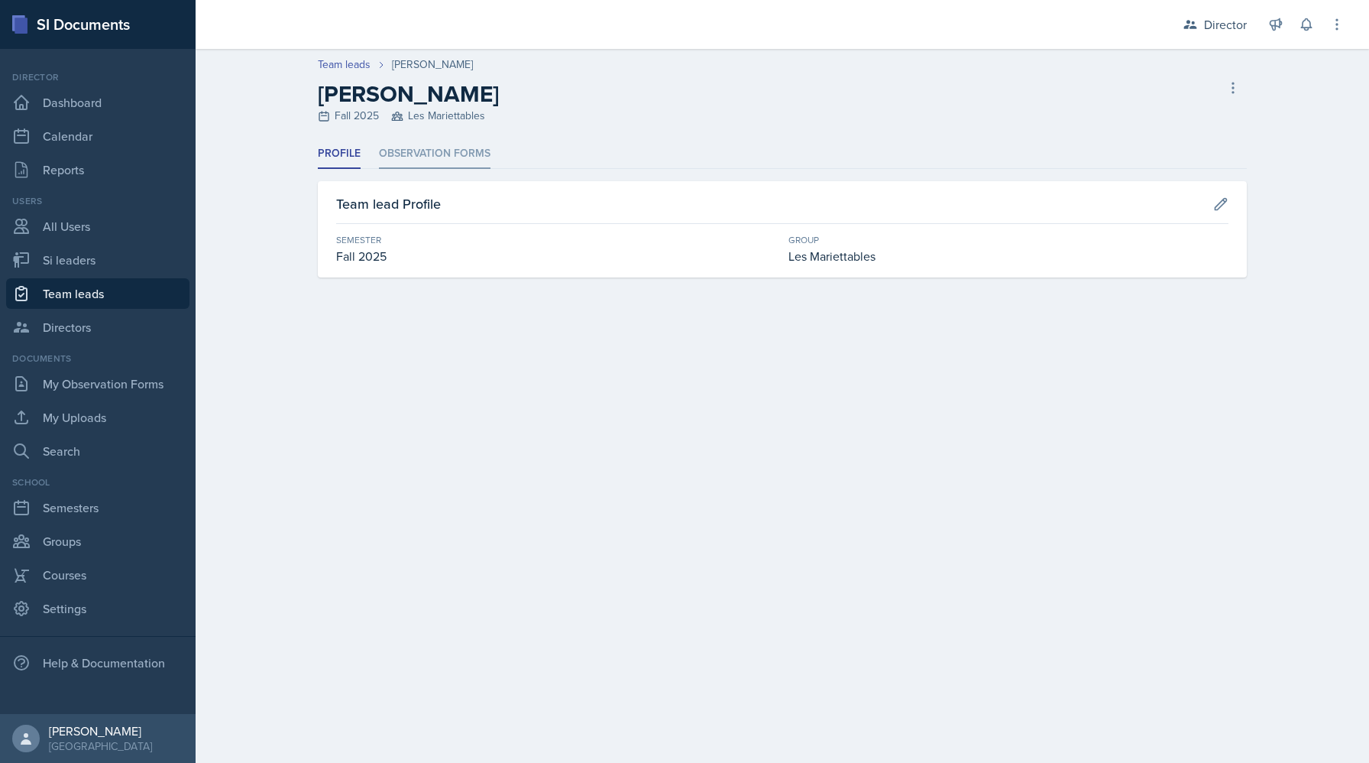
click at [449, 151] on li "Observation Forms" at bounding box center [435, 154] width 112 height 30
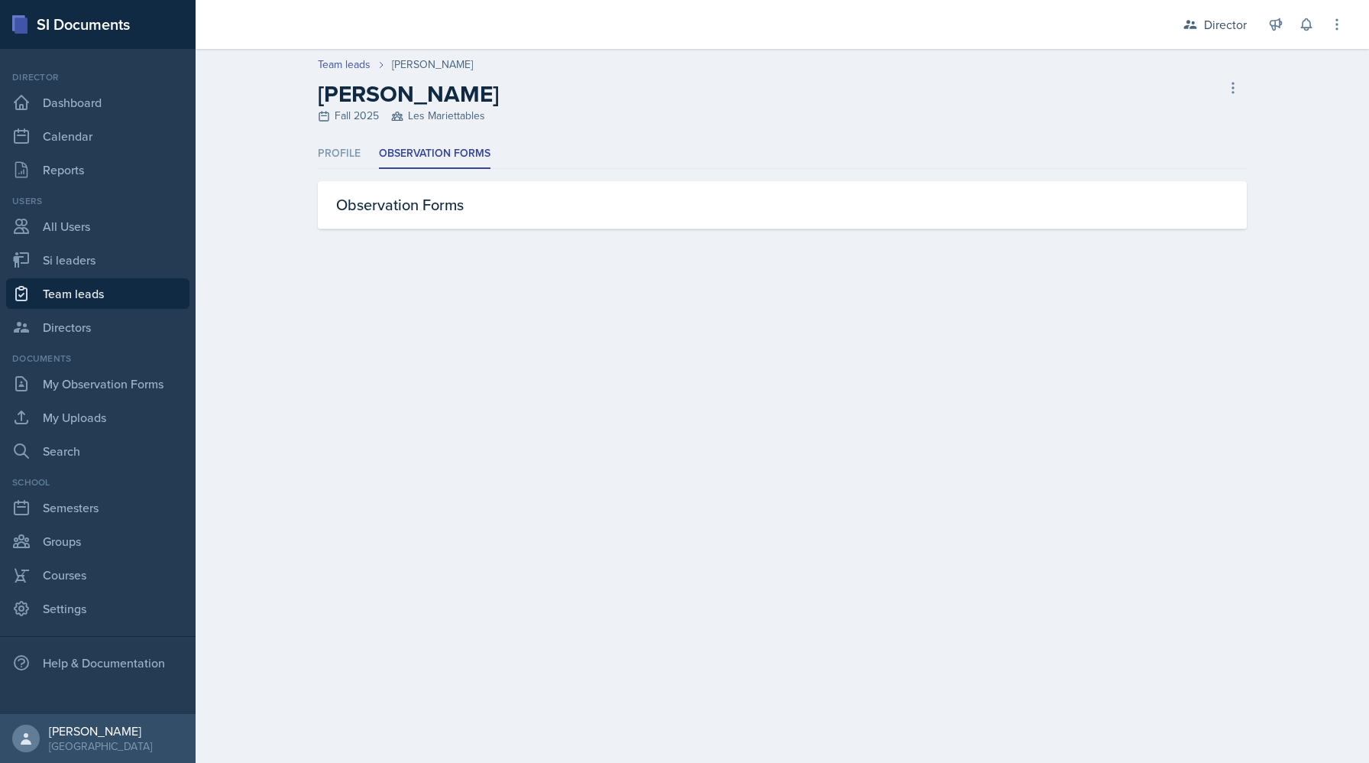
select select "2bed604d-1099-4043-b1bc-2365e8740244"
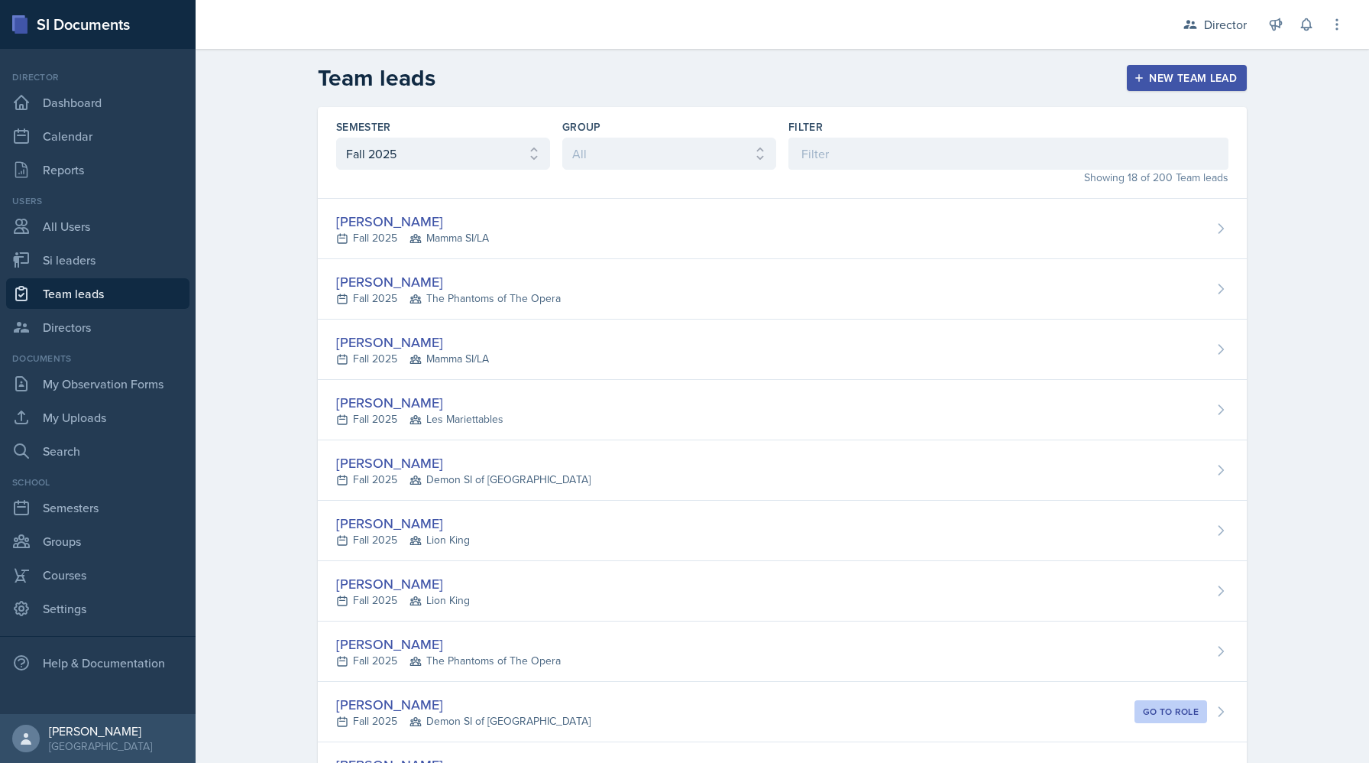
scroll to position [559, 0]
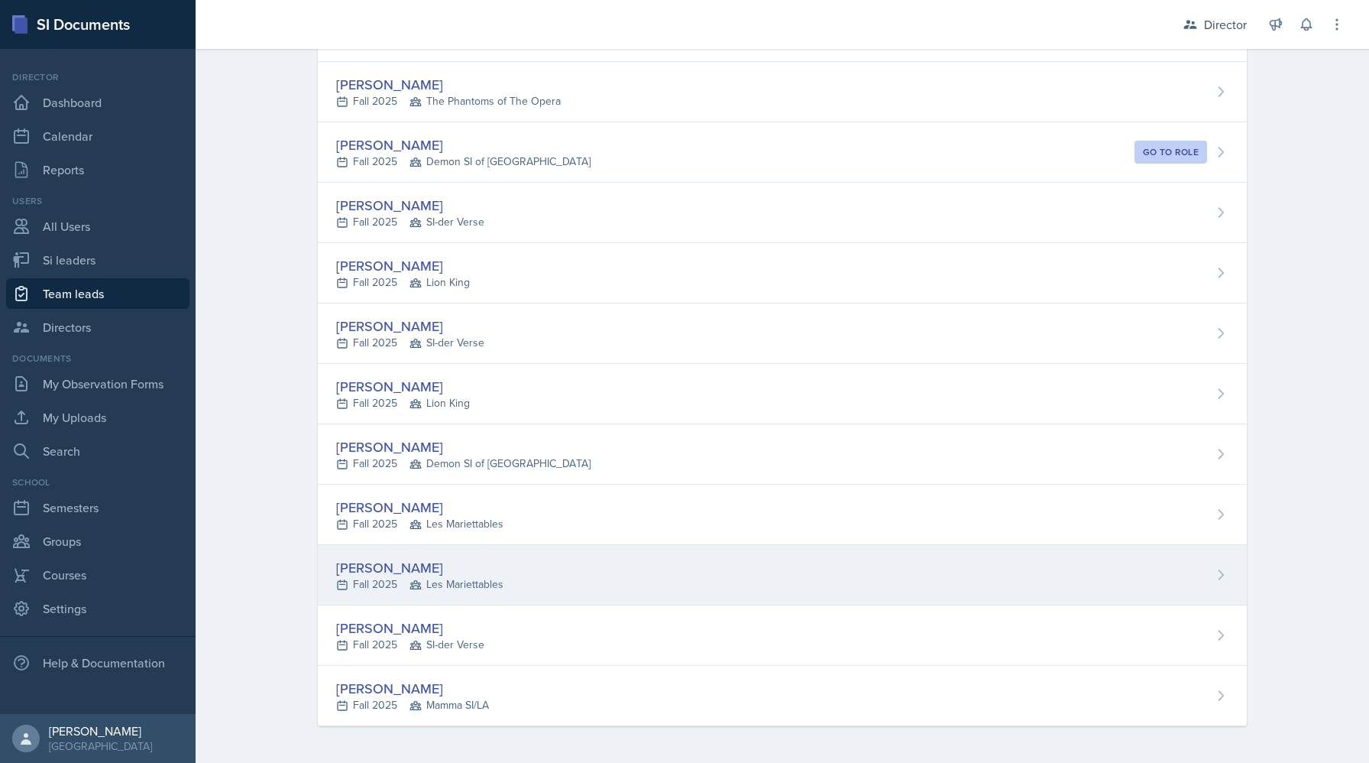
click at [375, 583] on div "Fall 2025 Les Mariettables" at bounding box center [419, 584] width 167 height 16
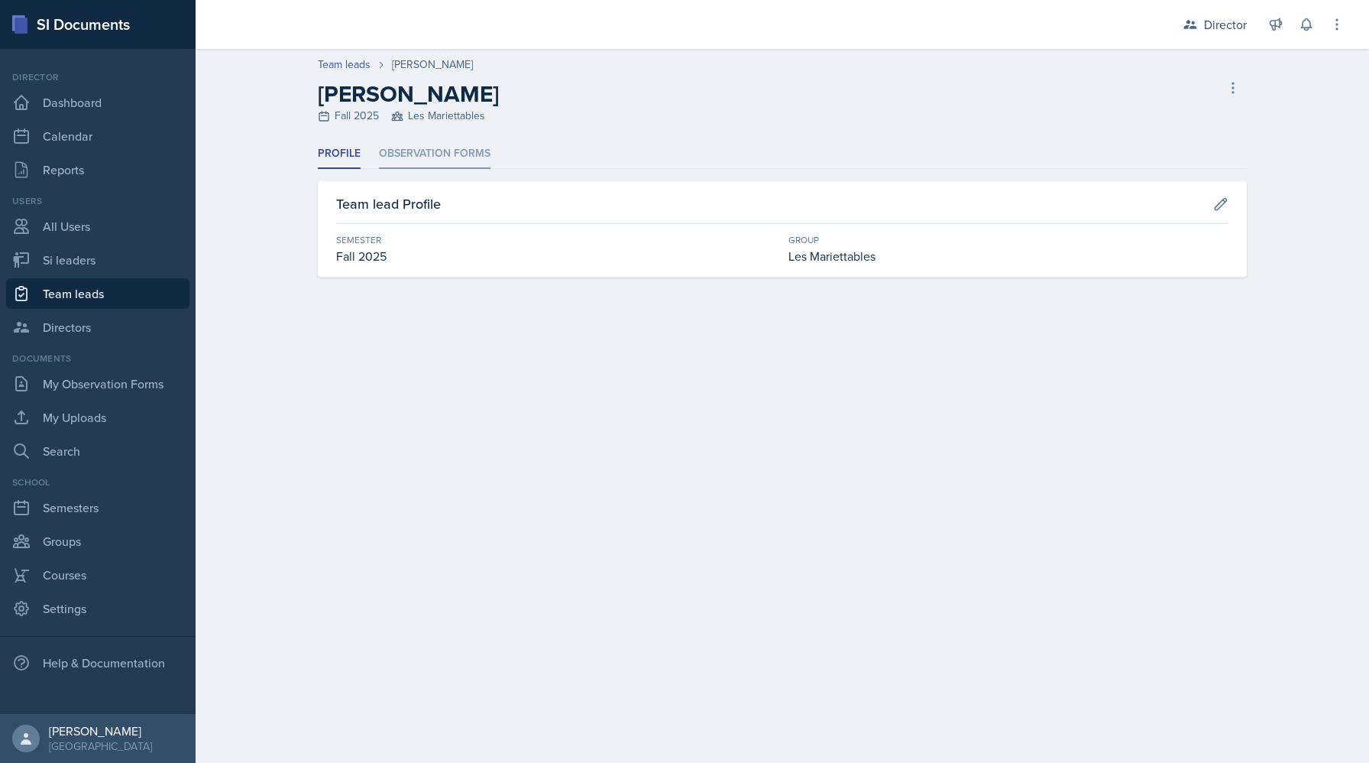
click at [426, 151] on li "Observation Forms" at bounding box center [435, 154] width 112 height 30
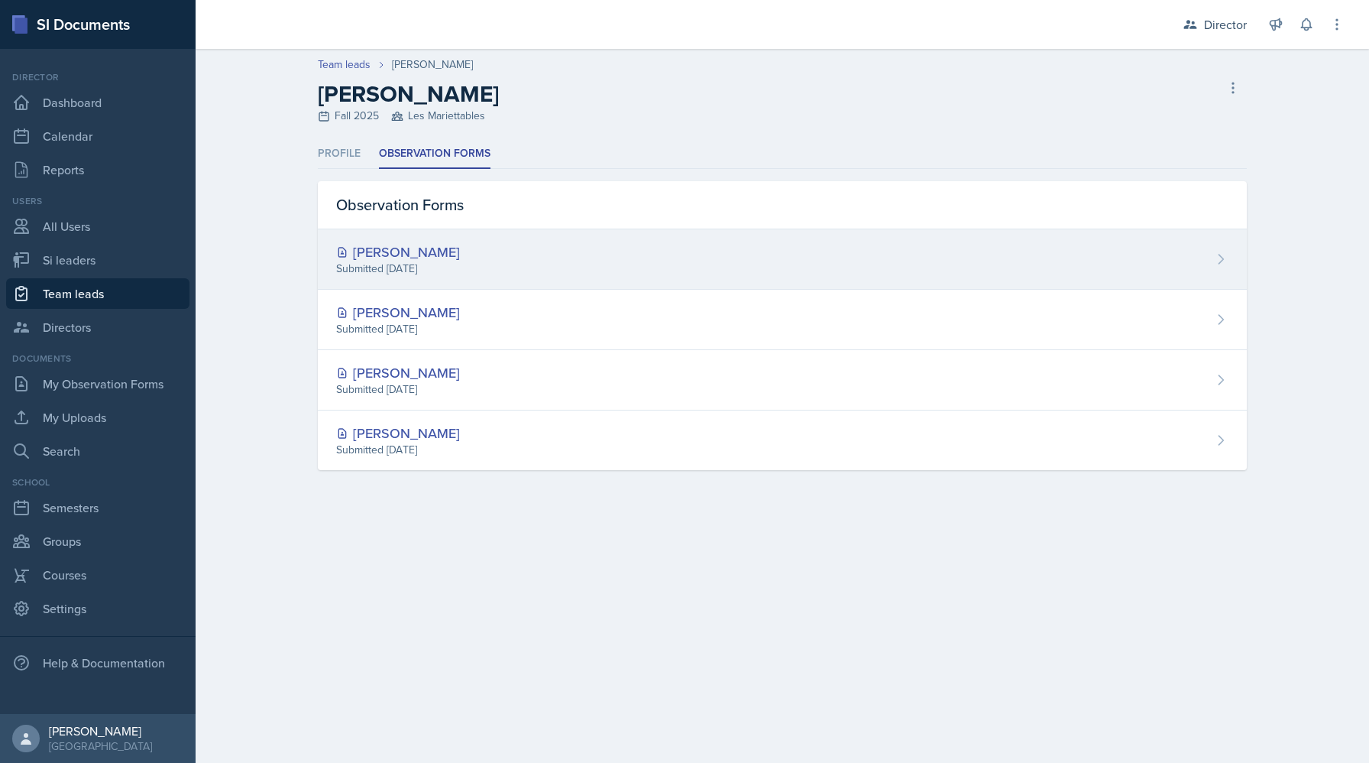
click at [425, 256] on div "[PERSON_NAME]" at bounding box center [398, 251] width 124 height 21
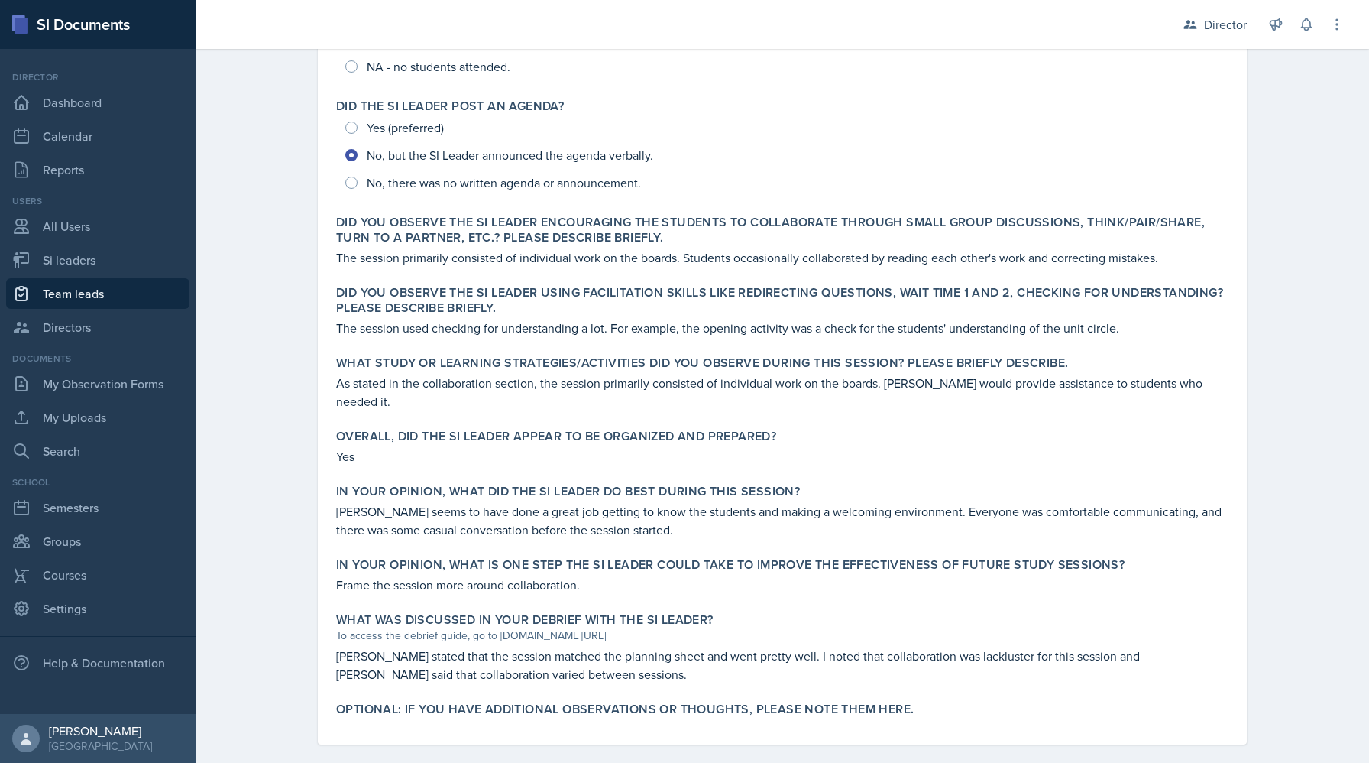
scroll to position [347, 0]
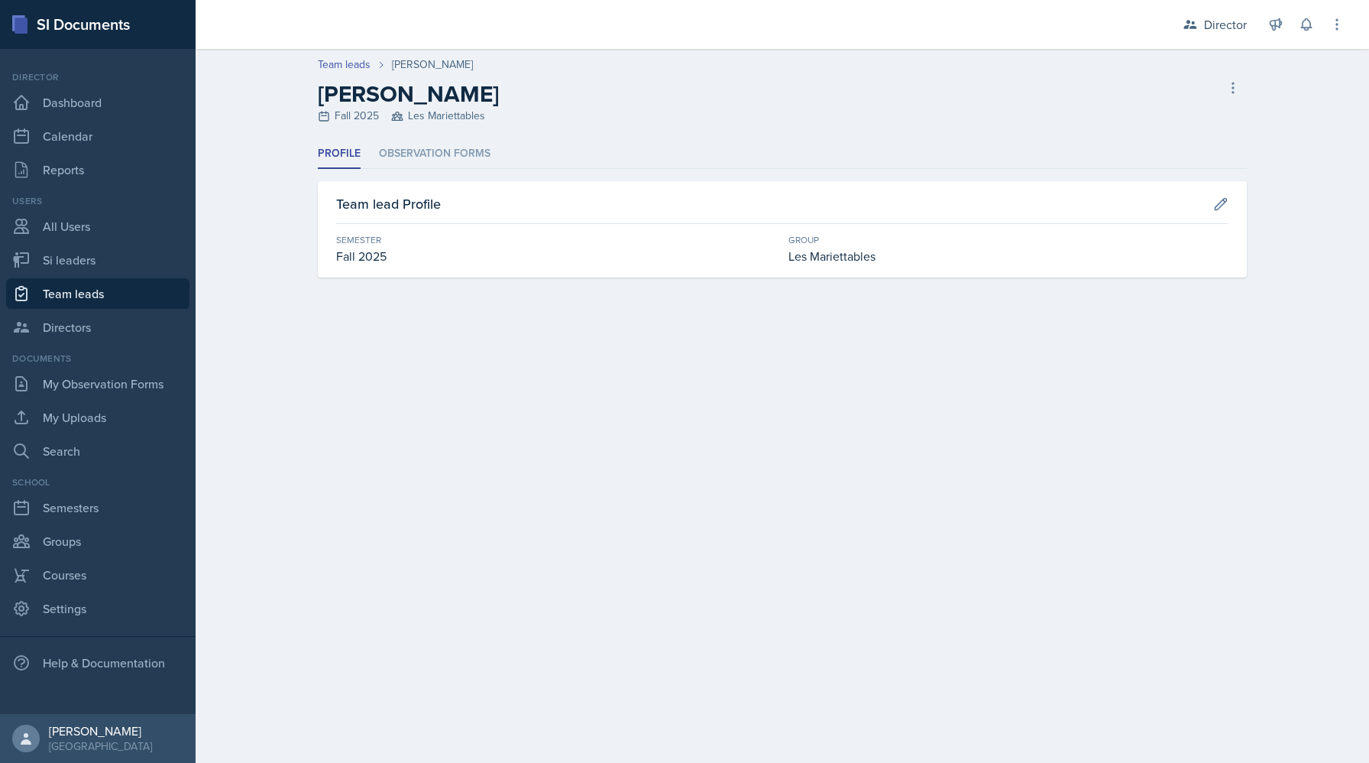
select select "2bed604d-1099-4043-b1bc-2365e8740244"
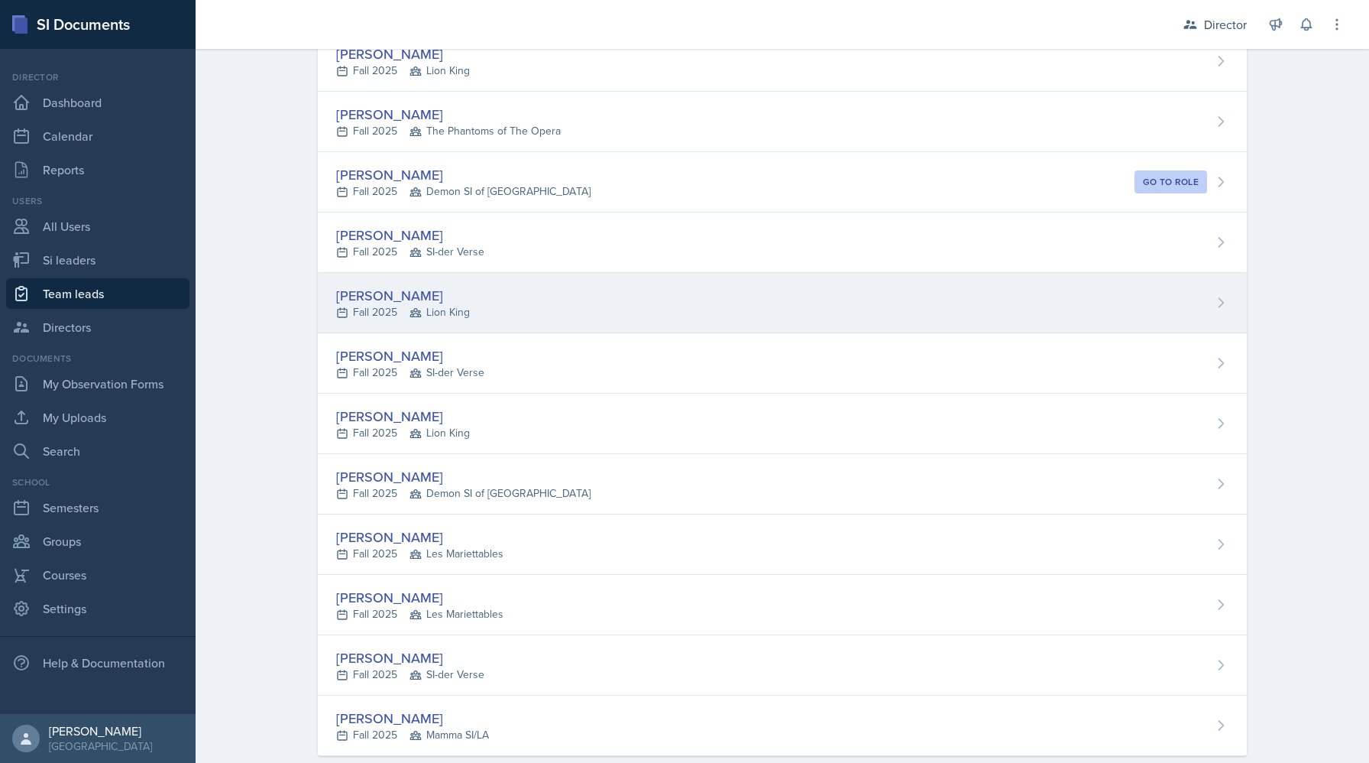
scroll to position [559, 0]
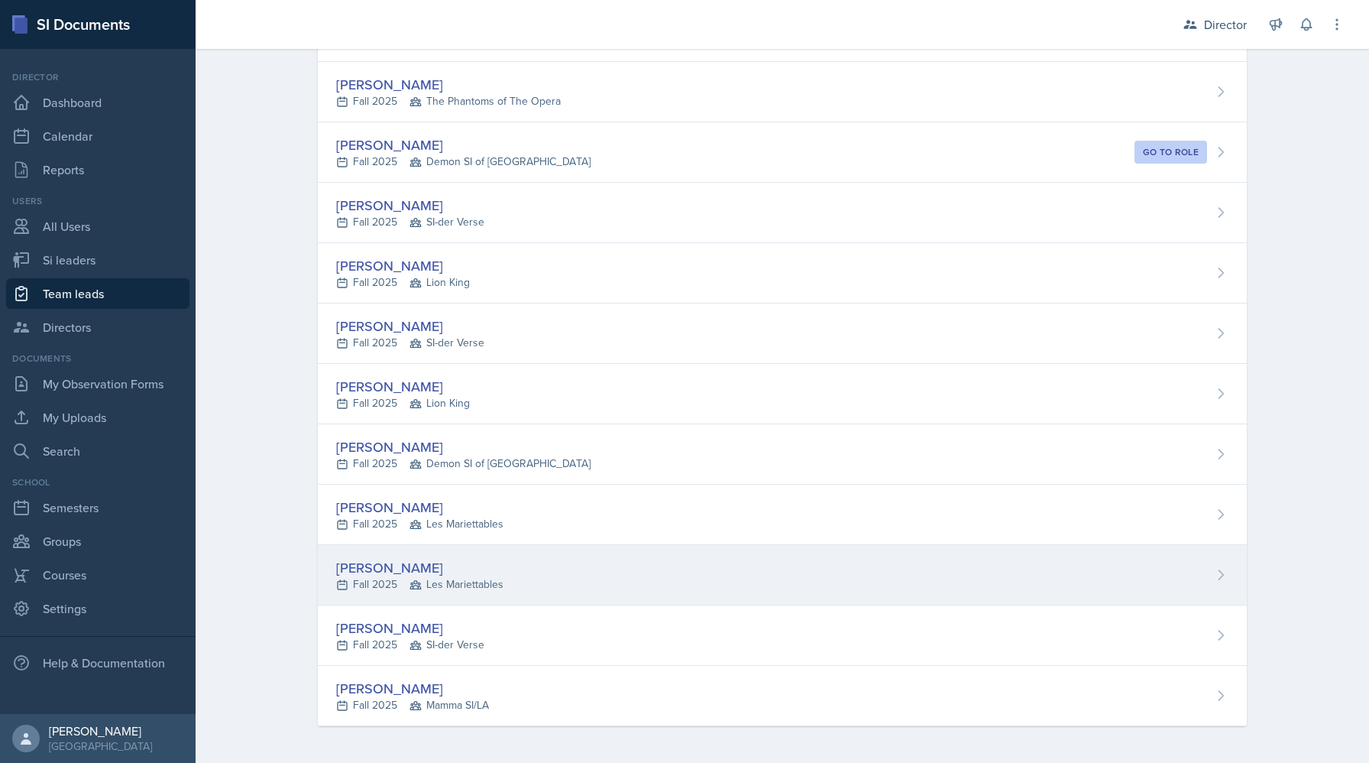
click at [367, 593] on div "[PERSON_NAME] Fall 2025 Les Mariettables" at bounding box center [782, 575] width 929 height 60
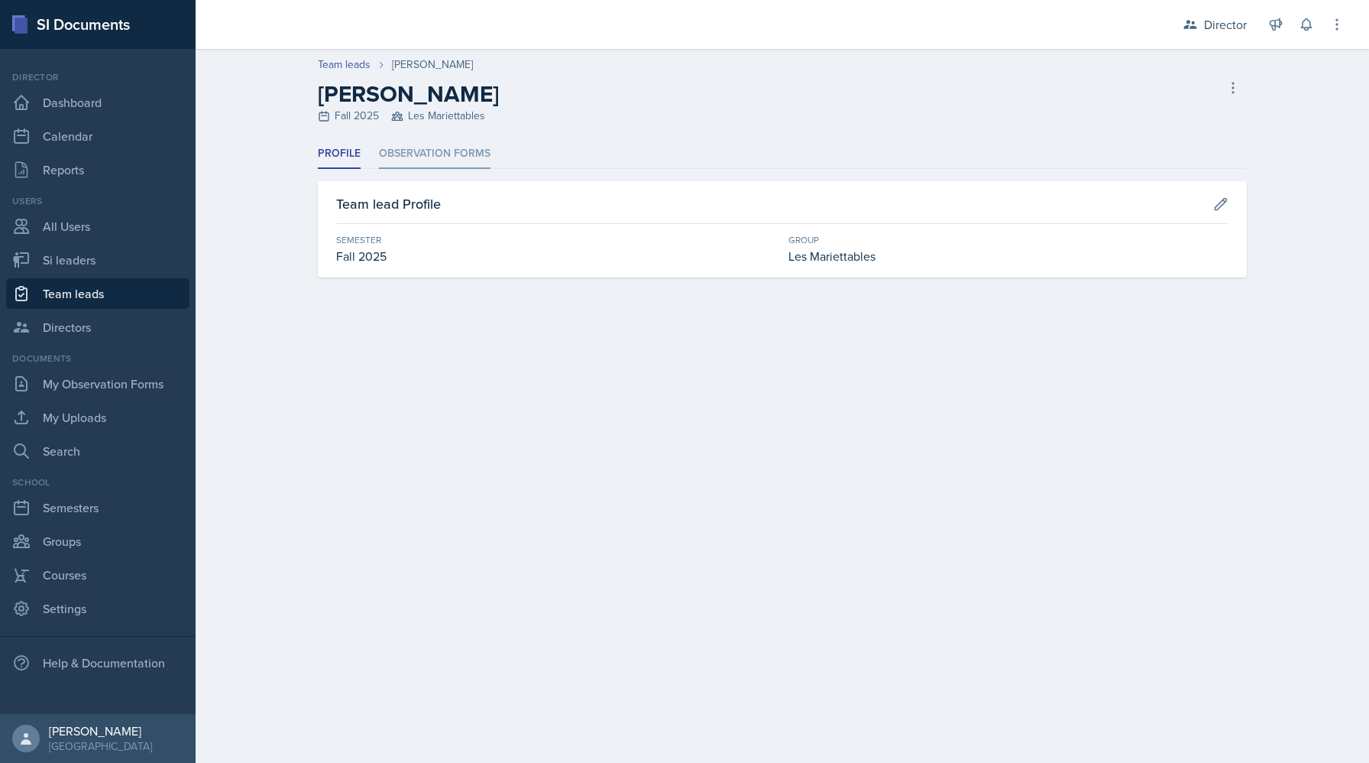
click at [395, 158] on li "Observation Forms" at bounding box center [435, 154] width 112 height 30
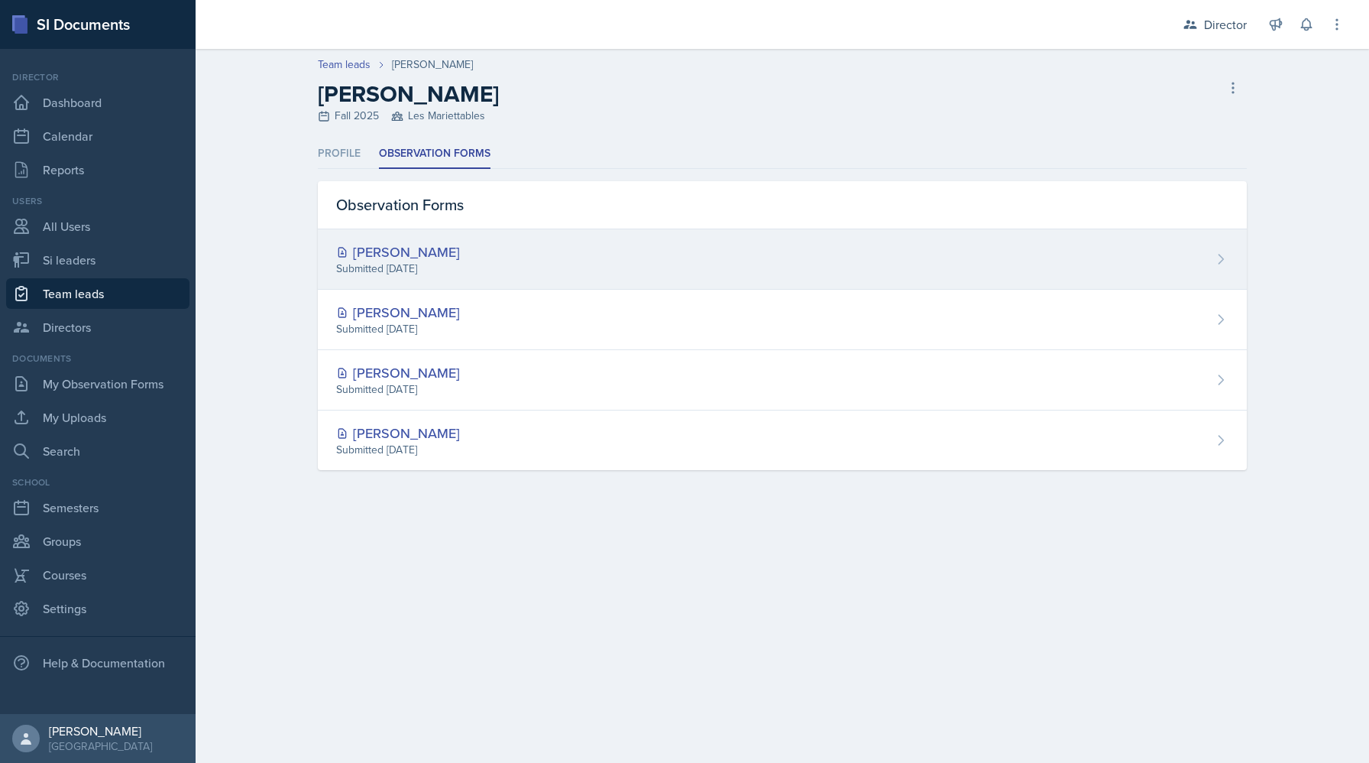
click at [403, 261] on div "Submitted [DATE]" at bounding box center [398, 269] width 124 height 16
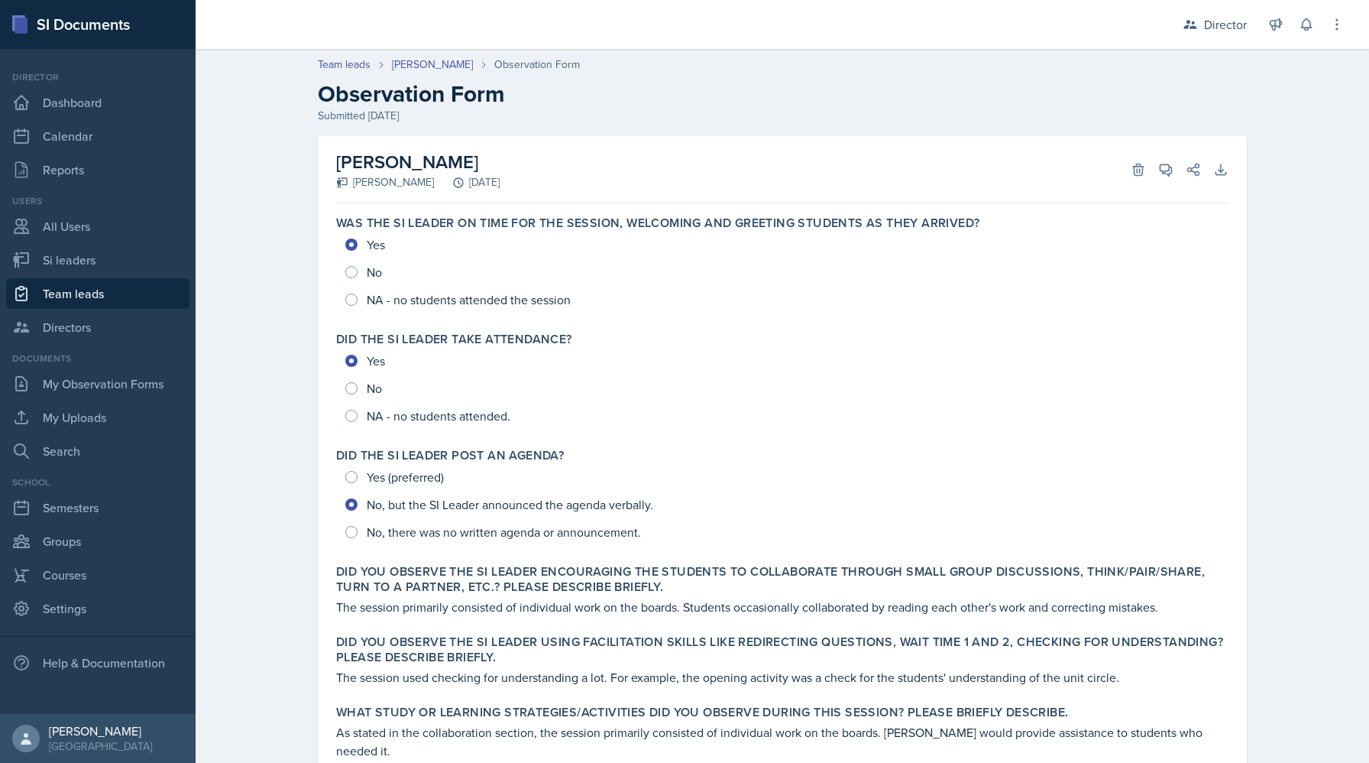
scroll to position [349, 0]
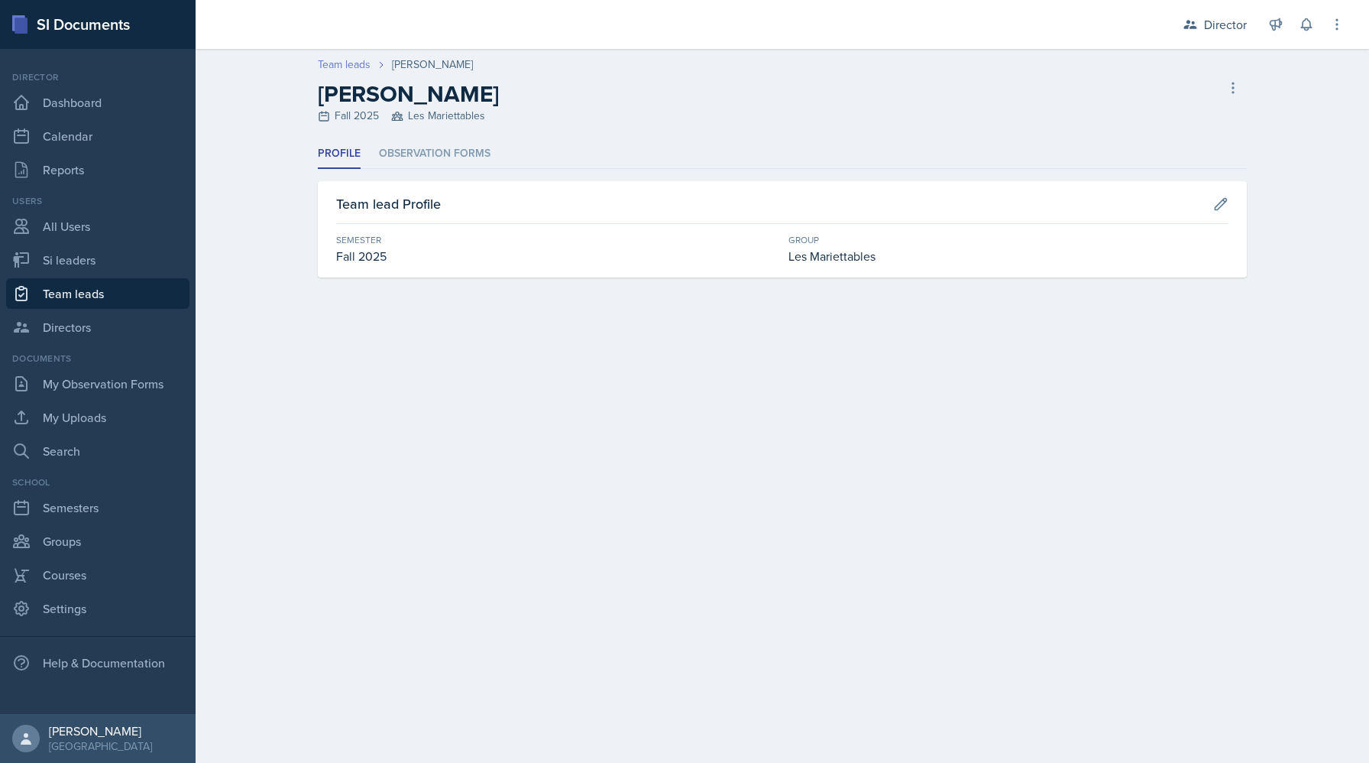
click at [333, 69] on link "Team leads" at bounding box center [344, 65] width 53 height 16
select select "2bed604d-1099-4043-b1bc-2365e8740244"
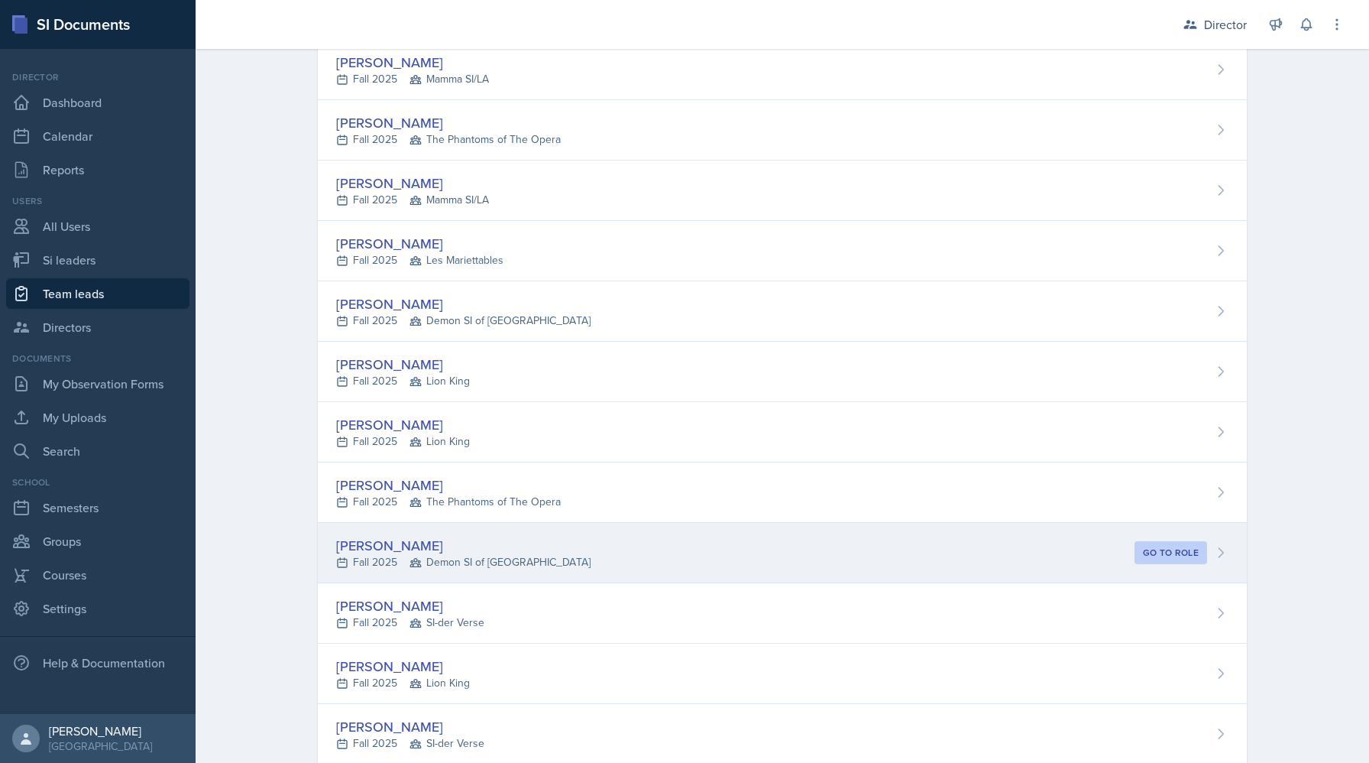
scroll to position [559, 0]
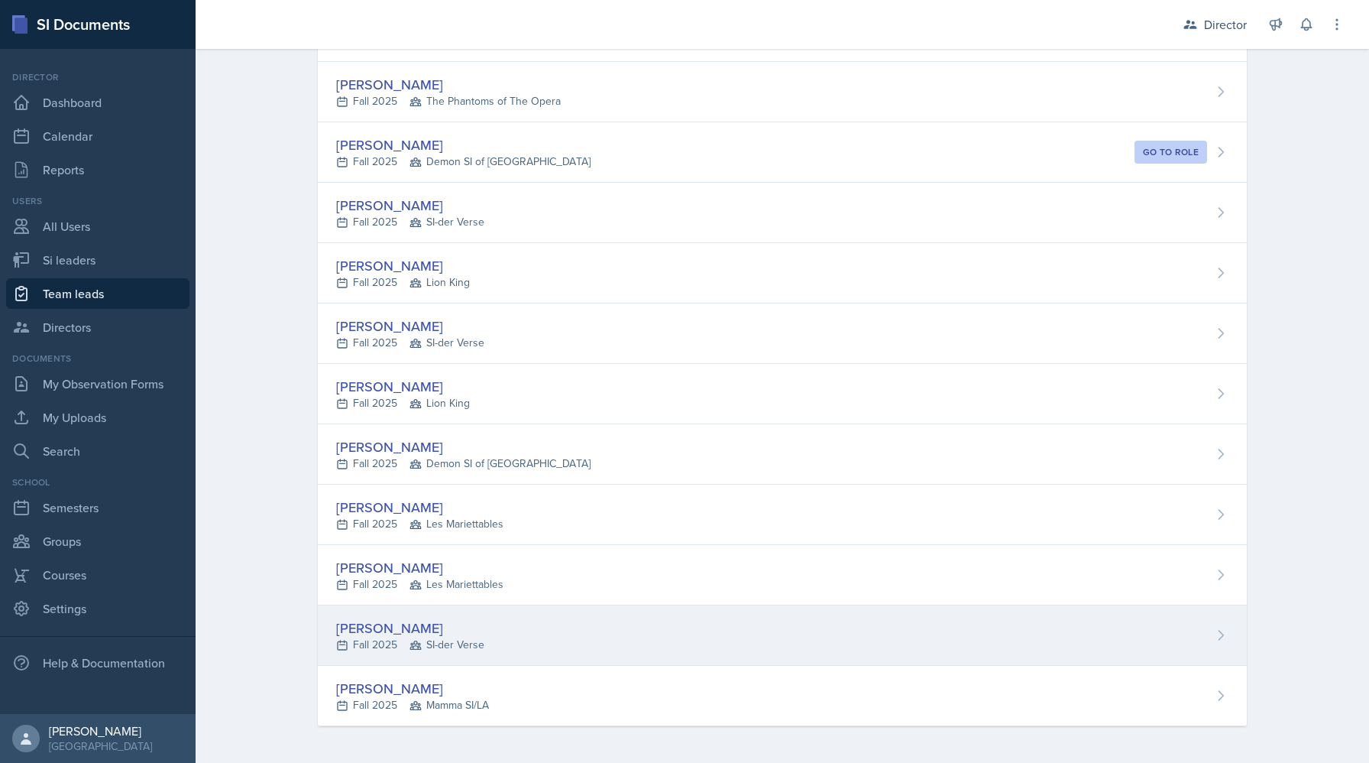
click at [484, 630] on div "[PERSON_NAME] Fall 2025 SI-der Verse" at bounding box center [782, 635] width 929 height 60
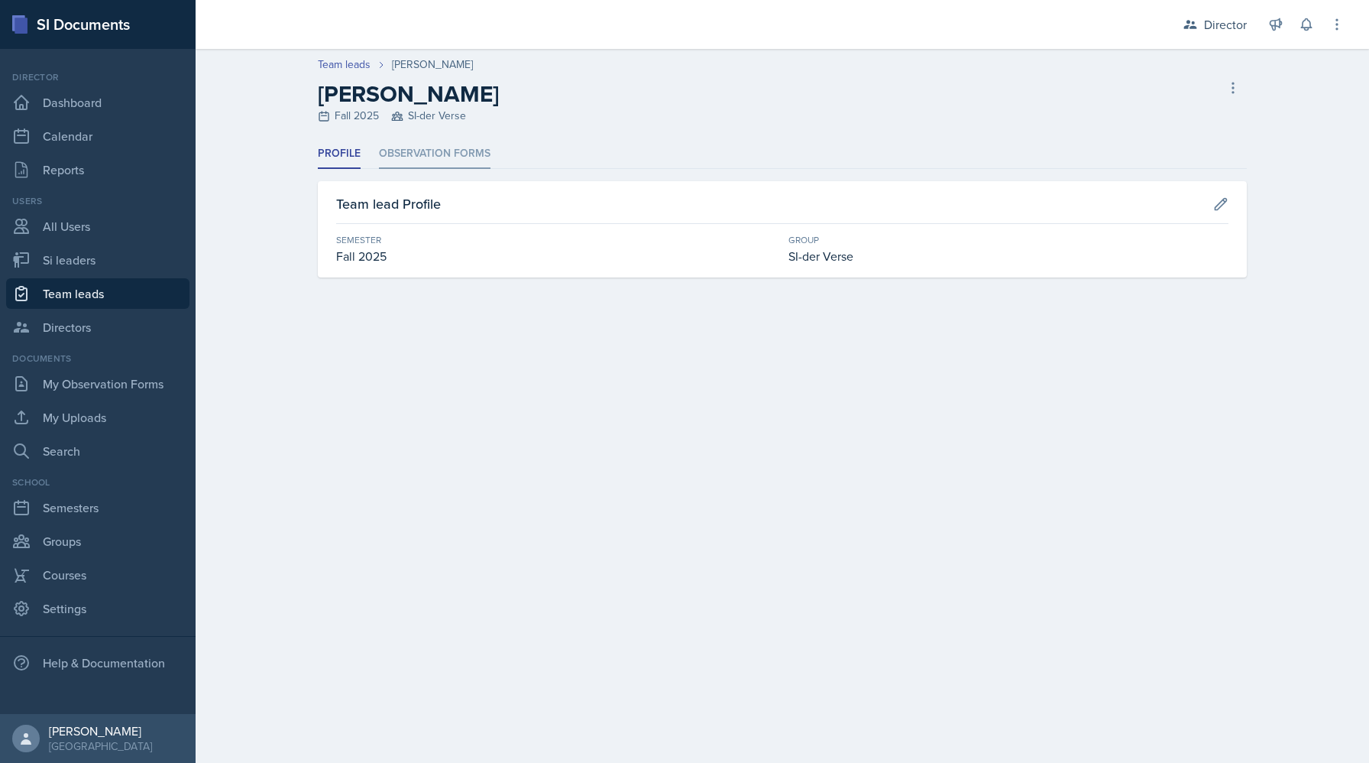
click at [459, 163] on li "Observation Forms" at bounding box center [435, 154] width 112 height 30
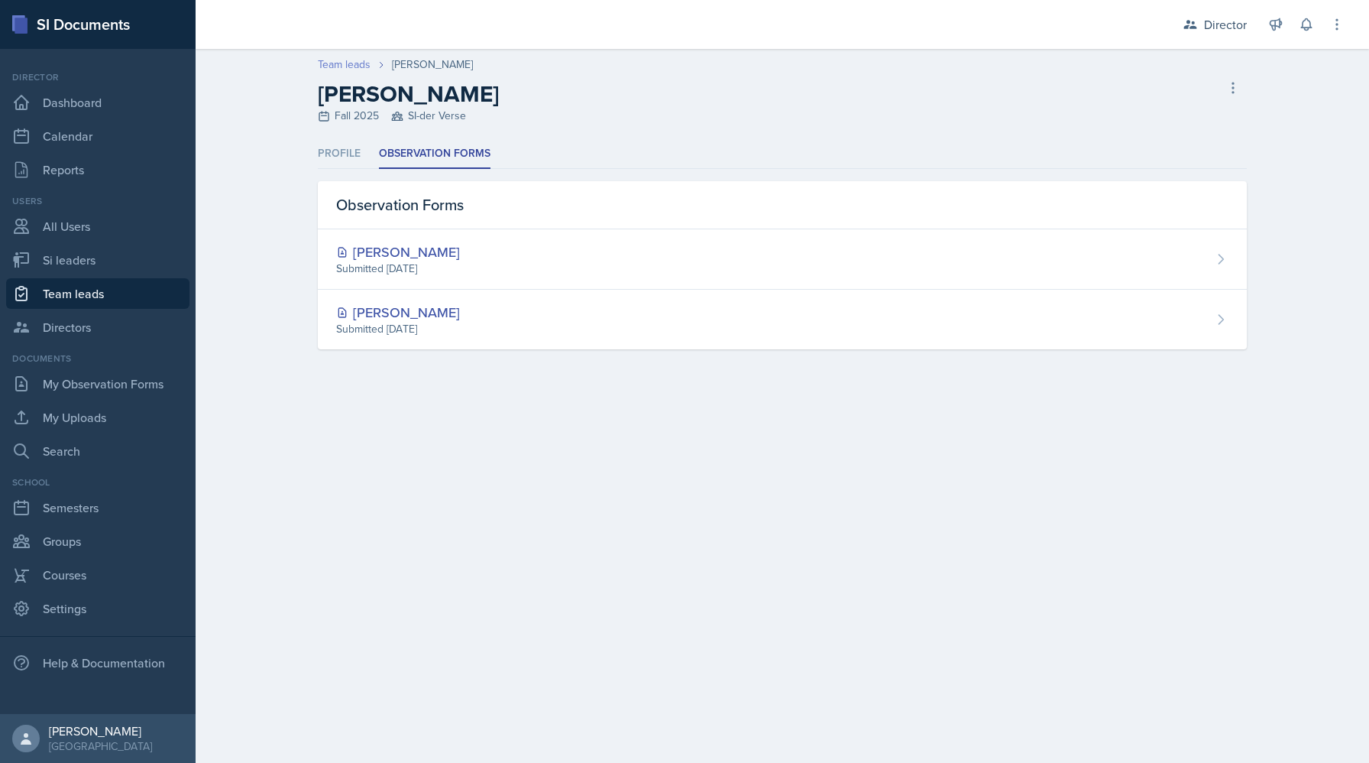
click at [332, 66] on link "Team leads" at bounding box center [344, 65] width 53 height 16
select select "2bed604d-1099-4043-b1bc-2365e8740244"
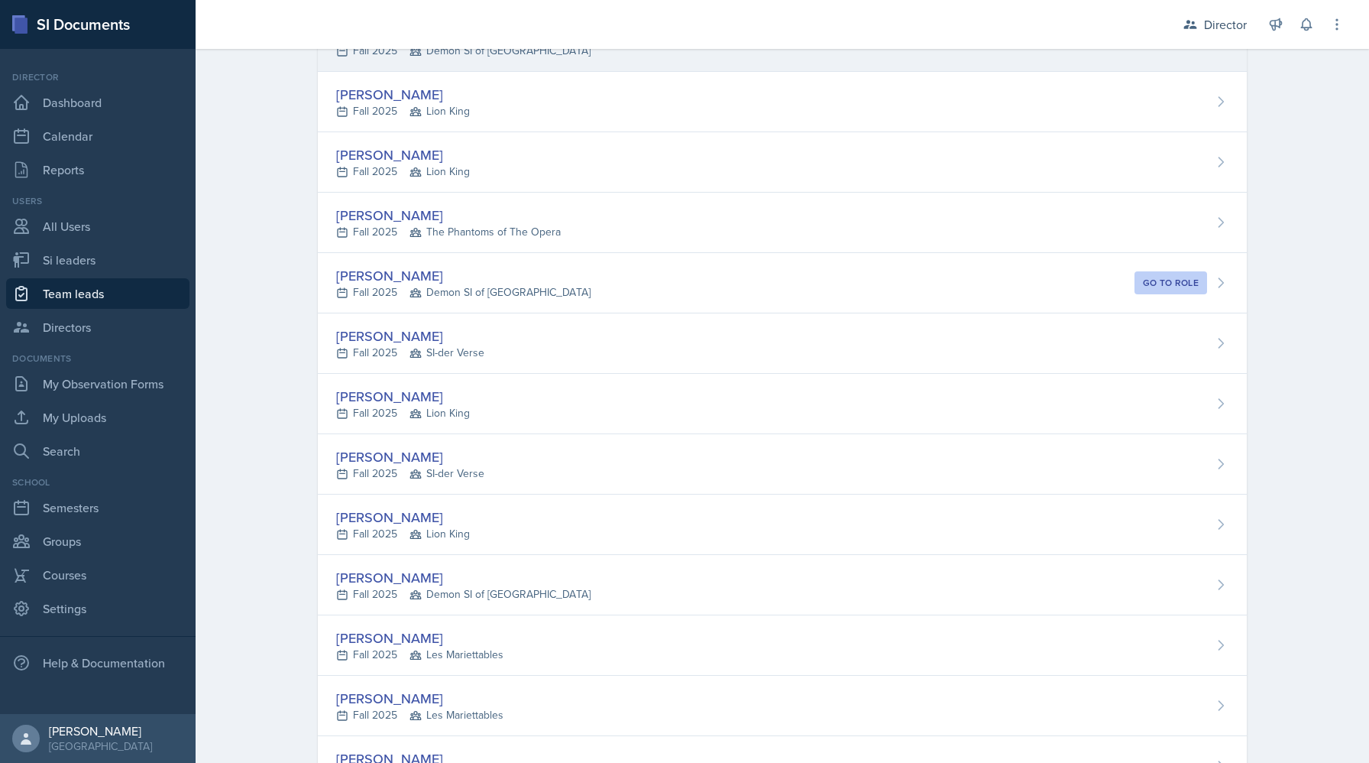
scroll to position [559, 0]
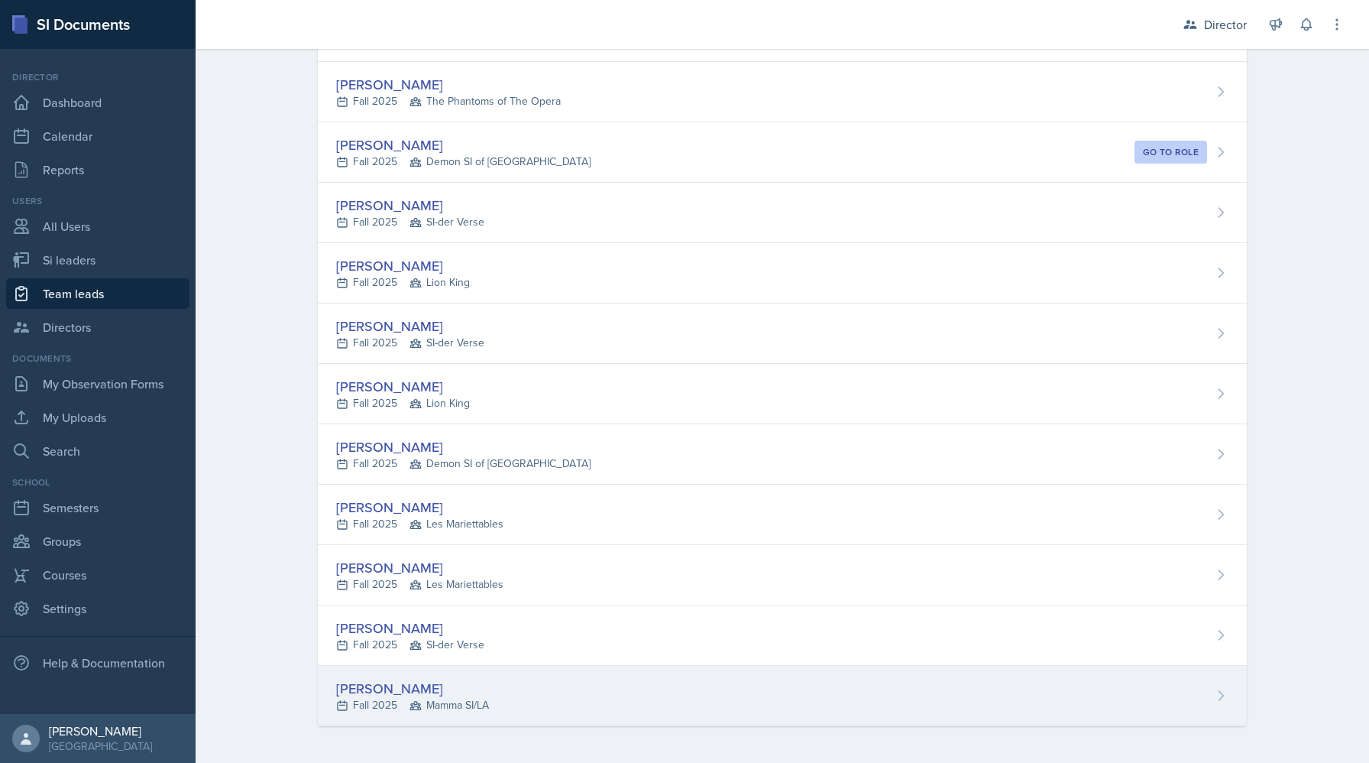
click at [472, 694] on div "[PERSON_NAME]" at bounding box center [412, 688] width 153 height 21
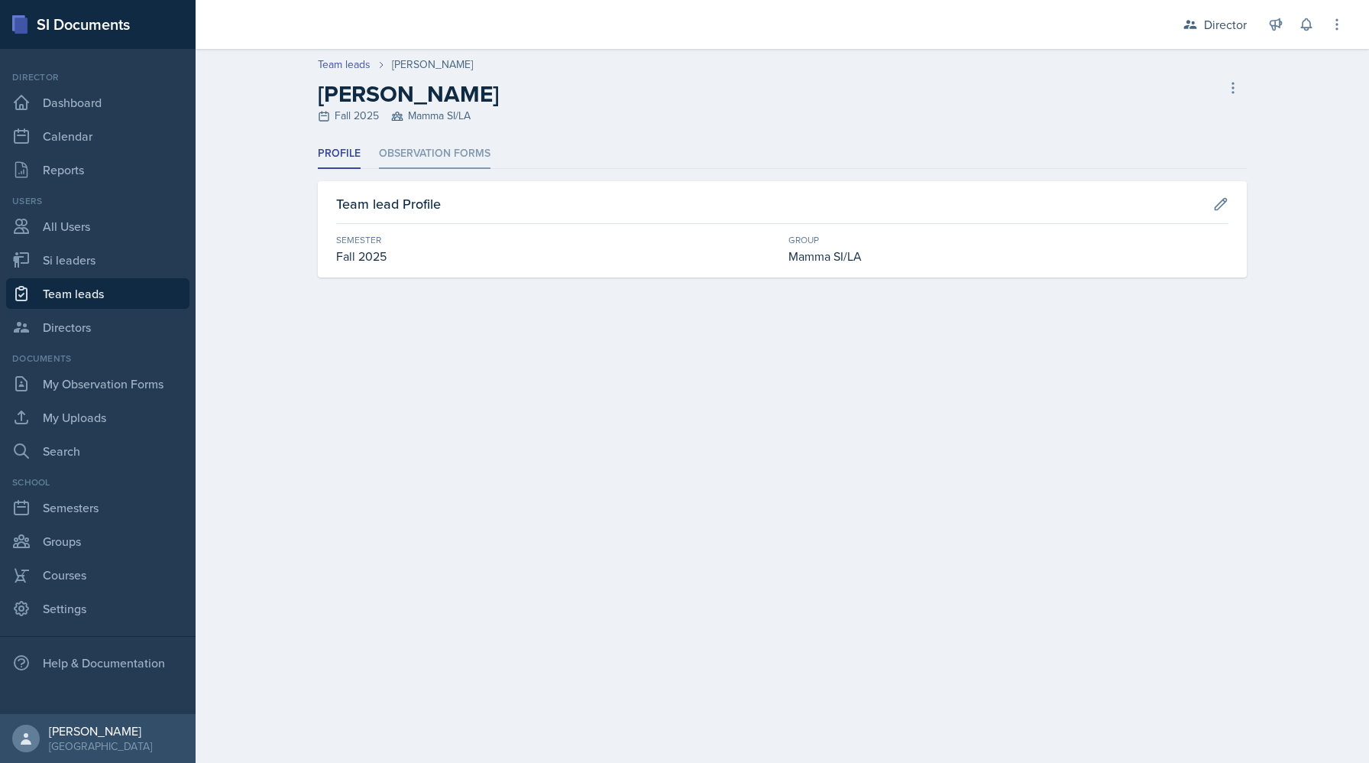
click at [412, 144] on li "Observation Forms" at bounding box center [435, 154] width 112 height 30
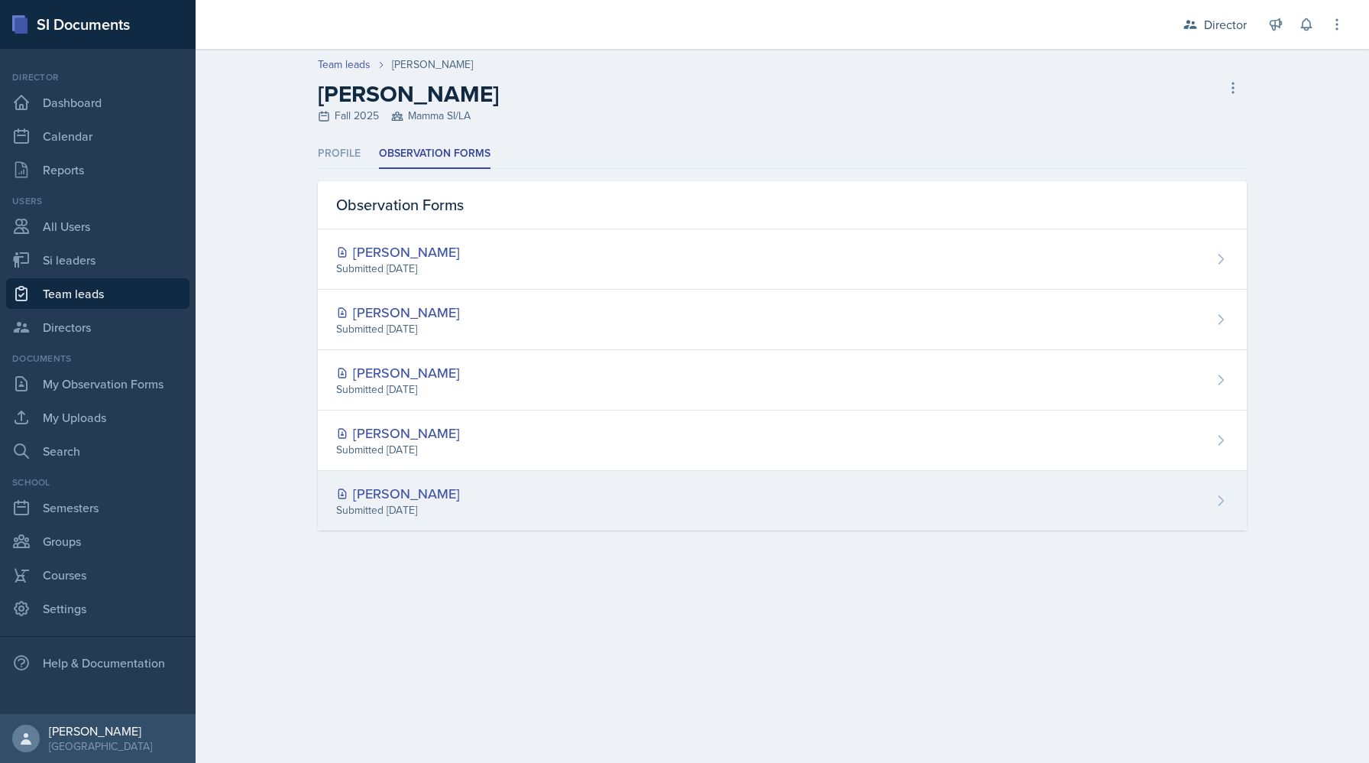
click at [446, 501] on div "[PERSON_NAME]" at bounding box center [398, 493] width 124 height 21
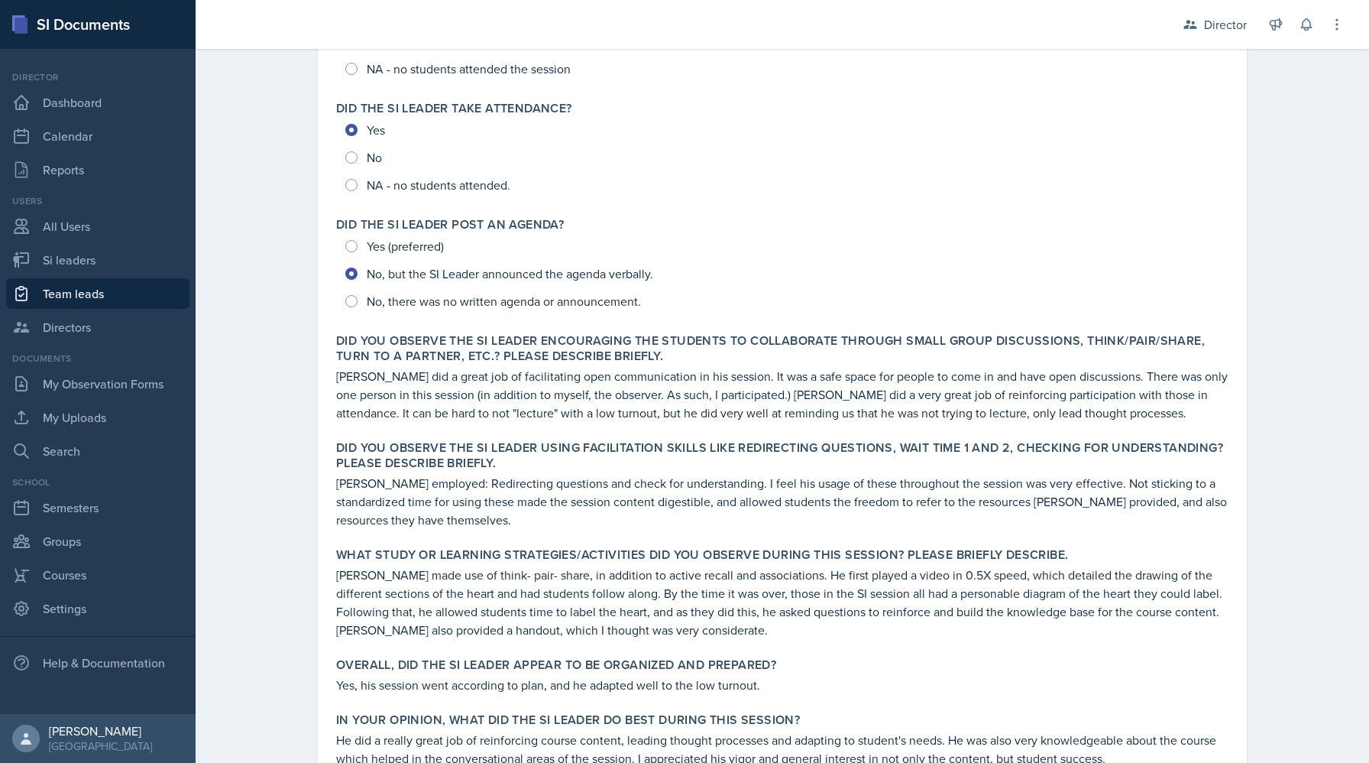
scroll to position [232, 0]
click at [49, 252] on link "Si leaders" at bounding box center [97, 260] width 183 height 31
select select "2bed604d-1099-4043-b1bc-2365e8740244"
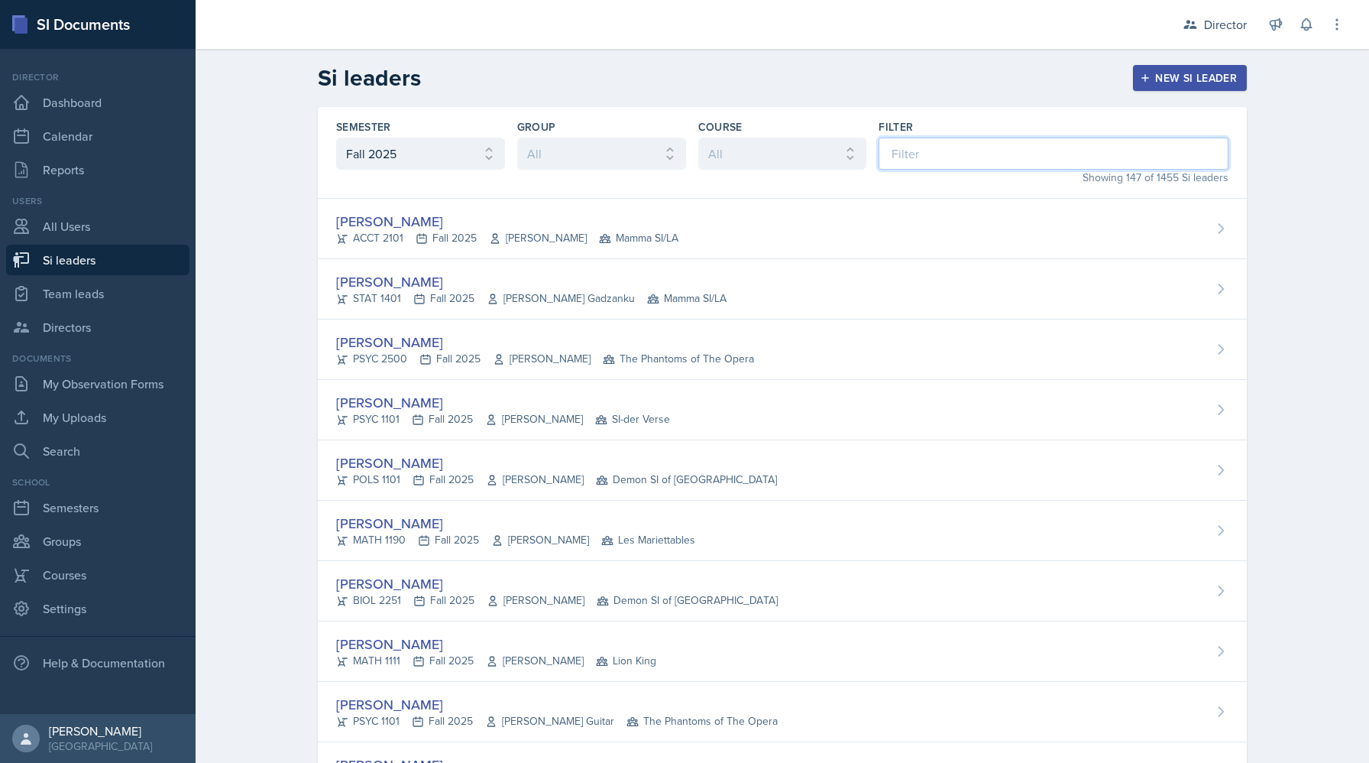
click at [946, 145] on input at bounding box center [1054, 154] width 350 height 32
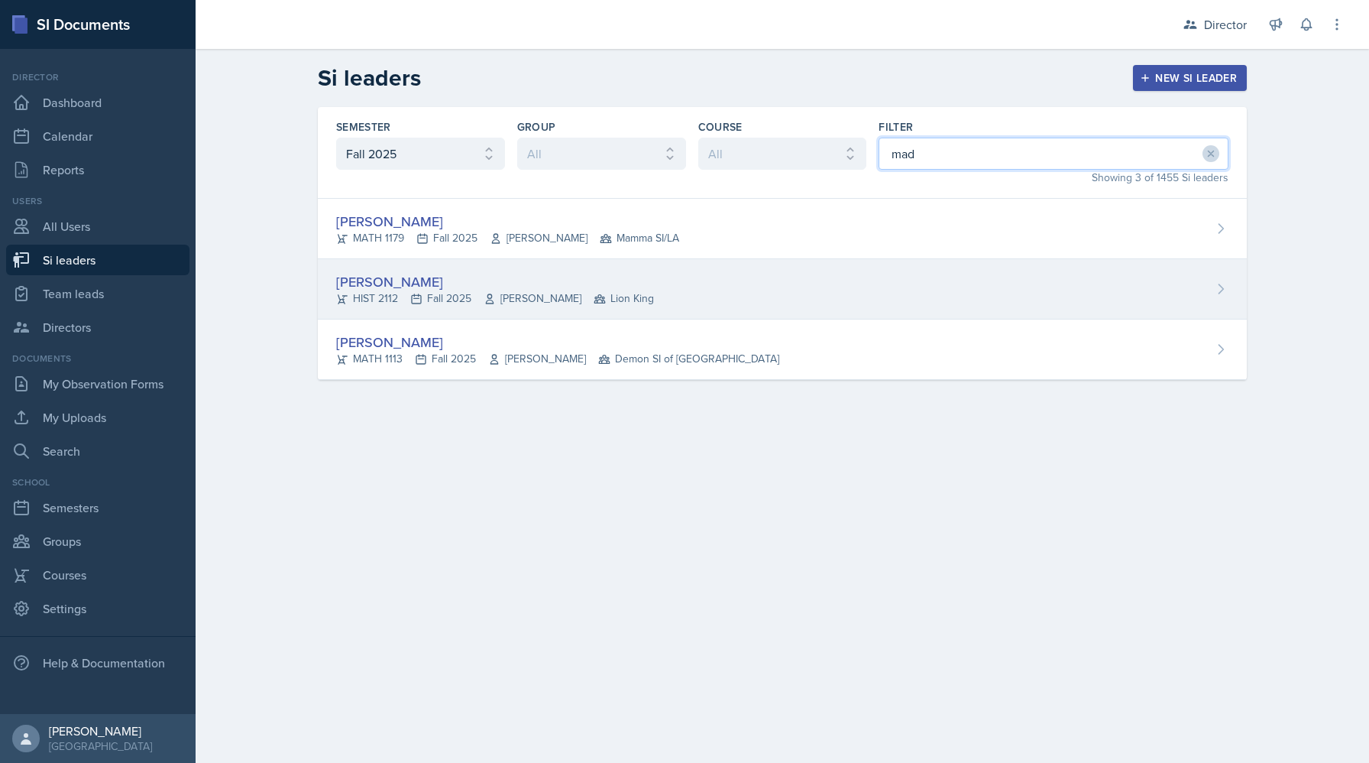
type input "mad"
click at [446, 270] on div "[PERSON_NAME] HIST 2112 Fall 2025 [PERSON_NAME] Lion King" at bounding box center [782, 289] width 929 height 60
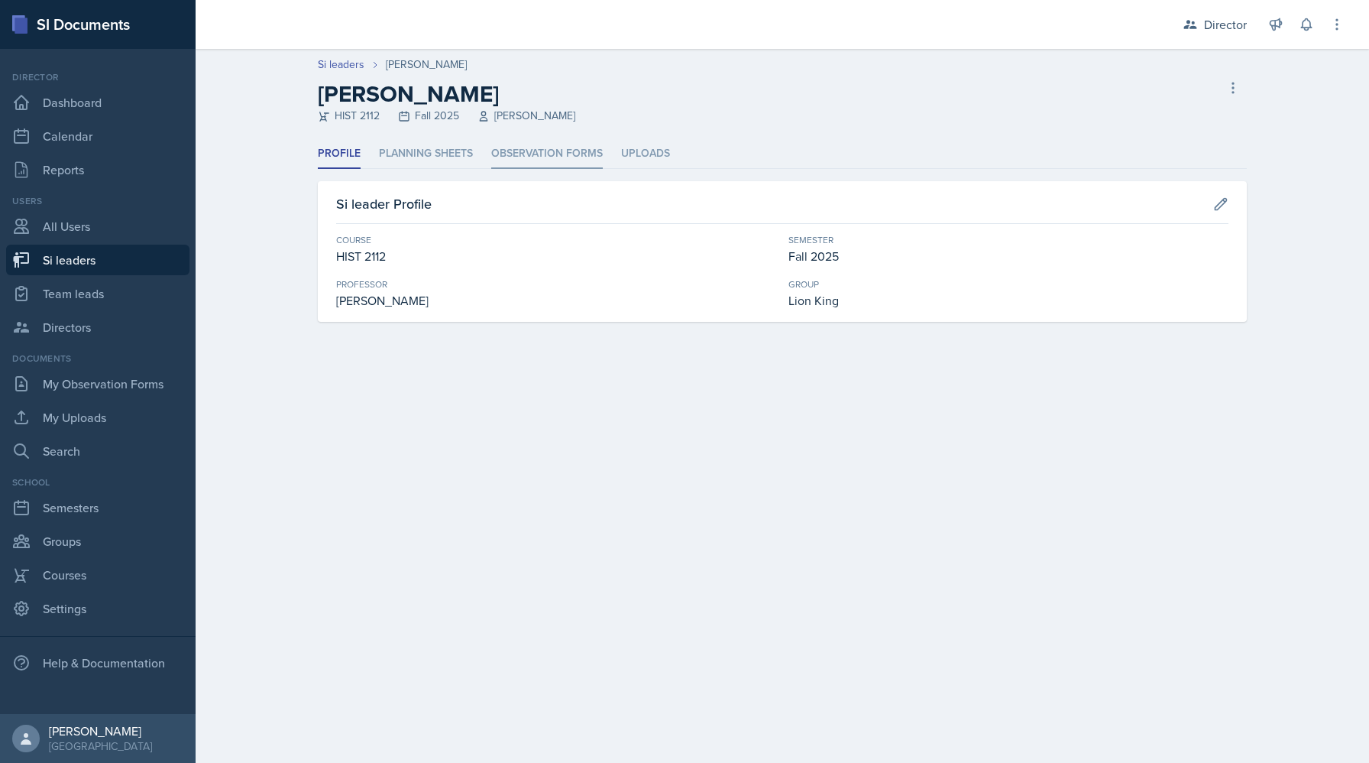
click at [514, 149] on li "Observation Forms" at bounding box center [547, 154] width 112 height 30
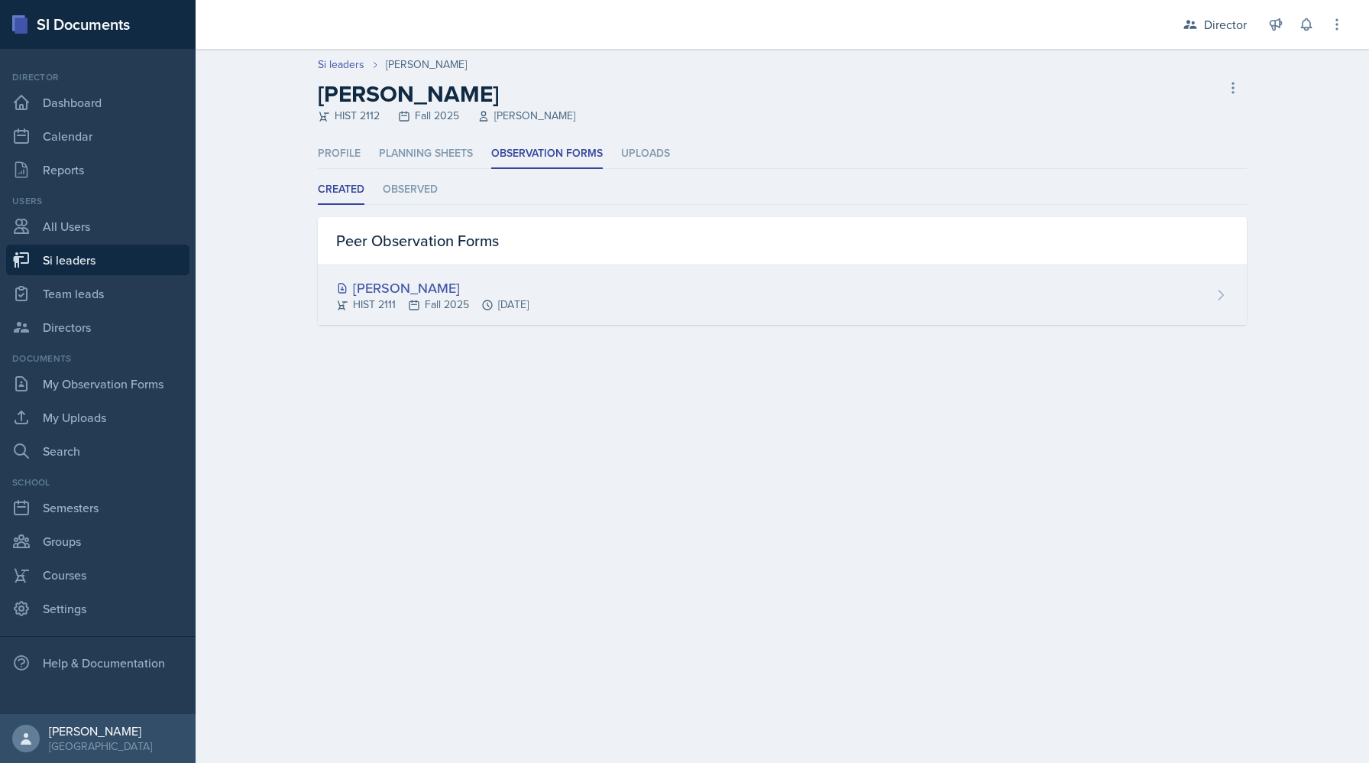
click at [492, 286] on div "[PERSON_NAME]" at bounding box center [432, 287] width 193 height 21
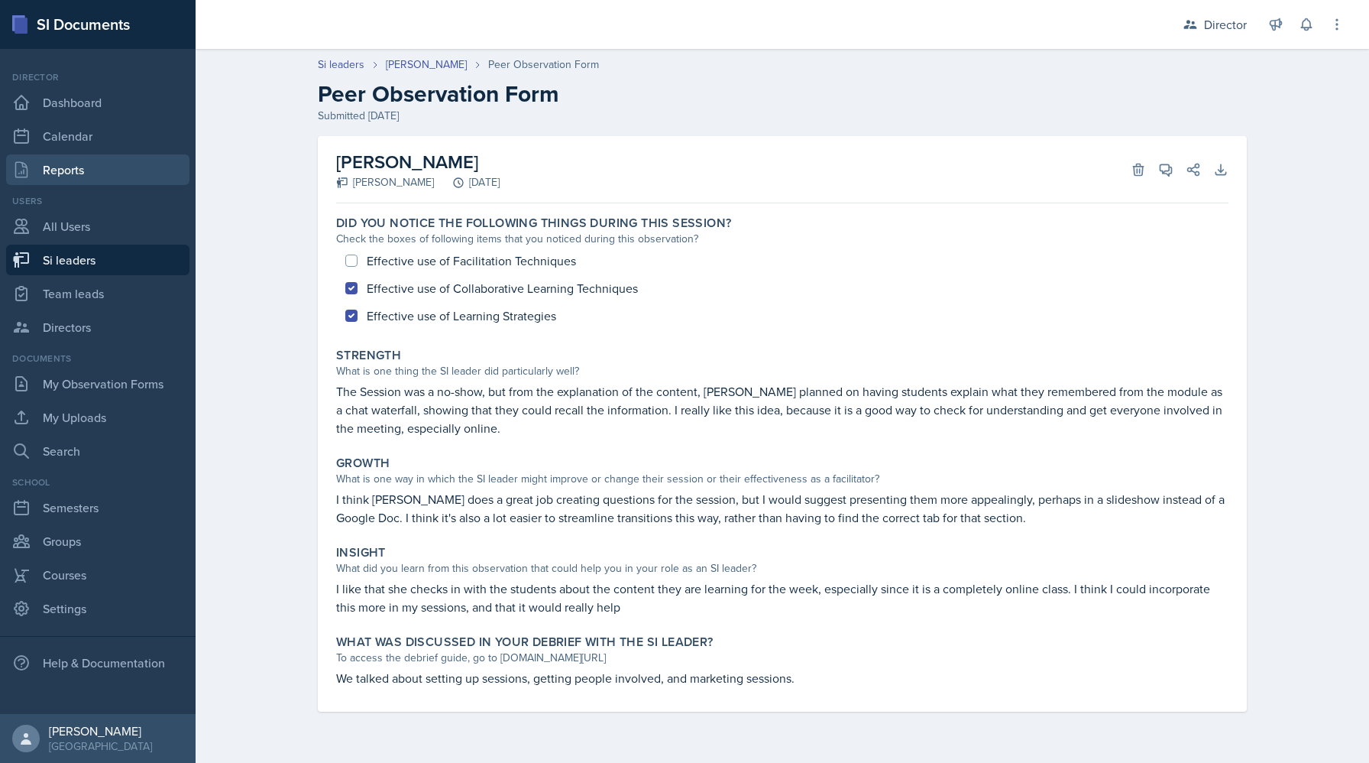
click at [136, 160] on link "Reports" at bounding box center [97, 169] width 183 height 31
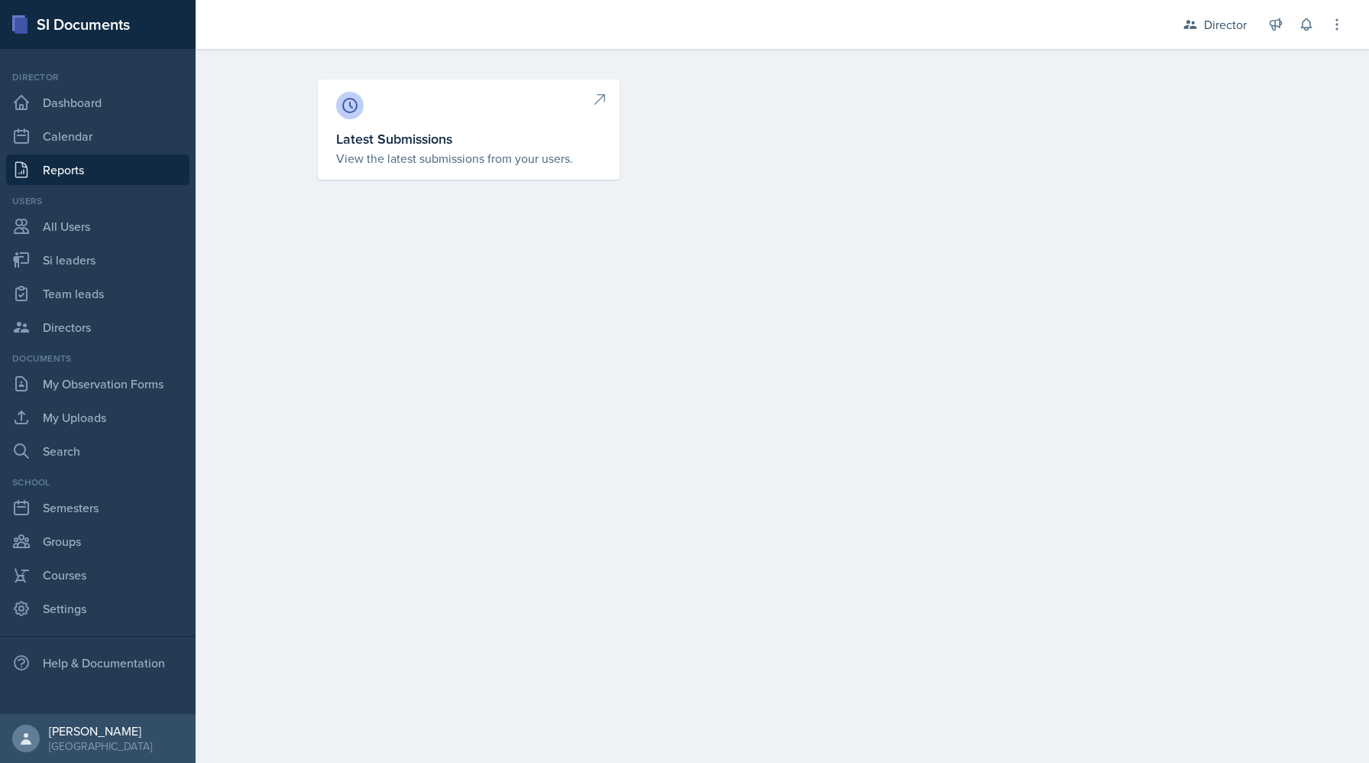
click at [407, 109] on div at bounding box center [468, 106] width 265 height 28
select select "1"
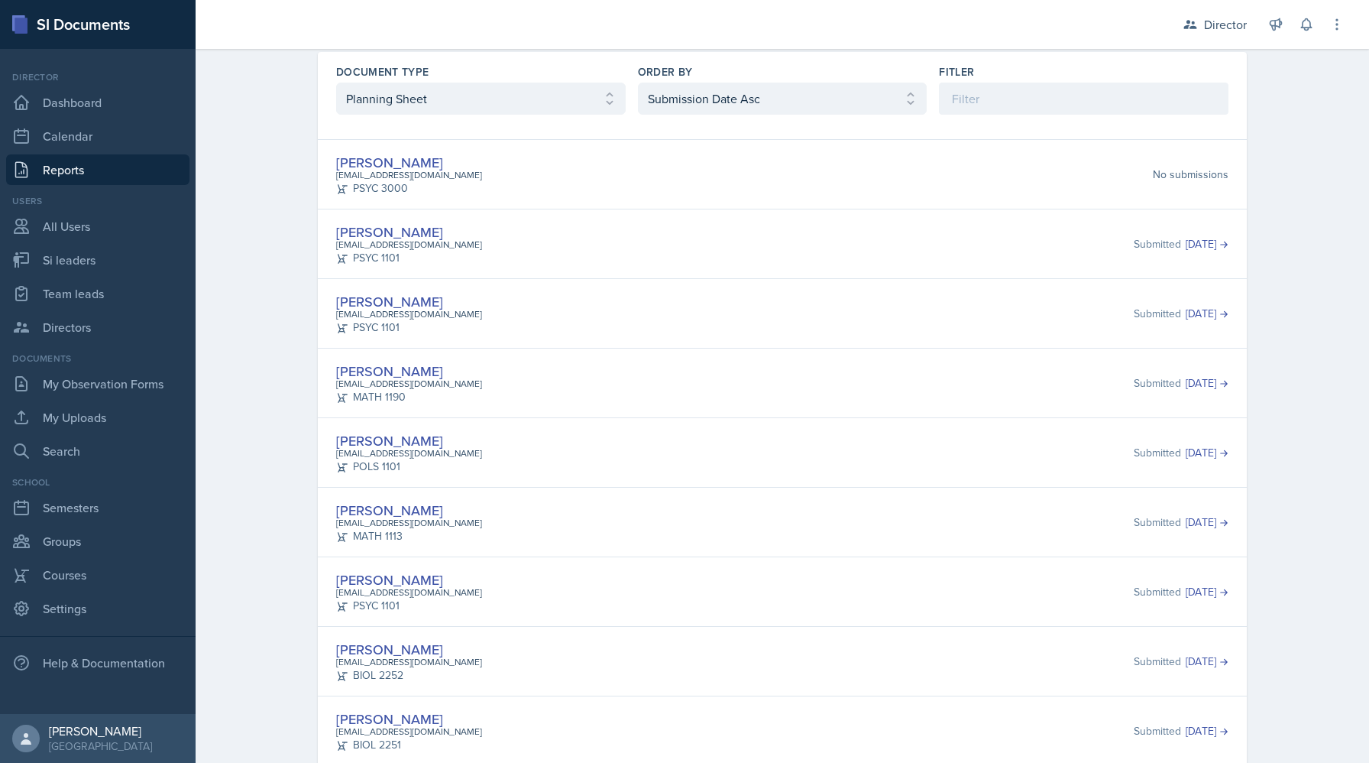
scroll to position [73, 0]
click at [552, 115] on div "Document Type Select document type Planning Sheet Peer Observation Form Team le…" at bounding box center [782, 87] width 929 height 75
click at [552, 88] on select "Select document type Planning Sheet Peer Observation Form Team lead Observation…" at bounding box center [481, 96] width 290 height 32
select select "3"
click at [336, 112] on select "Select document type Planning Sheet Peer Observation Form Team lead Observation…" at bounding box center [481, 96] width 290 height 32
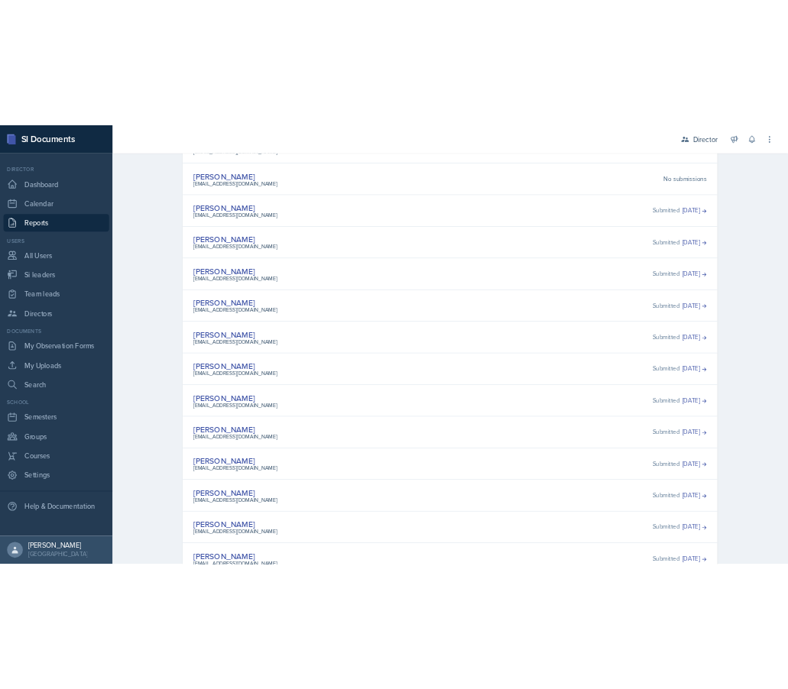
scroll to position [0, 0]
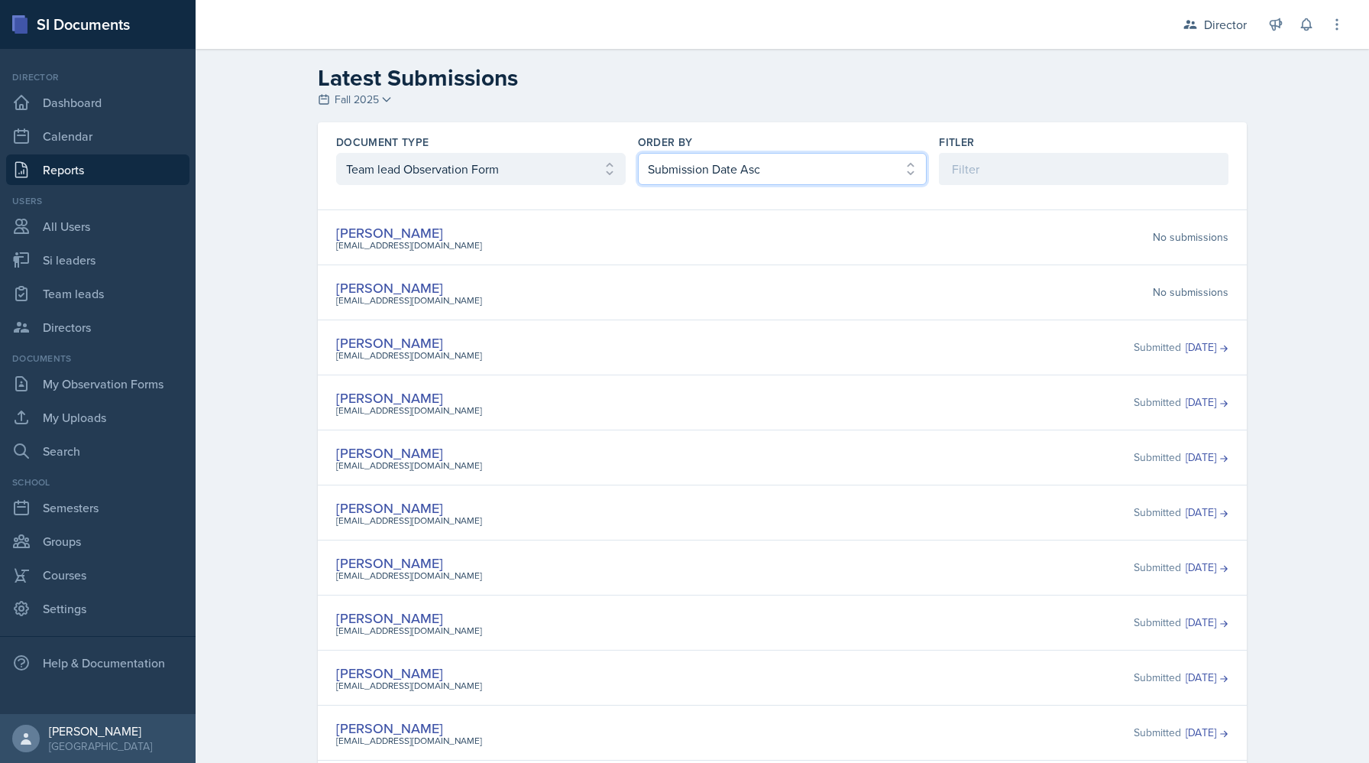
click at [688, 164] on select "Select order by Submission Date Asc Submission Date Desc User Last Name" at bounding box center [783, 169] width 290 height 32
